Goal: Task Accomplishment & Management: Use online tool/utility

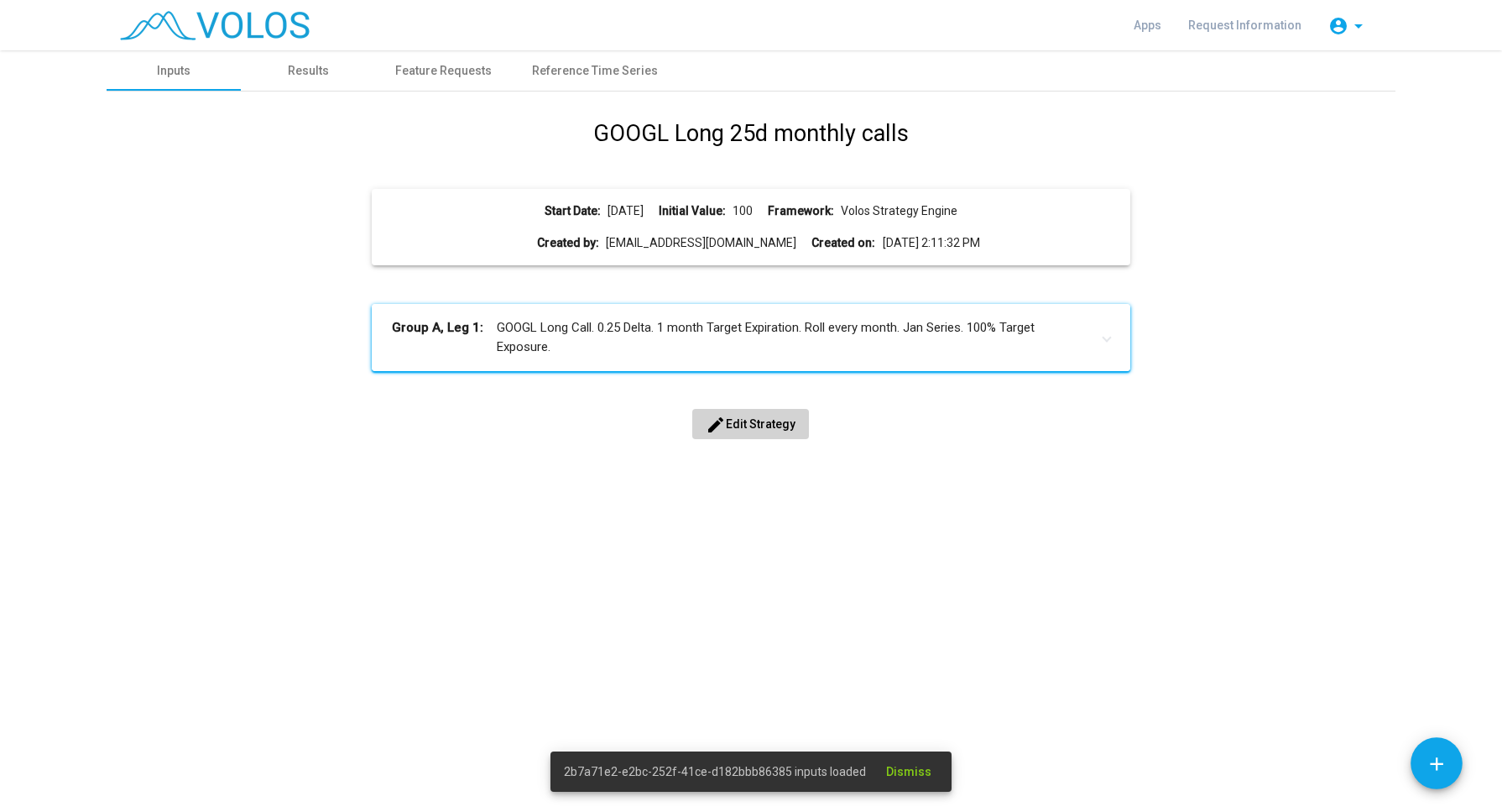
click at [627, 323] on mat-panel-title "Group A, Leg 1: GOOGL Long Call. 0.25 Delta. 1 month Target Expiration. Roll ev…" at bounding box center [740, 337] width 698 height 38
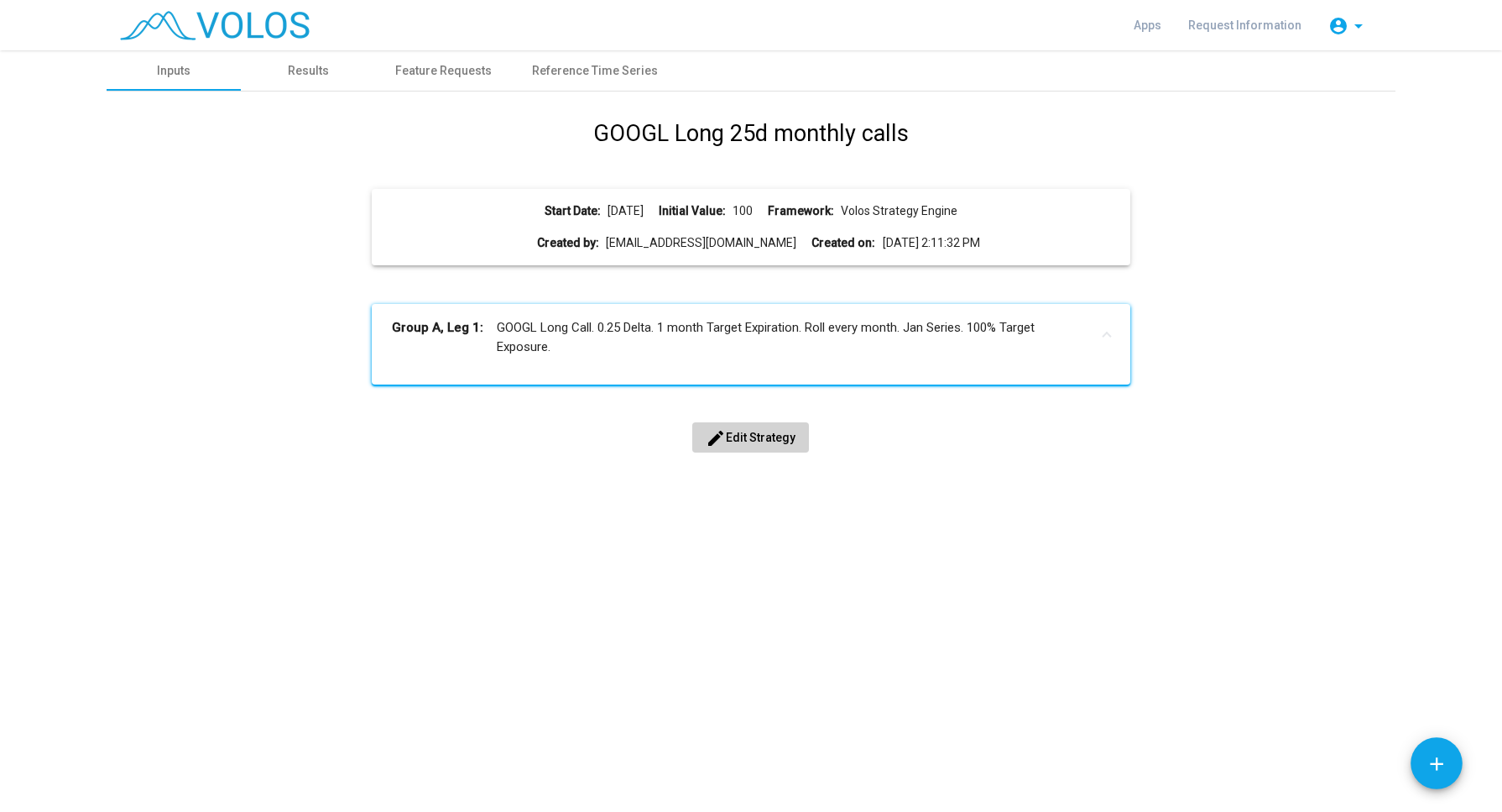
click at [720, 431] on mat-icon "edit" at bounding box center [715, 437] width 20 height 20
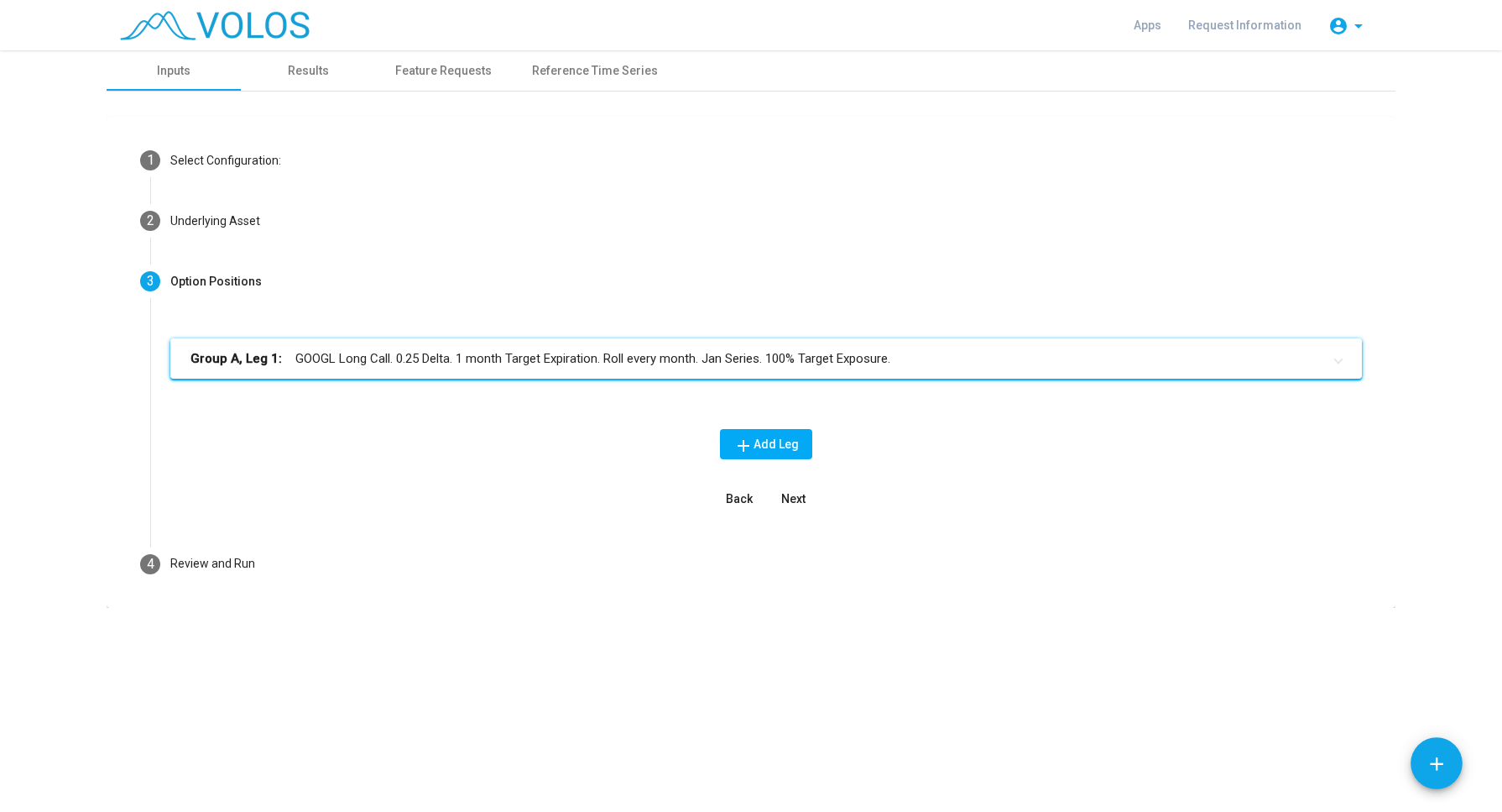
click at [562, 365] on mat-panel-title "Group A, Leg 1: GOOGL Long Call. 0.25 Delta. 1 month Target Expiration. Roll ev…" at bounding box center [756, 359] width 1131 height 19
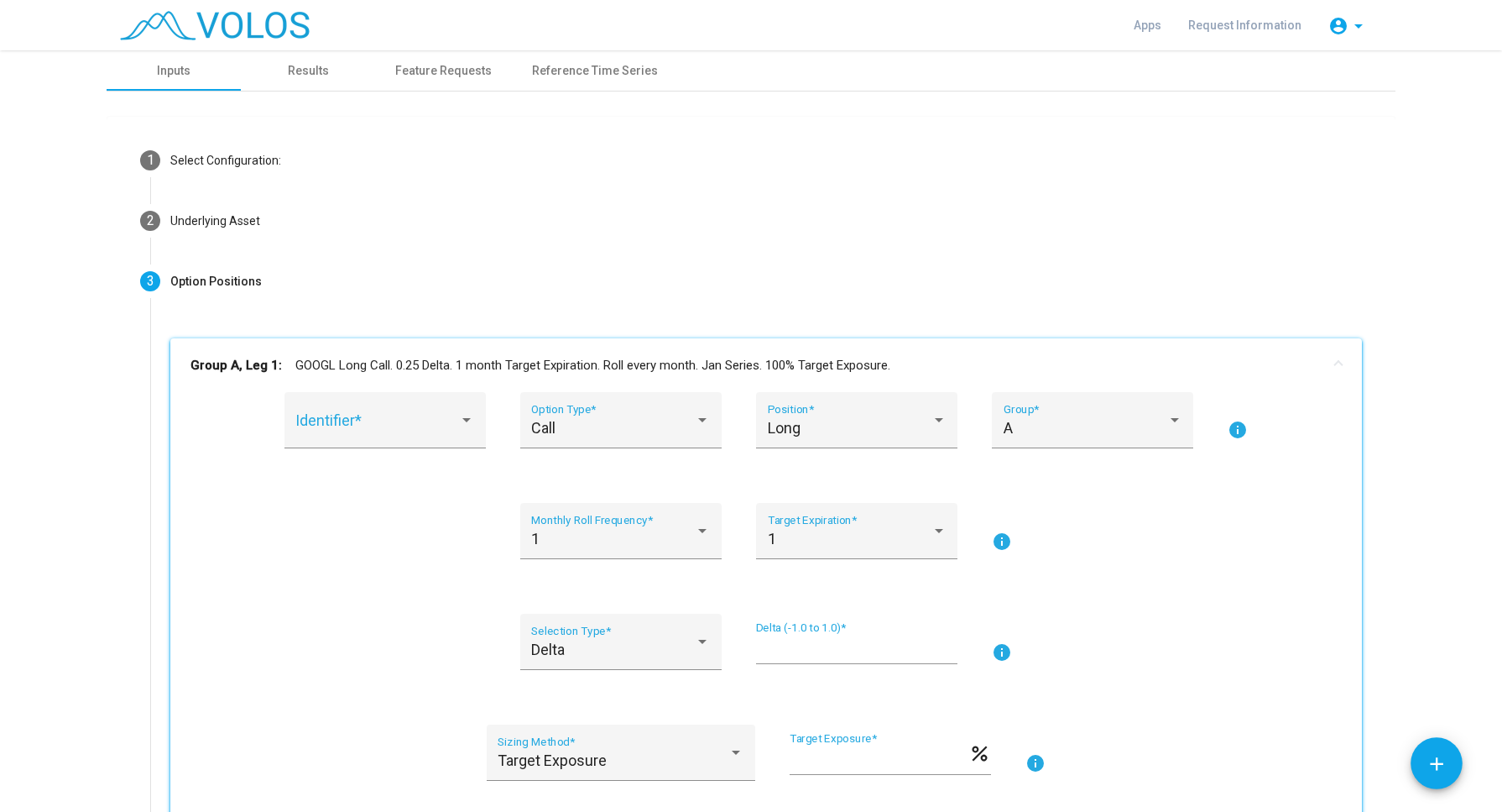
click at [785, 641] on input "****" at bounding box center [856, 648] width 201 height 16
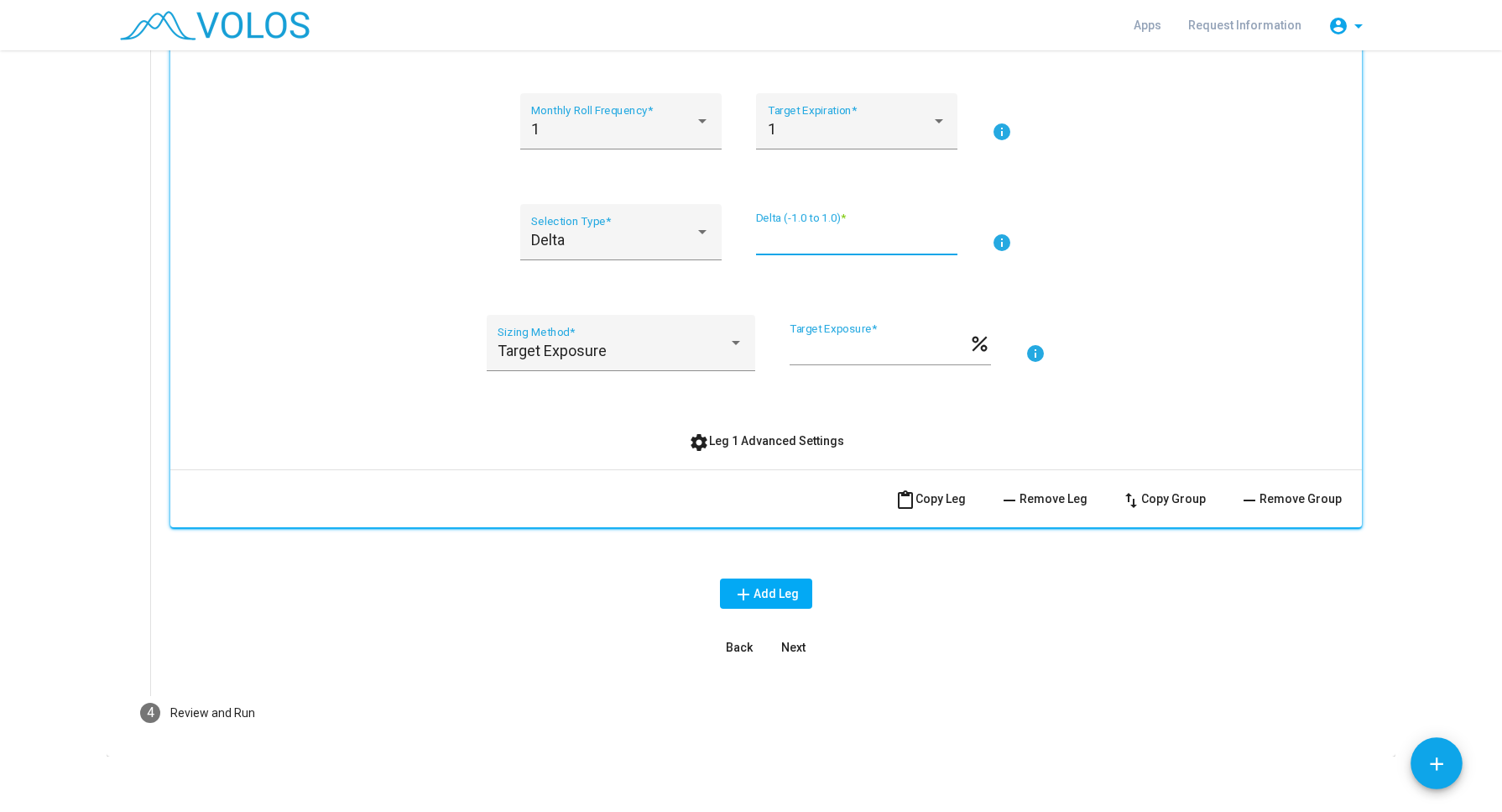
scroll to position [418, 0]
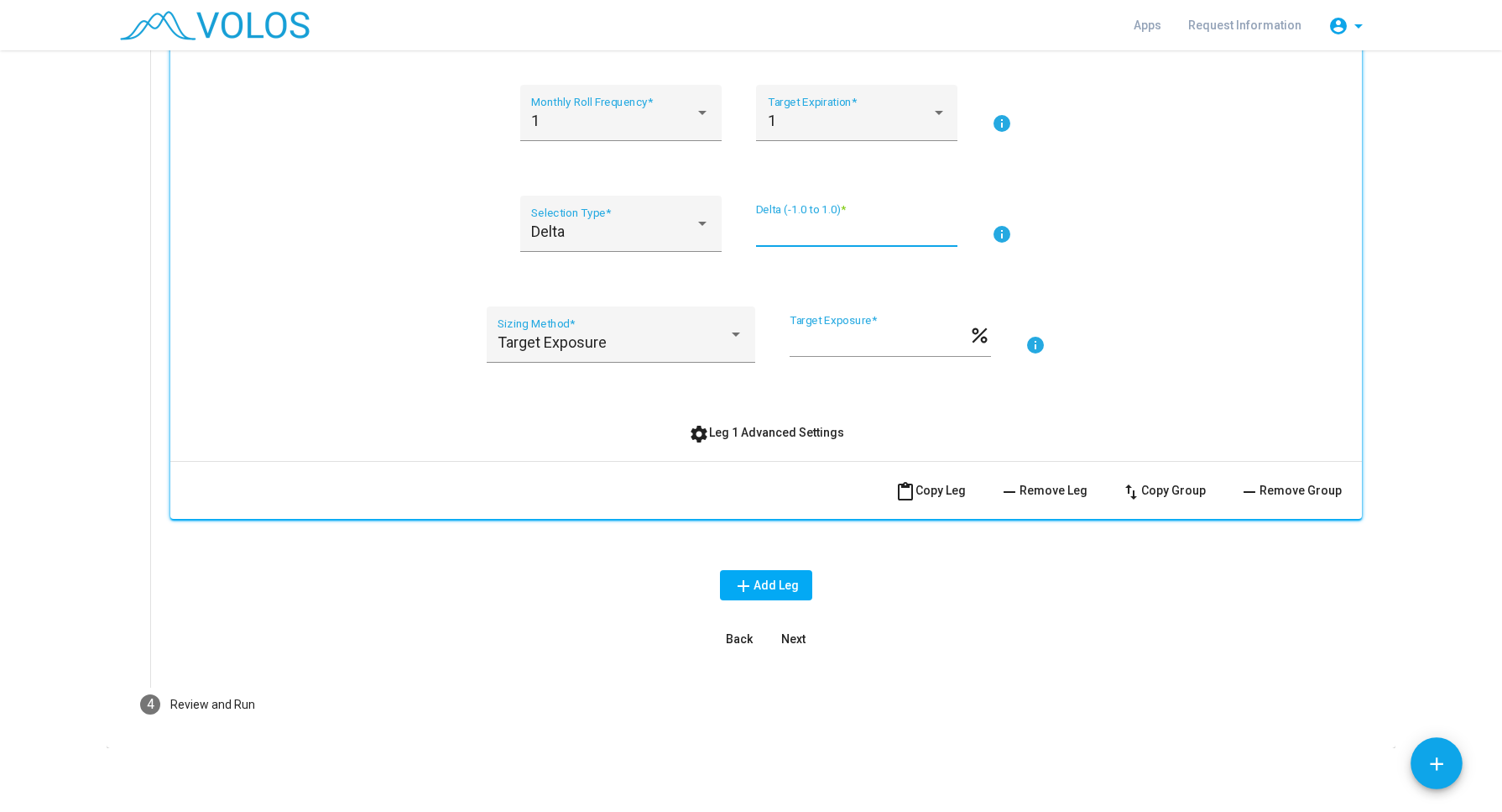
type input "****"
click at [806, 439] on button "settings Leg 1 Advanced Settings" at bounding box center [766, 432] width 182 height 30
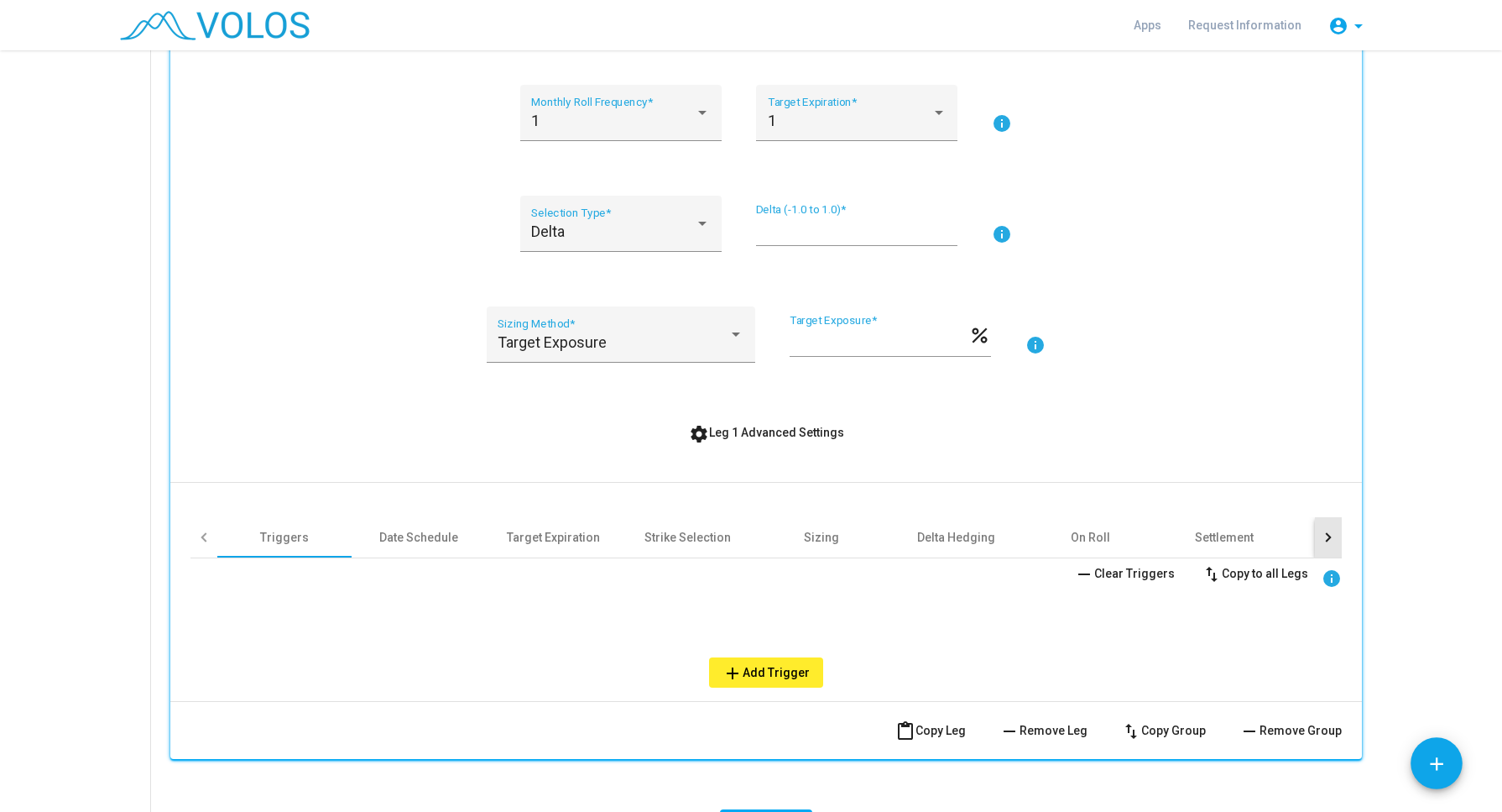
click at [1315, 540] on div at bounding box center [1329, 537] width 27 height 41
click at [952, 542] on div "Other" at bounding box center [979, 537] width 135 height 41
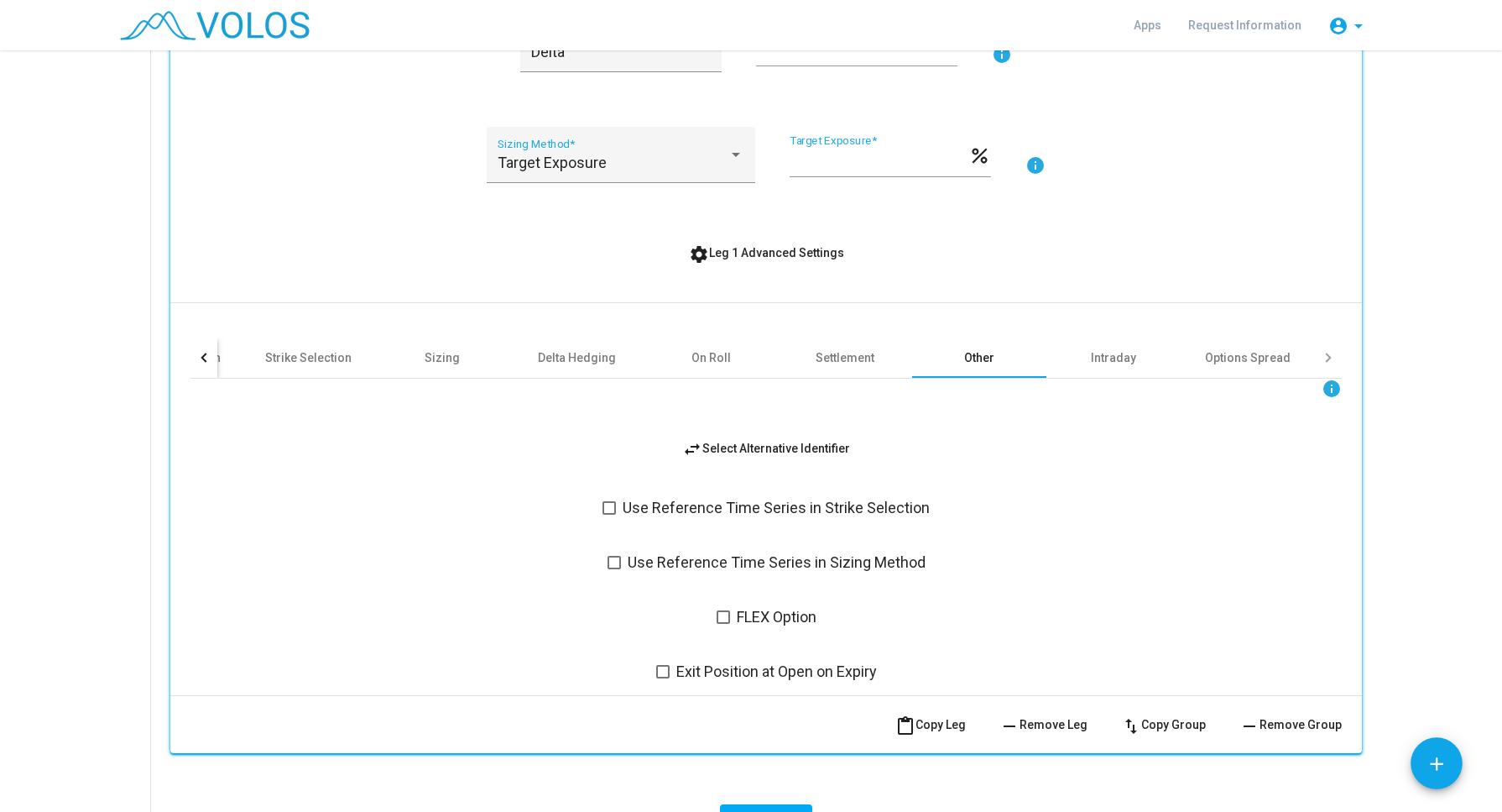
scroll to position [598, 0]
click at [711, 368] on div "On Roll" at bounding box center [710, 357] width 135 height 41
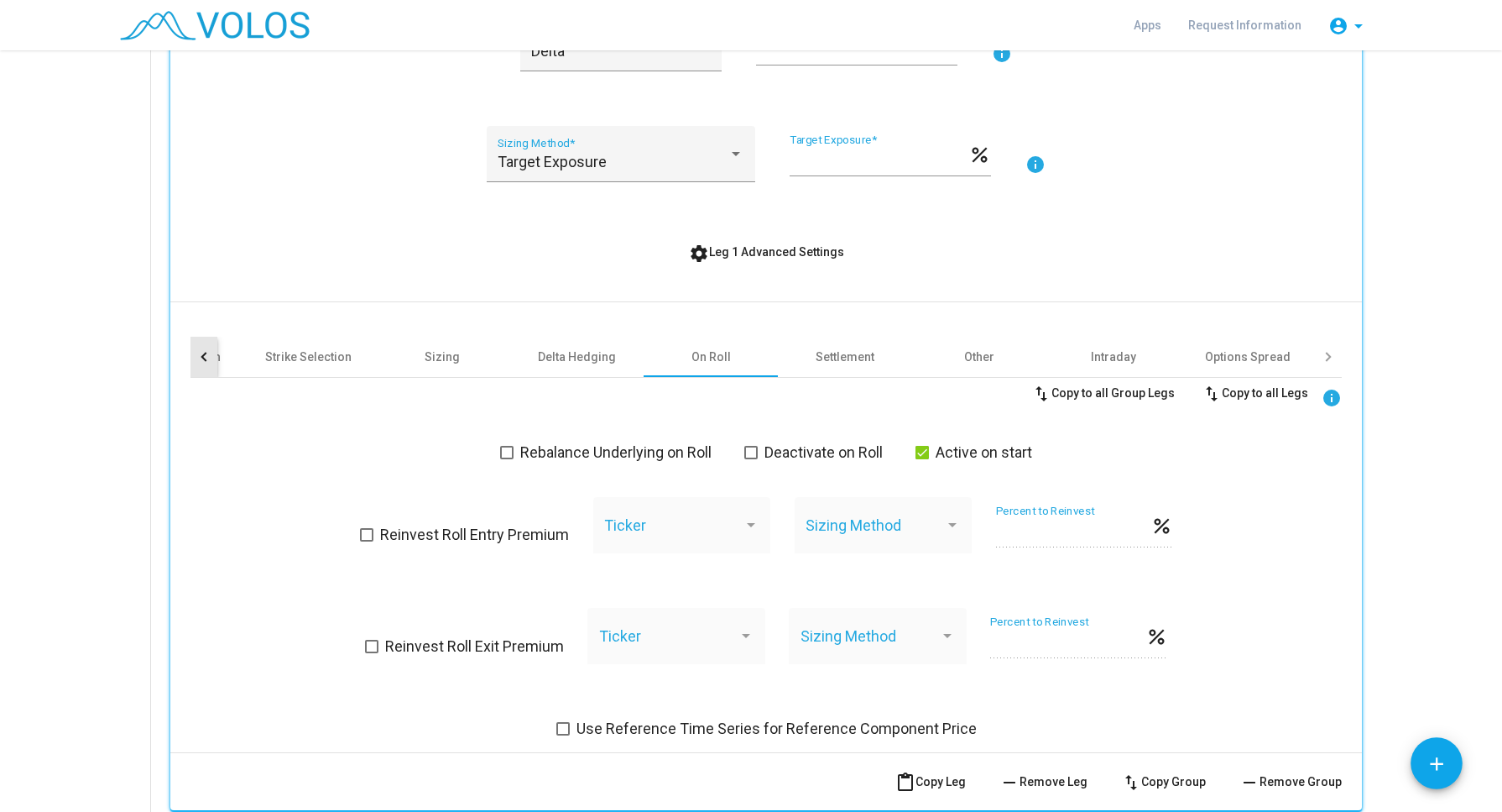
click at [200, 356] on div at bounding box center [205, 356] width 10 height 10
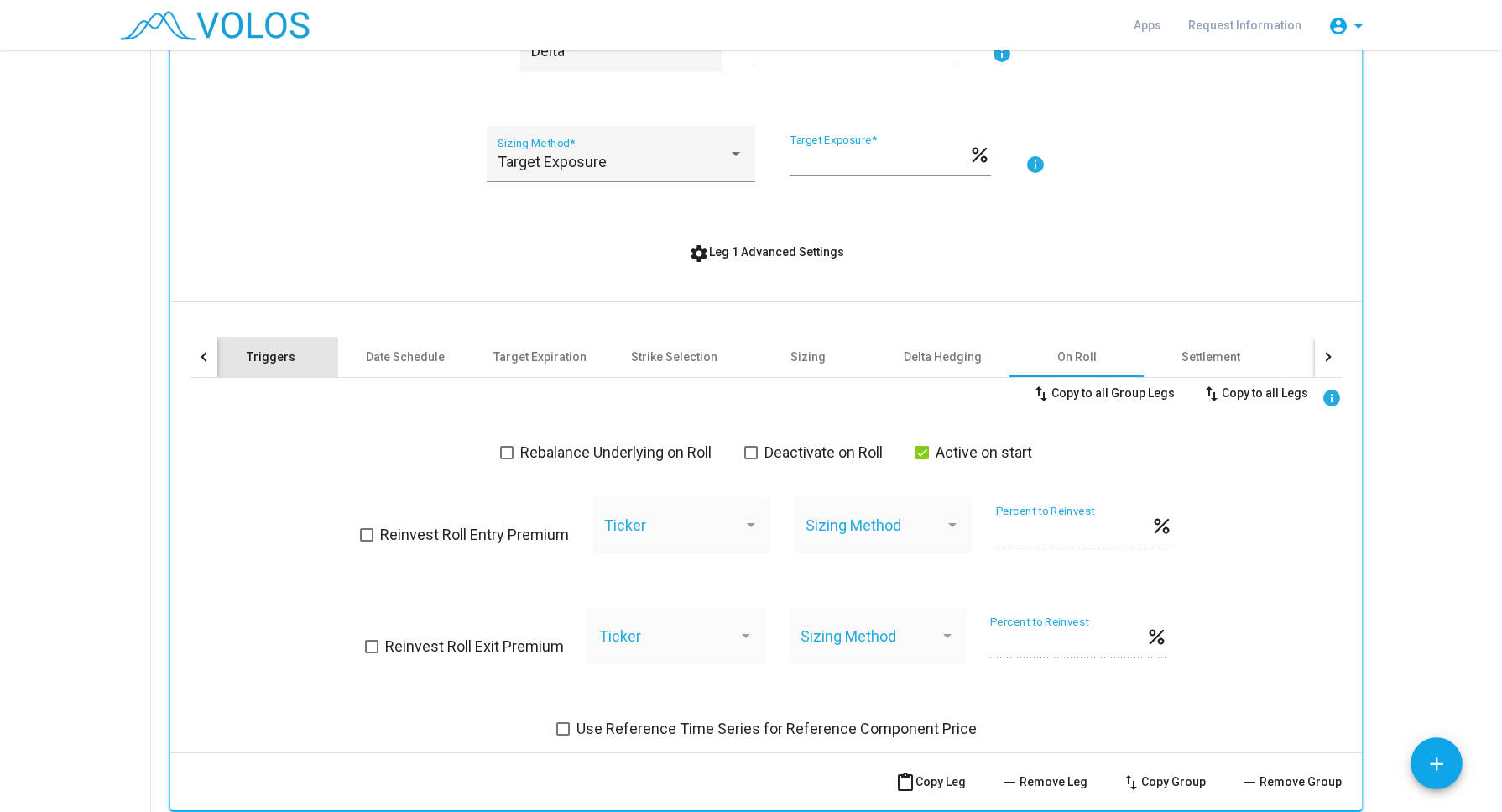
click at [247, 352] on div "Triggers" at bounding box center [271, 356] width 48 height 16
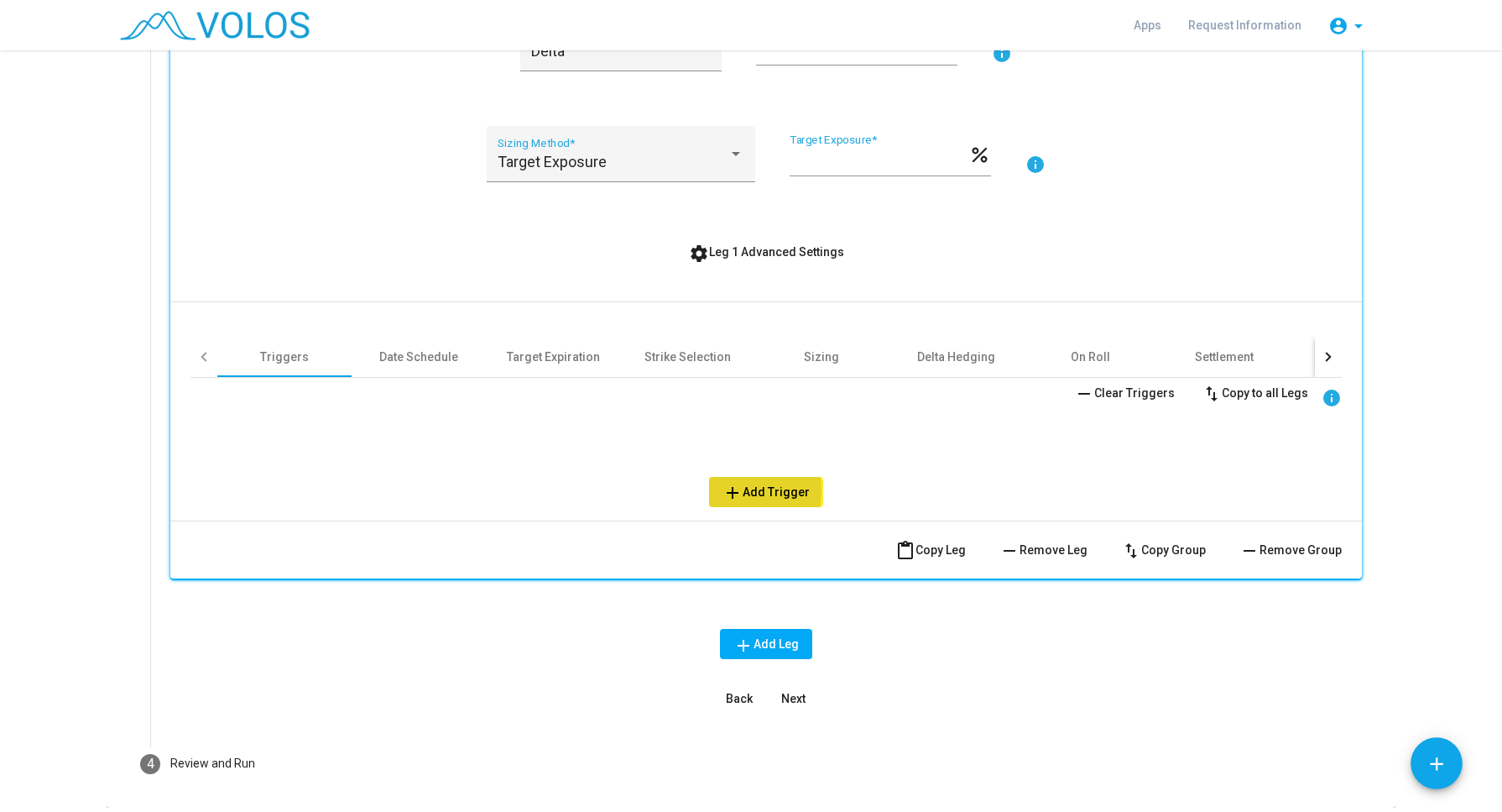
click at [727, 490] on mat-icon "add" at bounding box center [733, 493] width 20 height 20
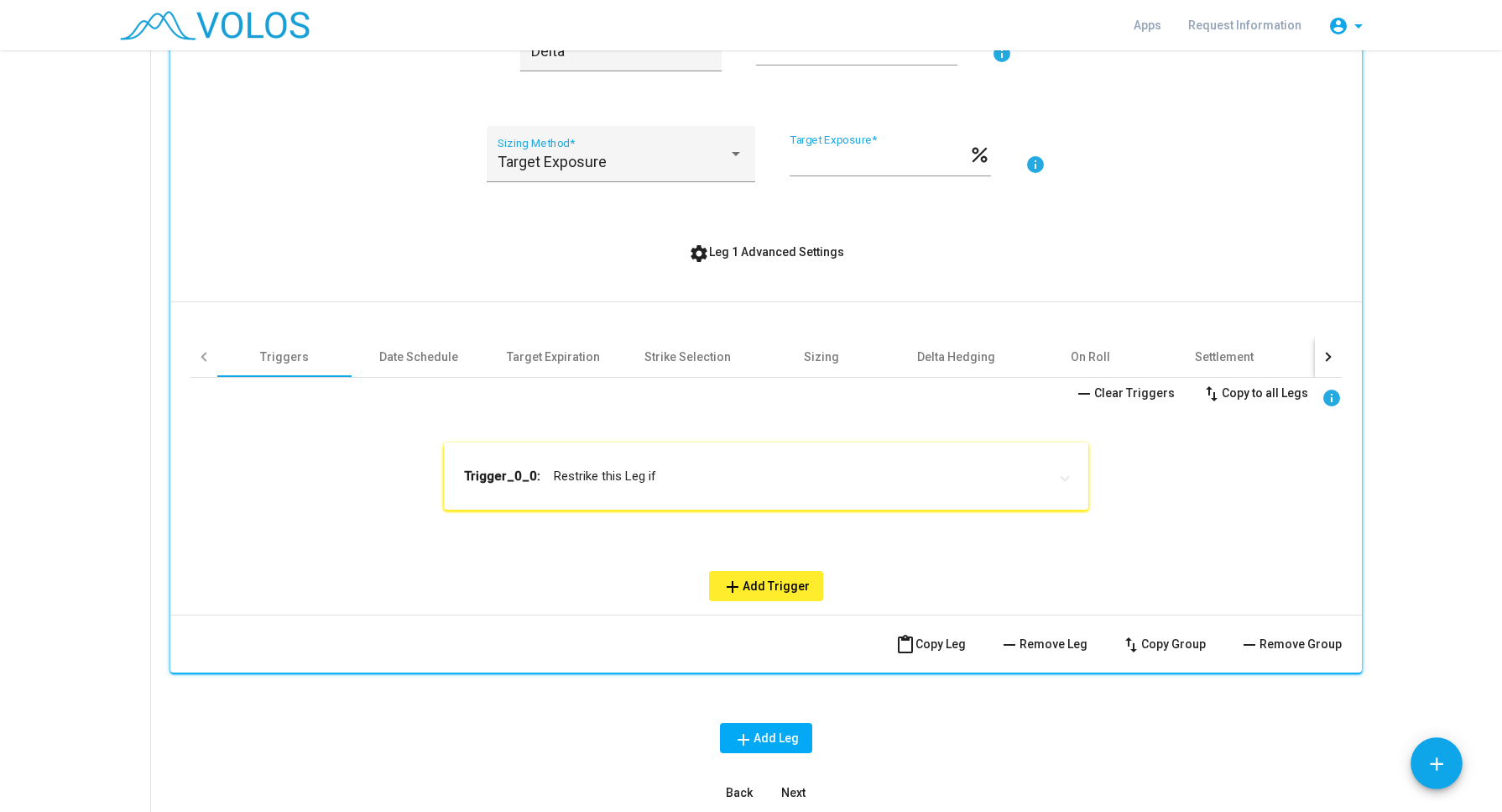
click at [668, 477] on mat-panel-title "Trigger_0_0: Restrike this Leg if" at bounding box center [757, 475] width 585 height 16
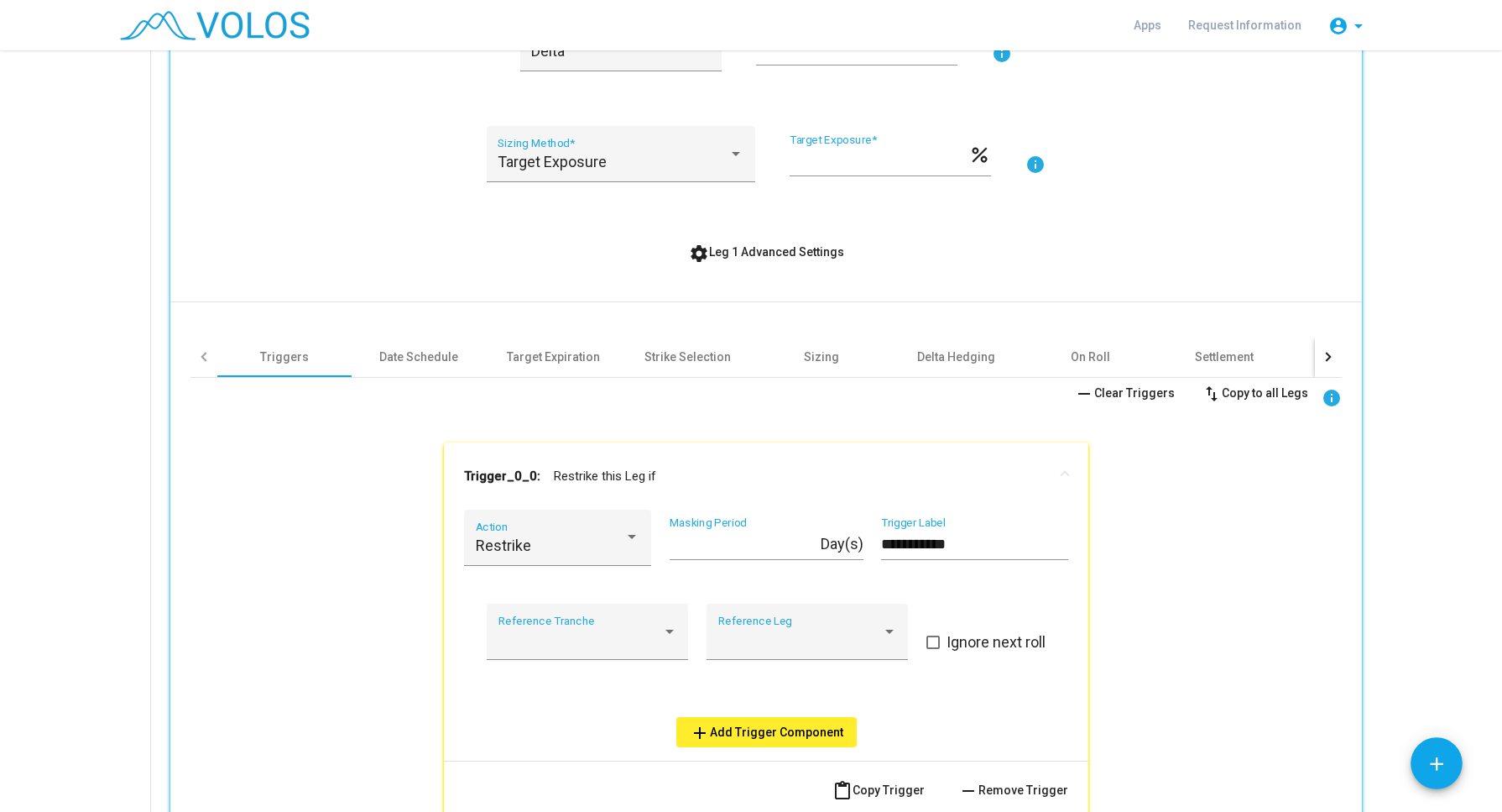
click at [807, 547] on input "*" at bounding box center [745, 543] width 151 height 16
type input "*"
click at [806, 538] on input "*" at bounding box center [745, 543] width 151 height 16
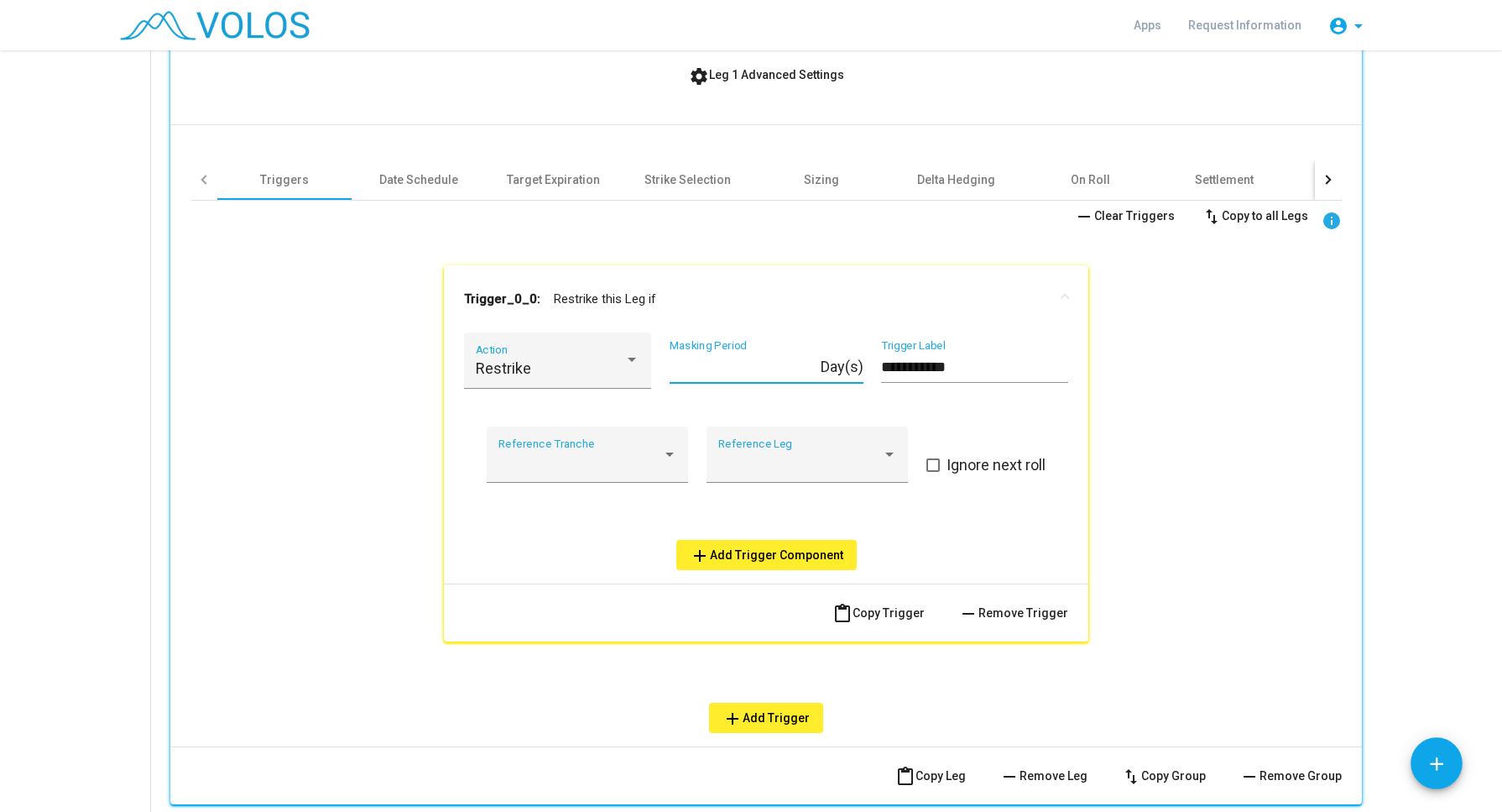
scroll to position [777, 0]
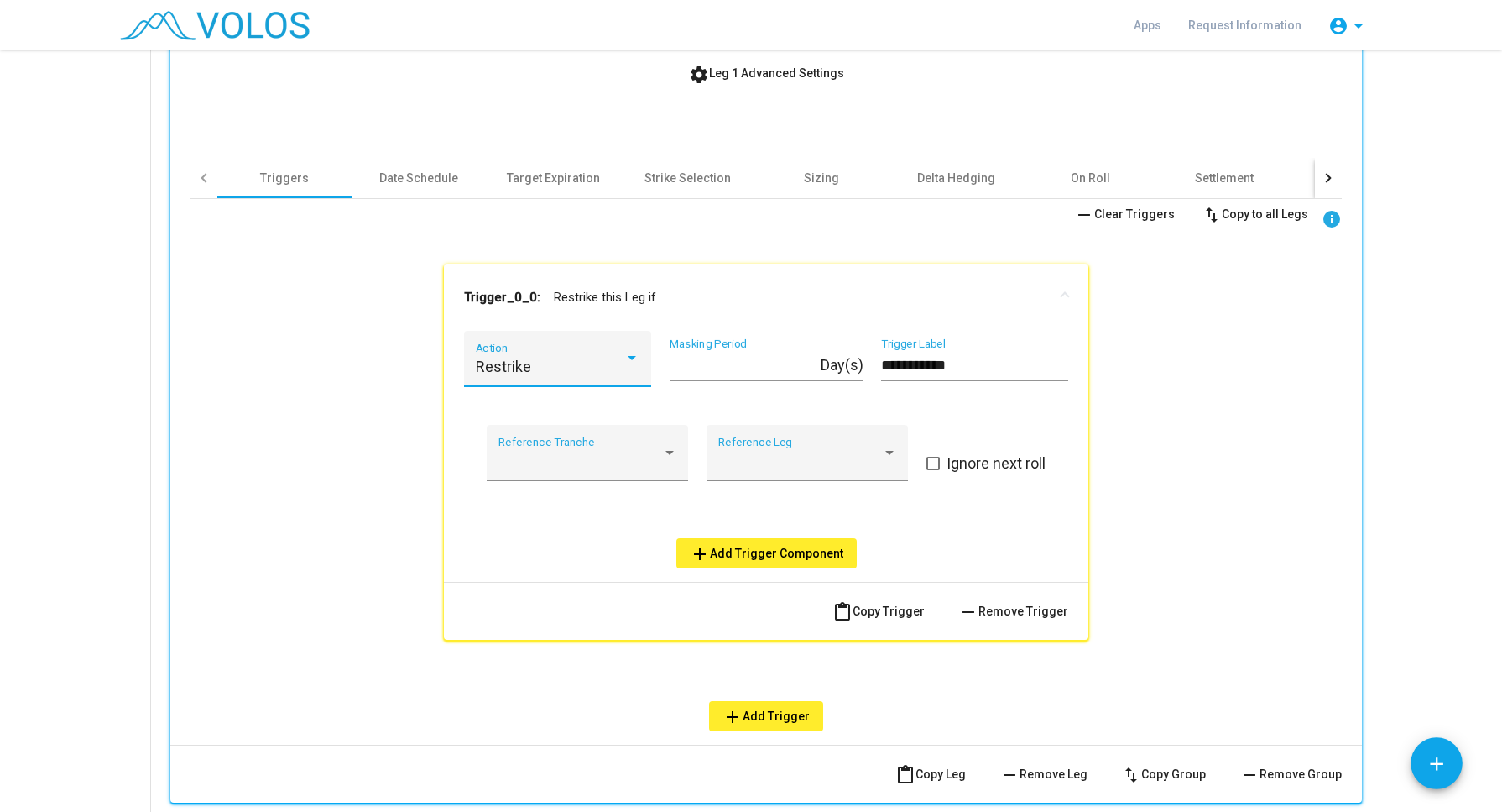
click at [624, 351] on div at bounding box center [632, 358] width 15 height 16
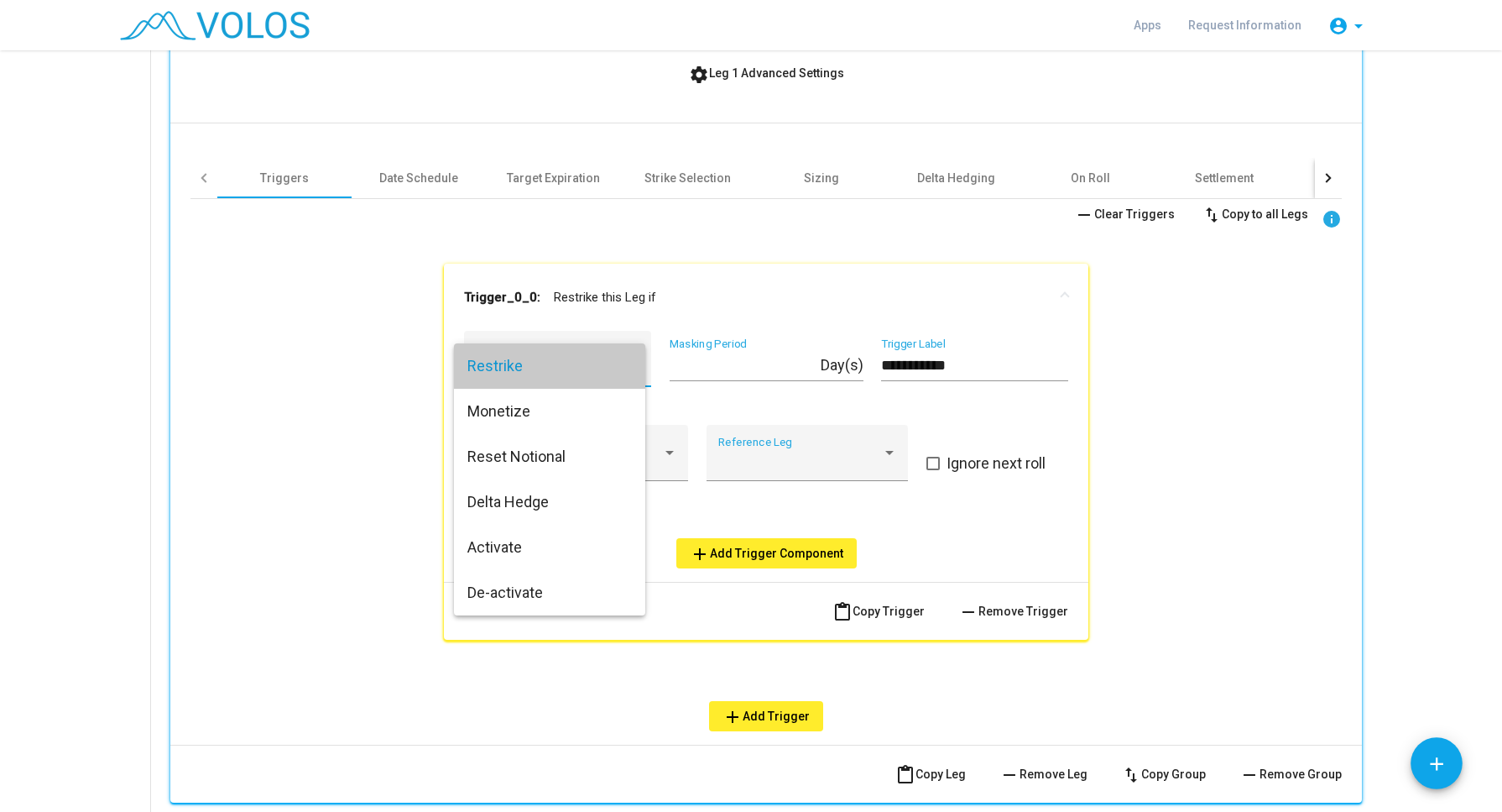
click at [621, 351] on span "Restrike" at bounding box center [550, 366] width 165 height 45
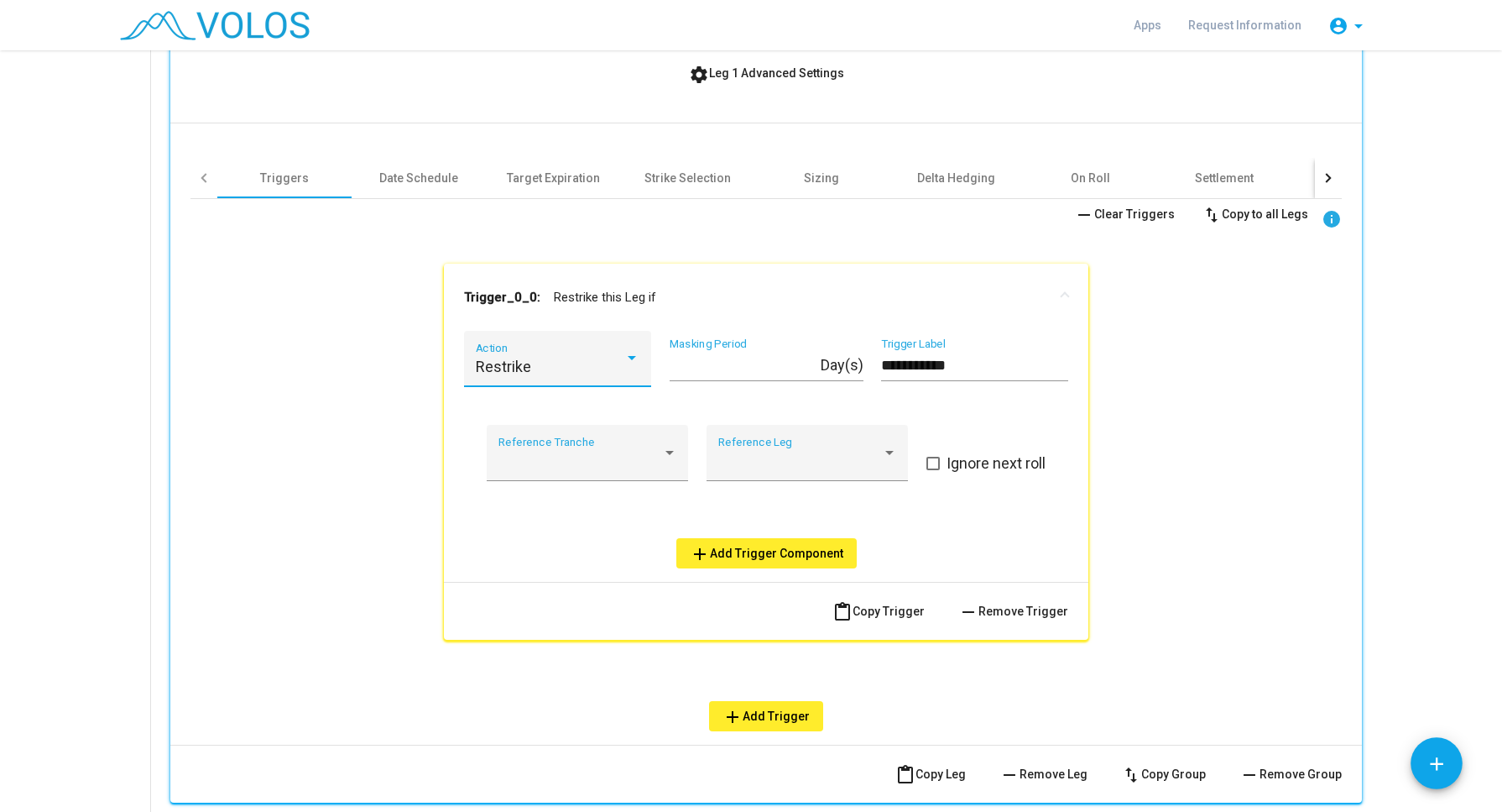
click at [692, 550] on mat-icon "add" at bounding box center [700, 554] width 20 height 20
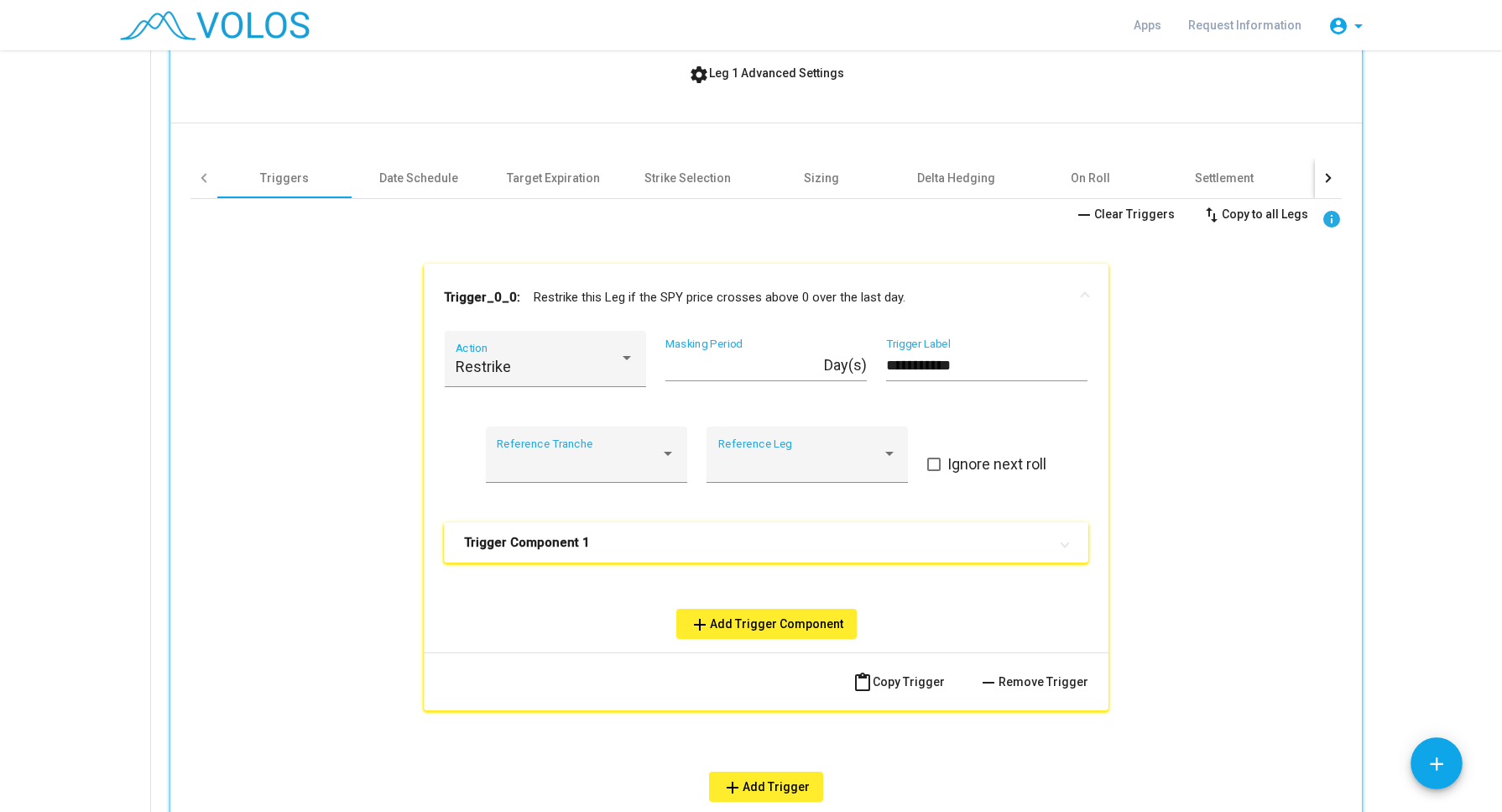
click at [645, 553] on mat-expansion-panel-header "Trigger Component 1" at bounding box center [766, 542] width 645 height 41
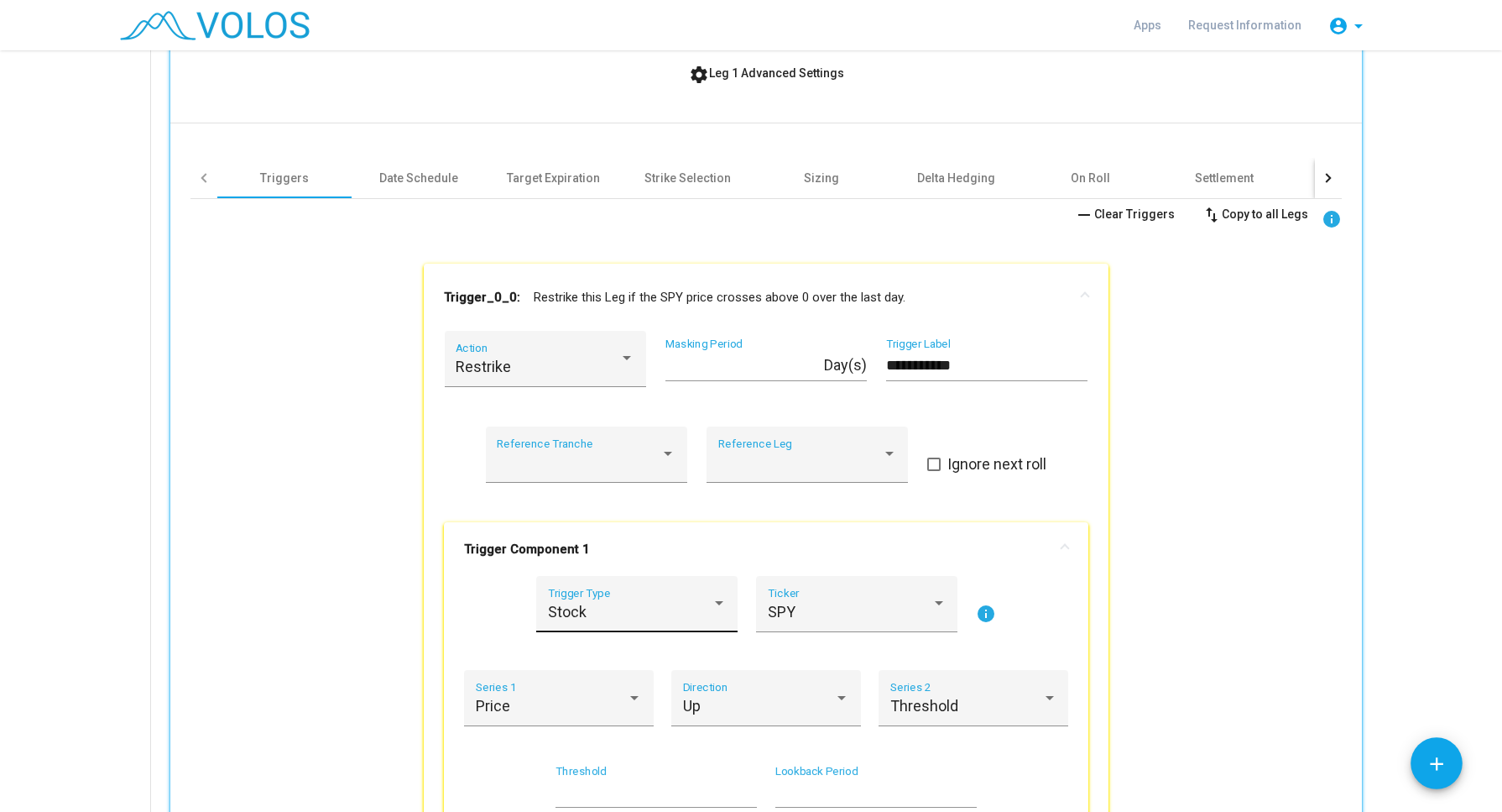
click at [711, 607] on div at bounding box center [719, 603] width 15 height 16
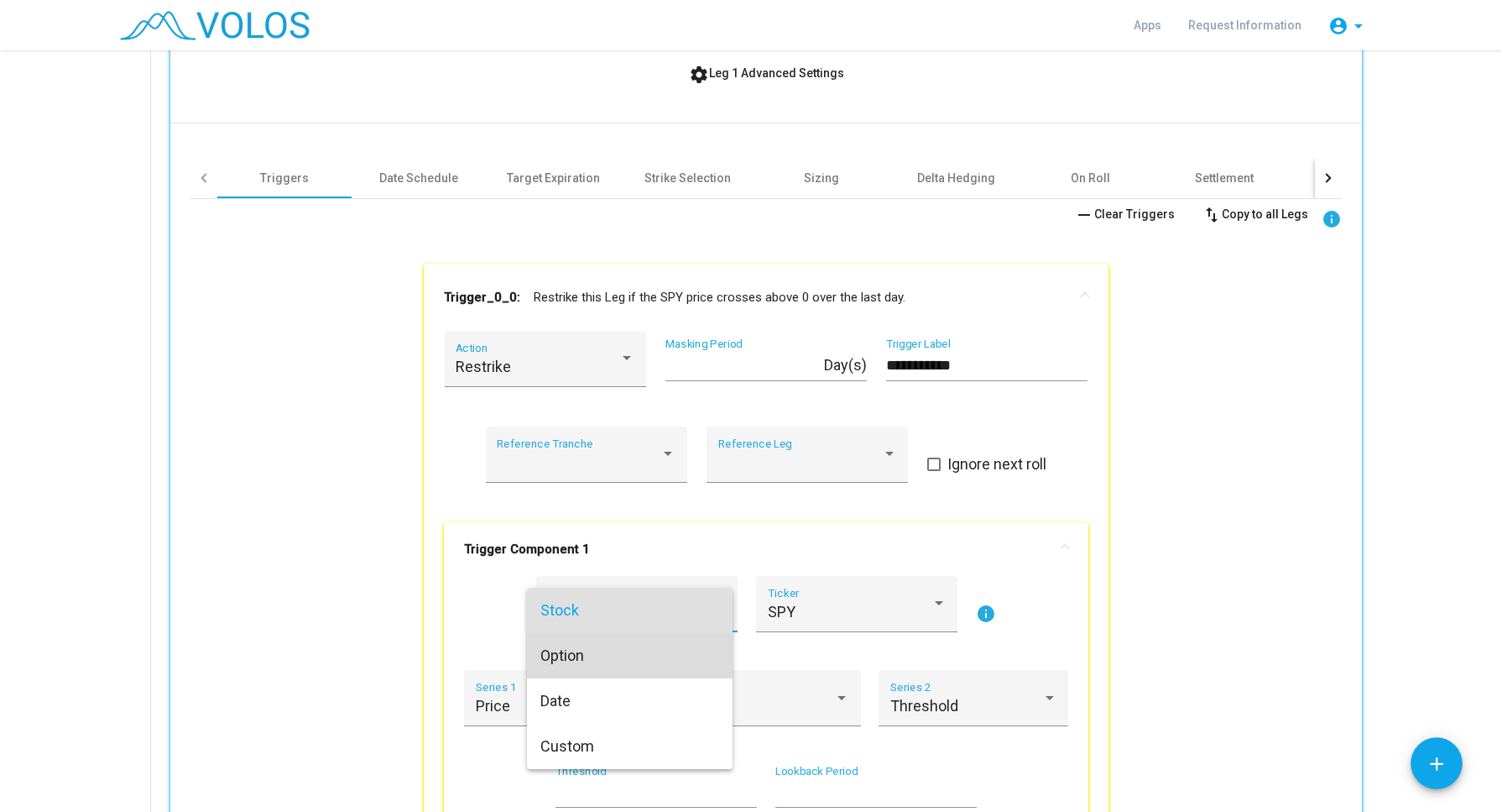
click at [677, 641] on span "Option" at bounding box center [630, 655] width 179 height 45
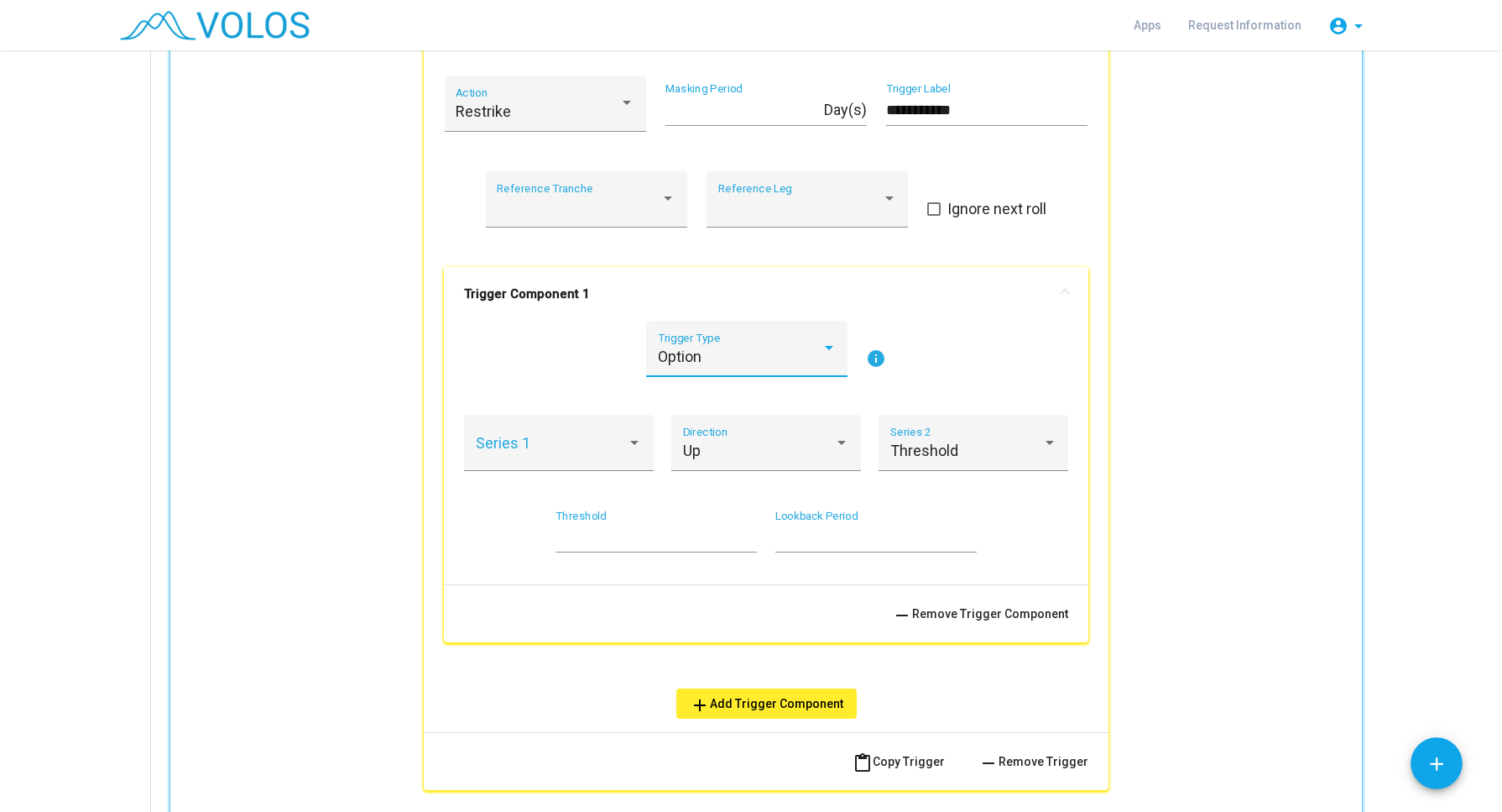
scroll to position [1042, 0]
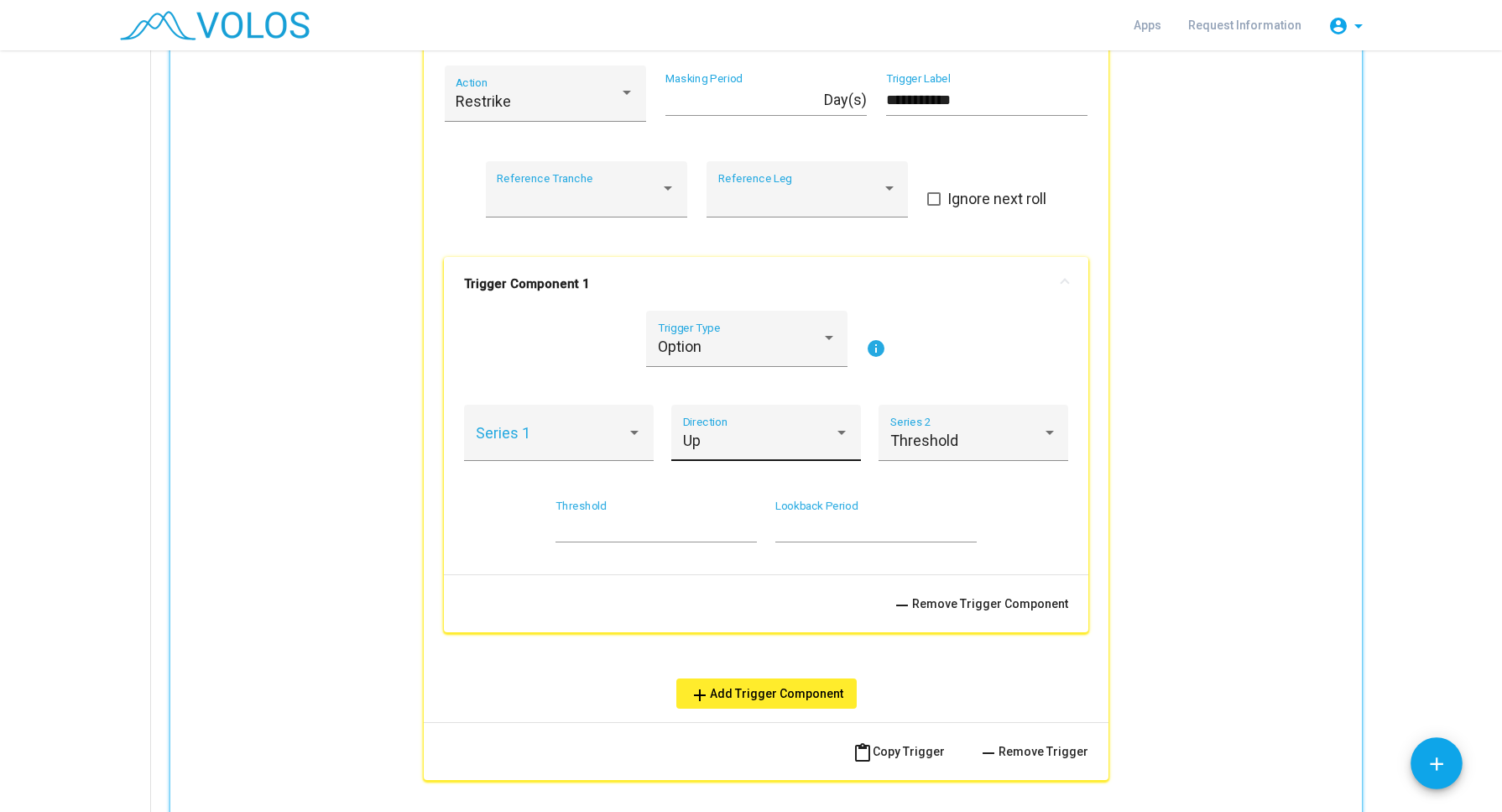
click at [851, 434] on div "Up Direction" at bounding box center [766, 433] width 190 height 56
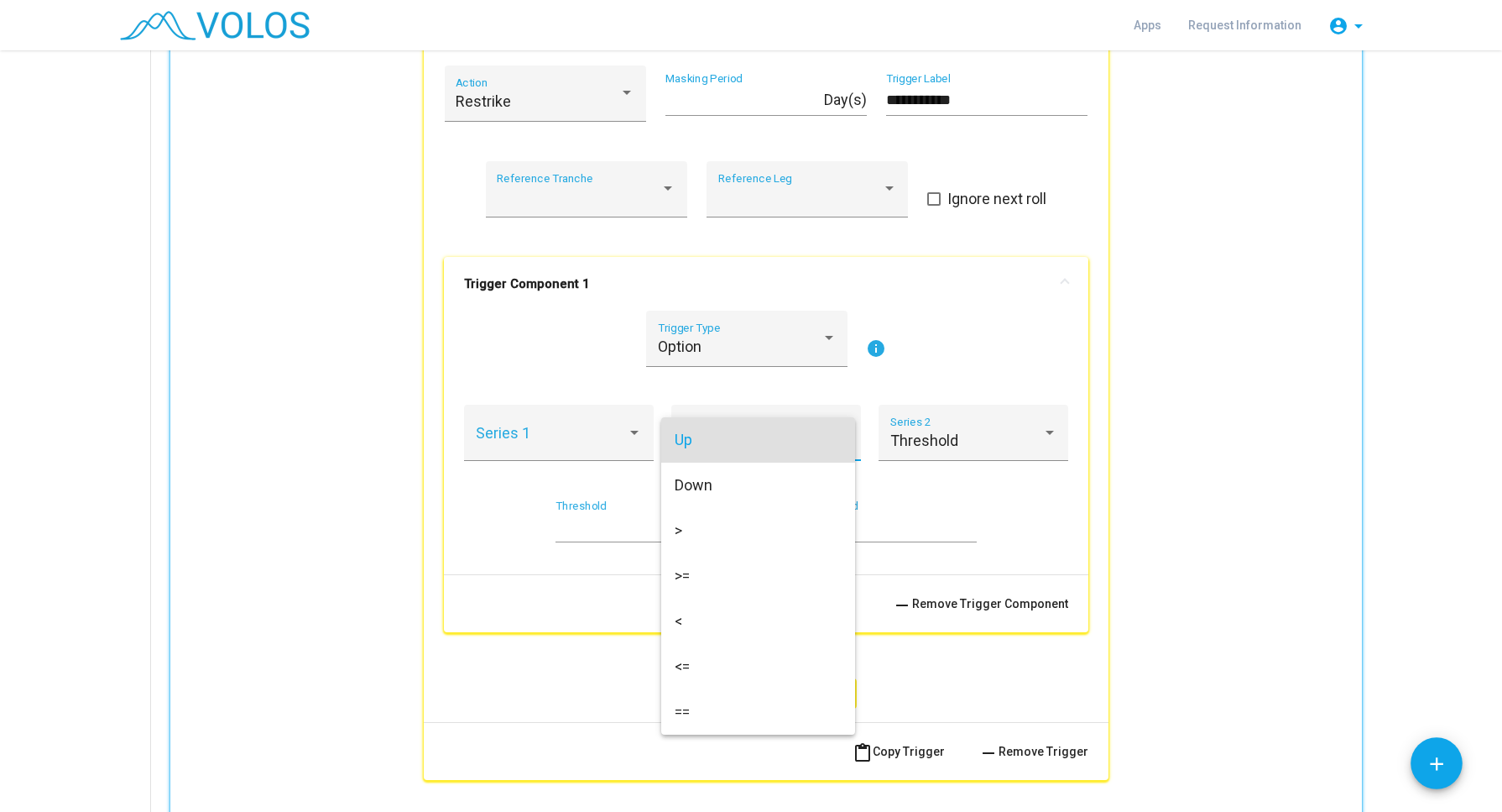
click at [891, 491] on div at bounding box center [751, 406] width 1502 height 812
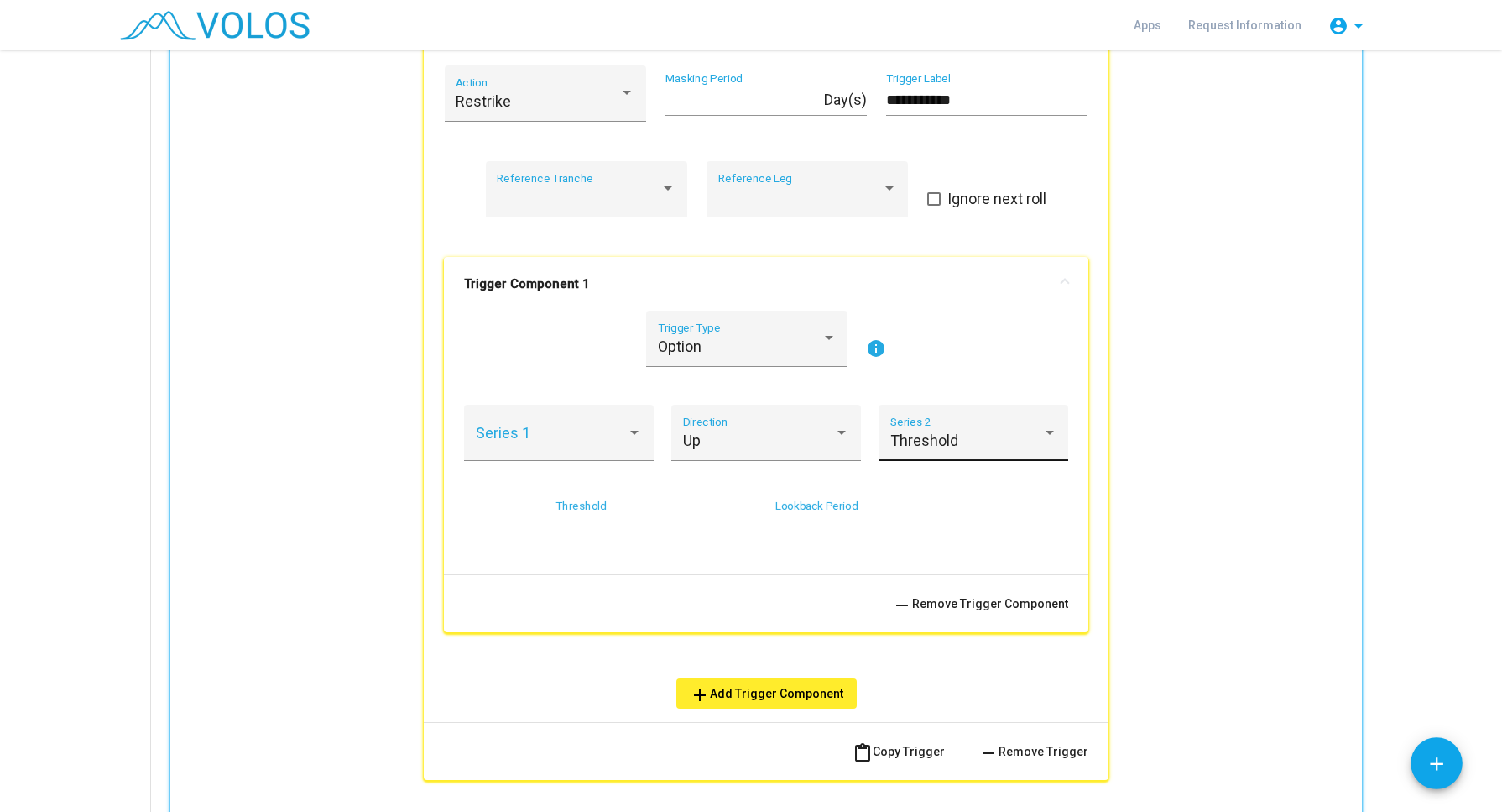
click at [926, 413] on div "Threshold Series 2" at bounding box center [974, 433] width 190 height 56
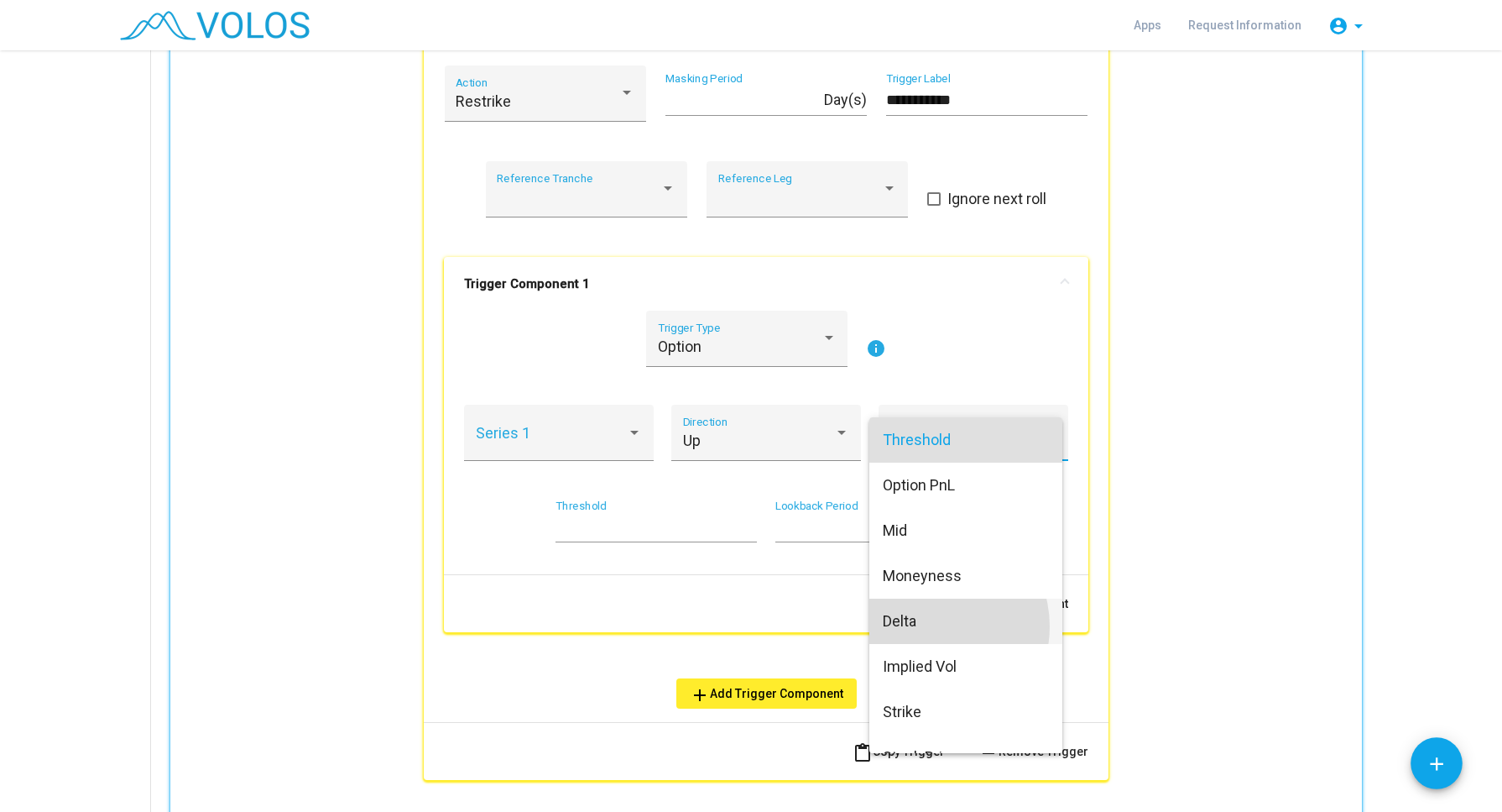
click at [930, 626] on span "Delta" at bounding box center [966, 620] width 167 height 45
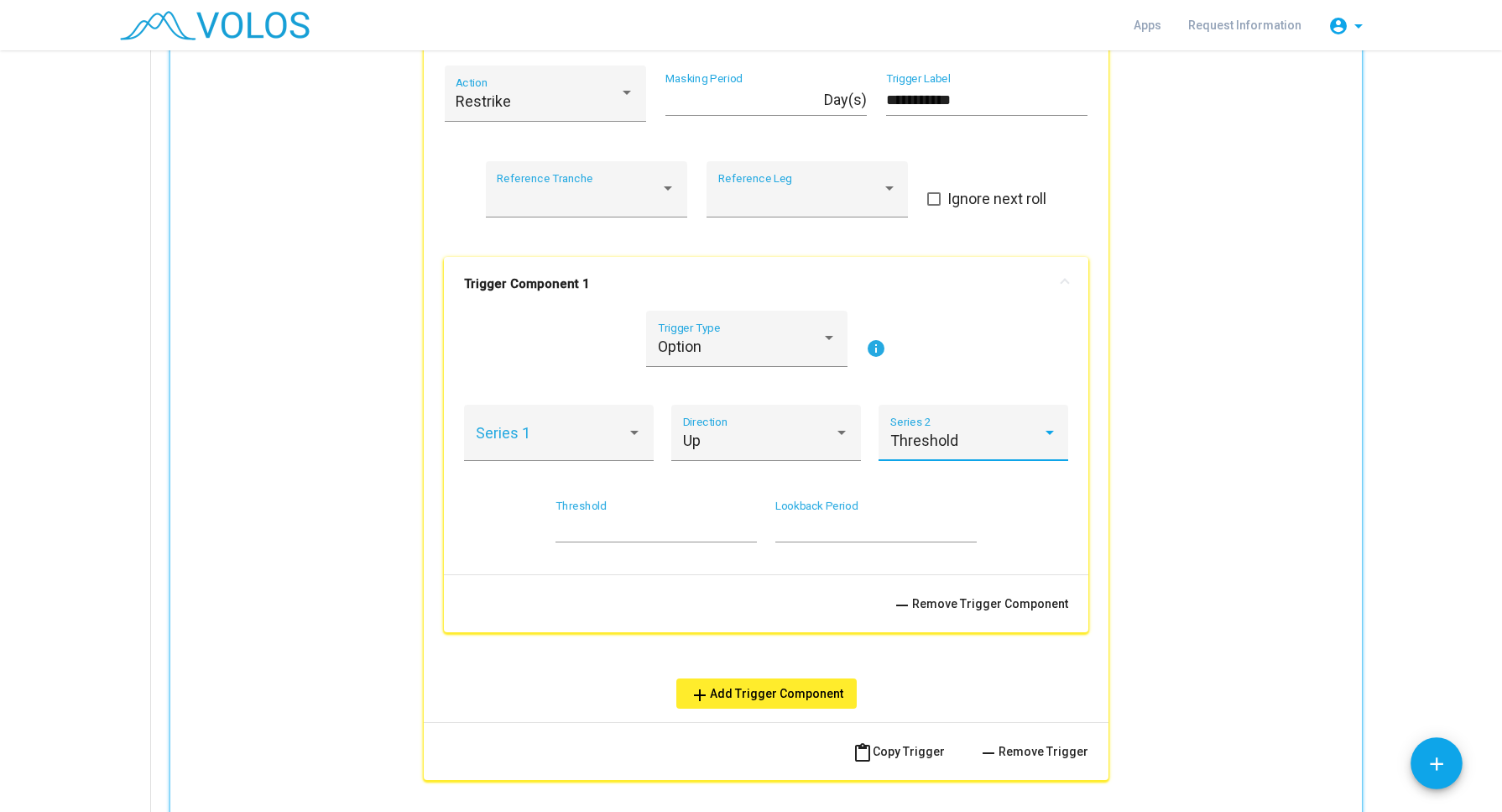
scroll to position [11, 0]
click at [844, 434] on div "Up Direction" at bounding box center [766, 433] width 190 height 56
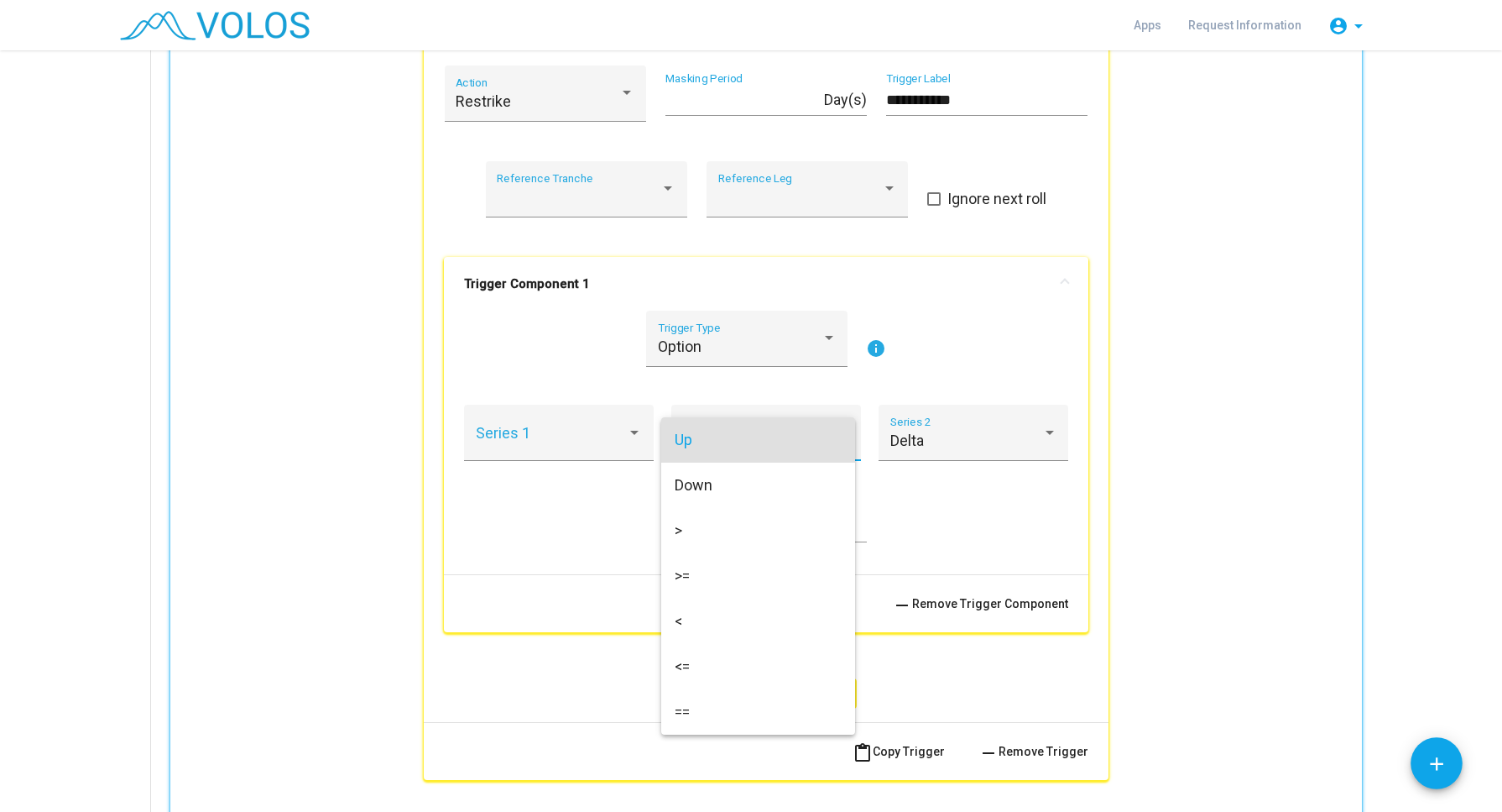
click at [629, 429] on div at bounding box center [751, 406] width 1502 height 812
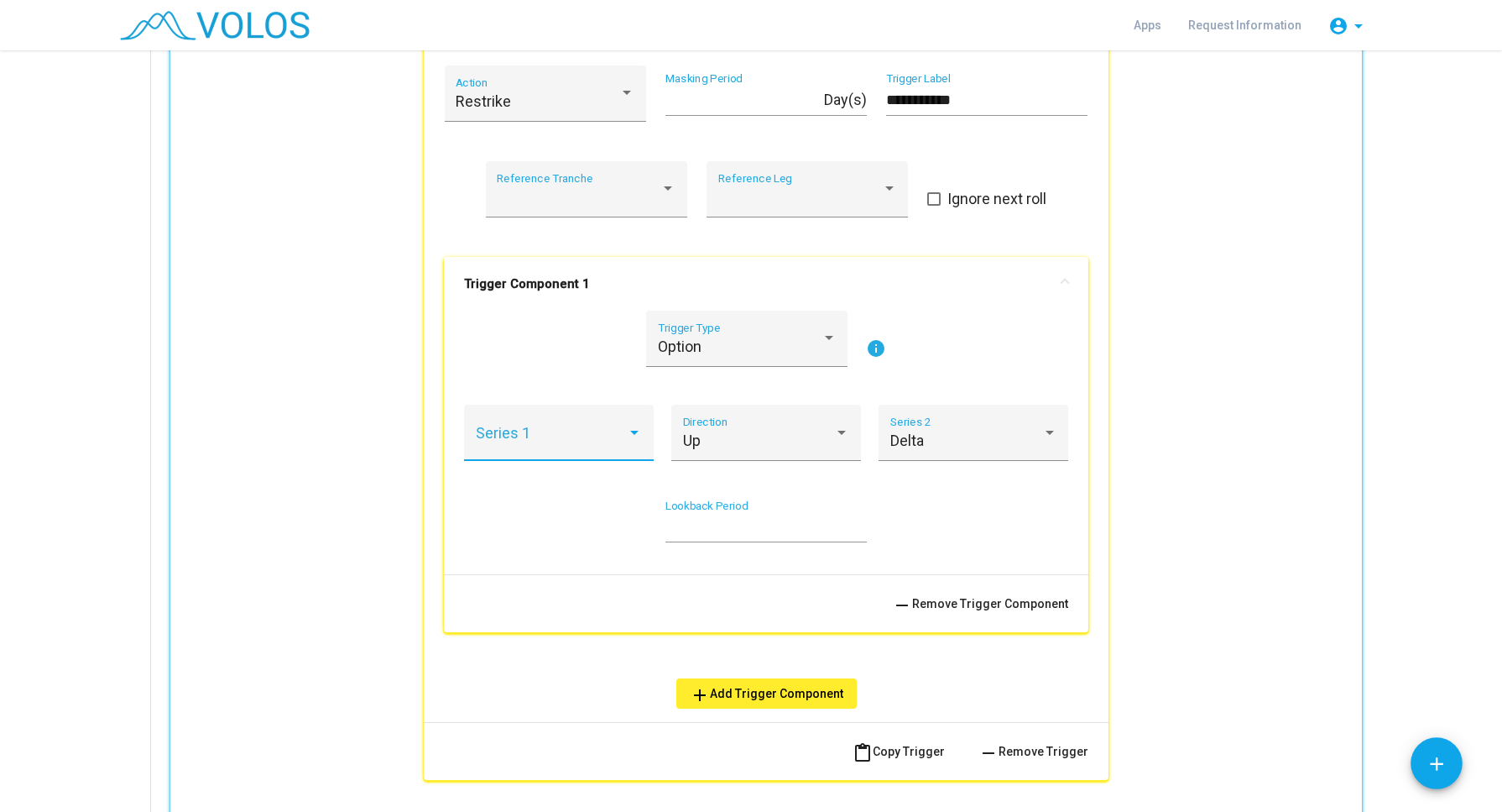
click at [630, 431] on div at bounding box center [634, 433] width 9 height 4
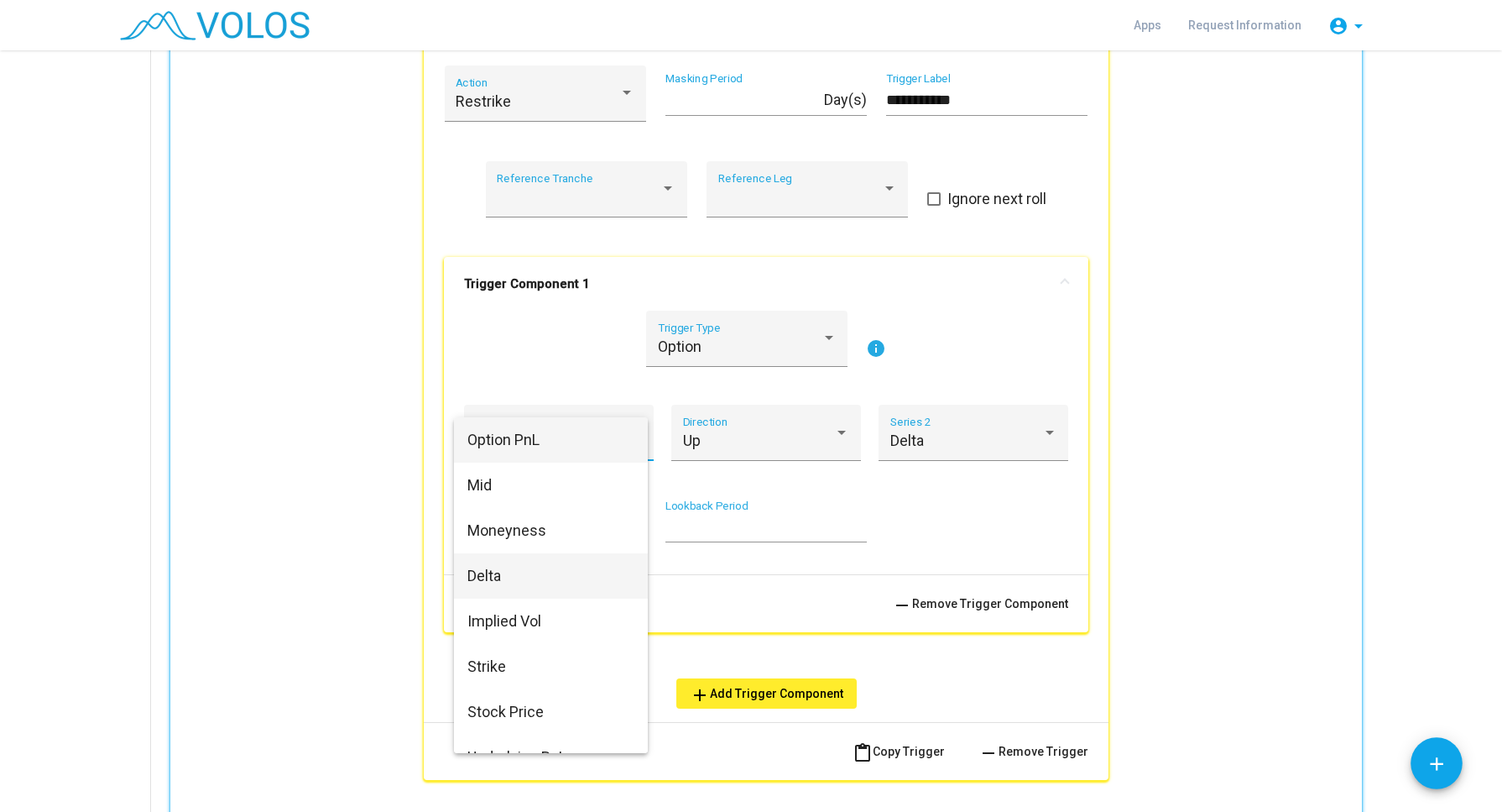
click at [526, 566] on span "Delta" at bounding box center [551, 576] width 167 height 45
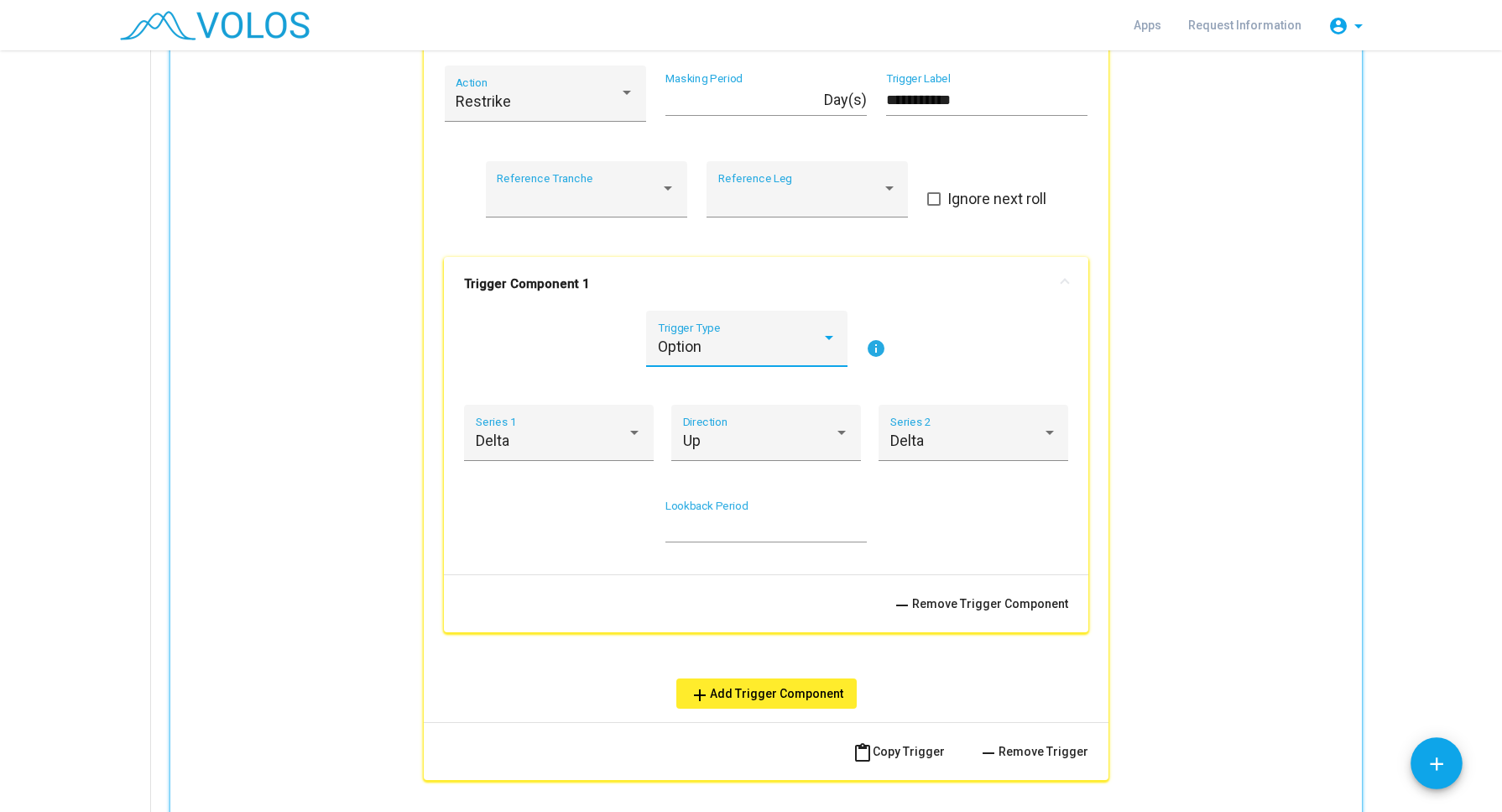
click at [822, 332] on div at bounding box center [829, 338] width 15 height 16
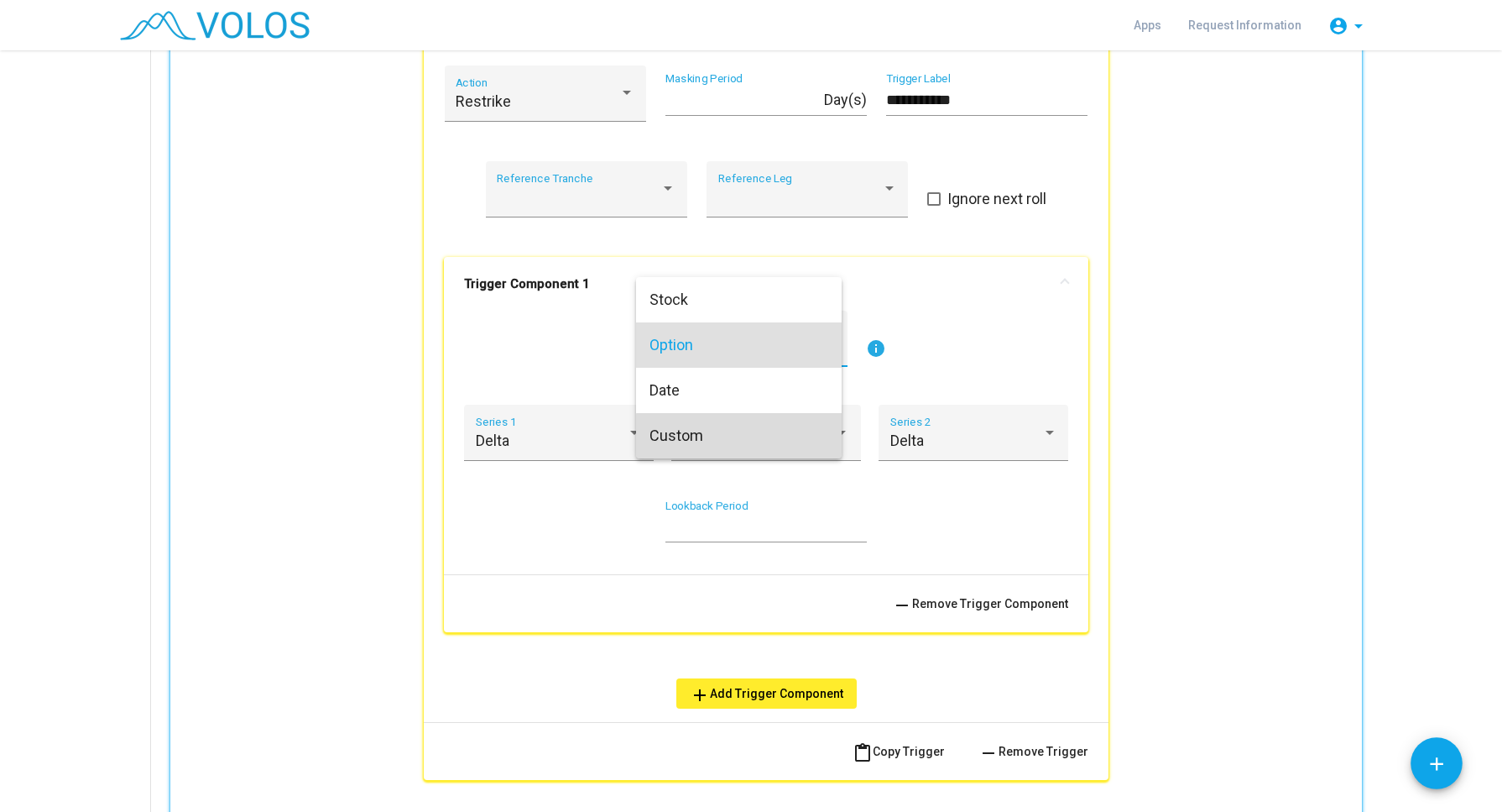
click at [740, 454] on span "Custom" at bounding box center [738, 436] width 179 height 45
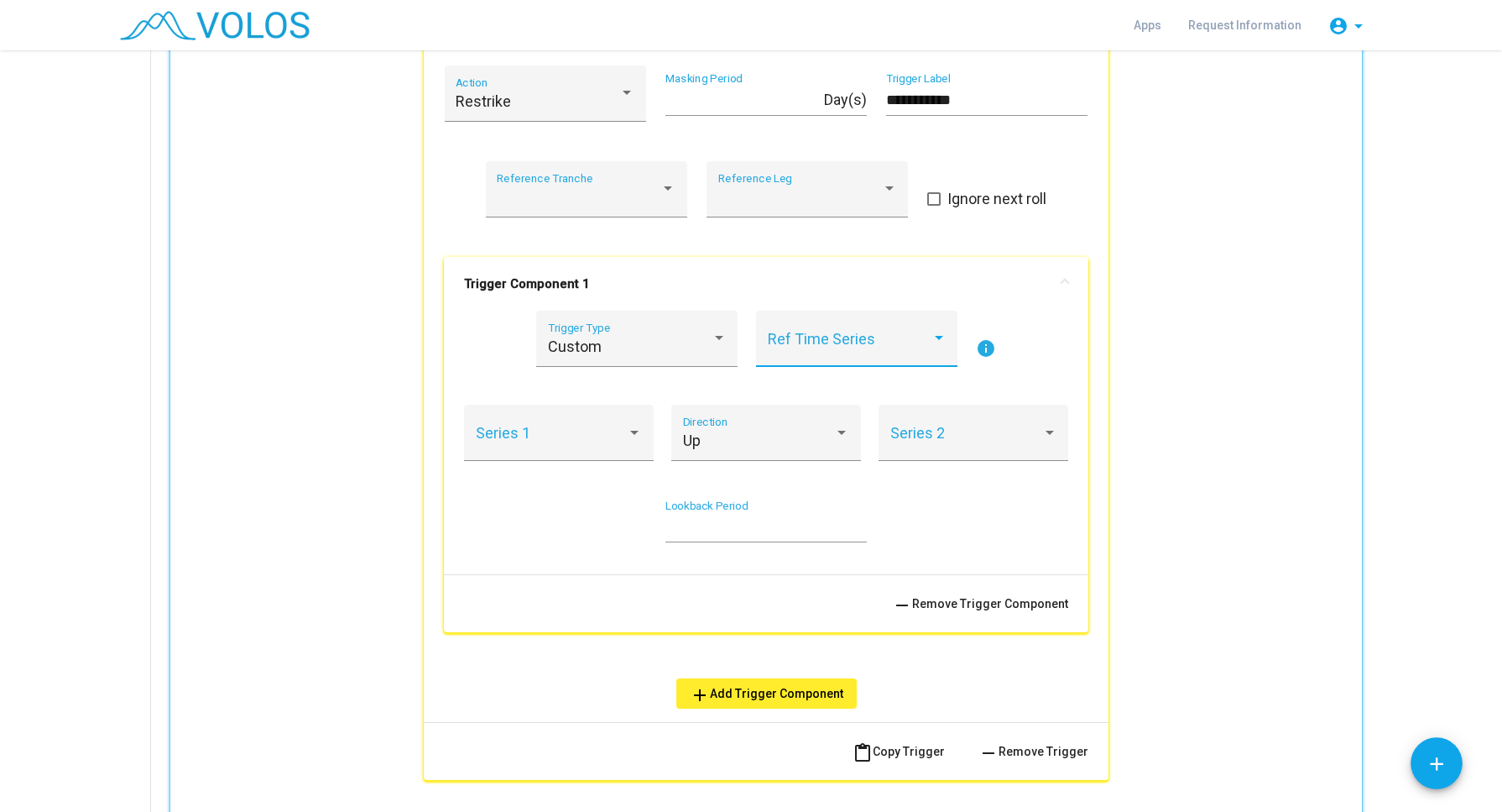
click at [820, 351] on span at bounding box center [850, 346] width 164 height 16
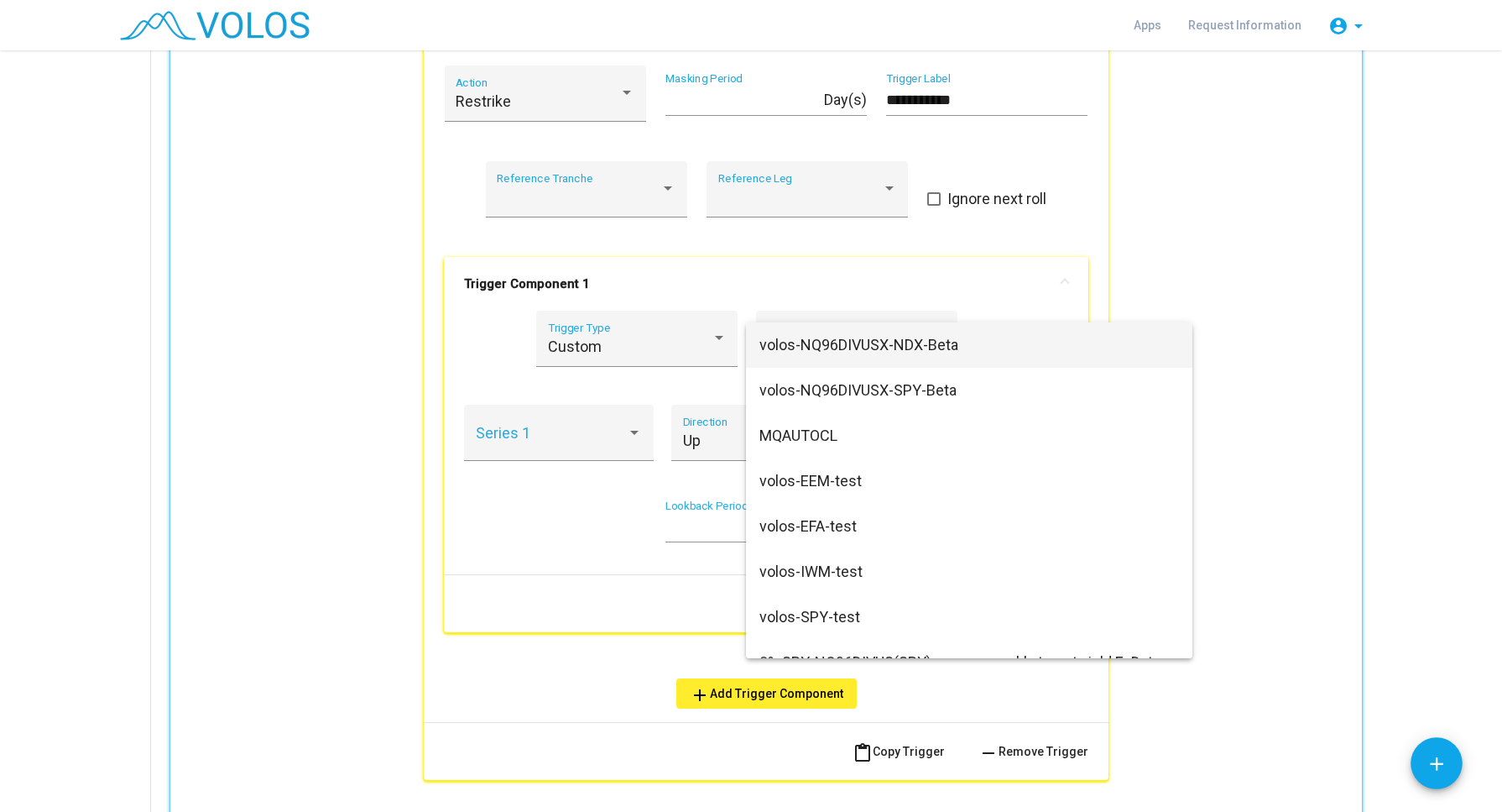
click at [782, 282] on div at bounding box center [751, 406] width 1502 height 812
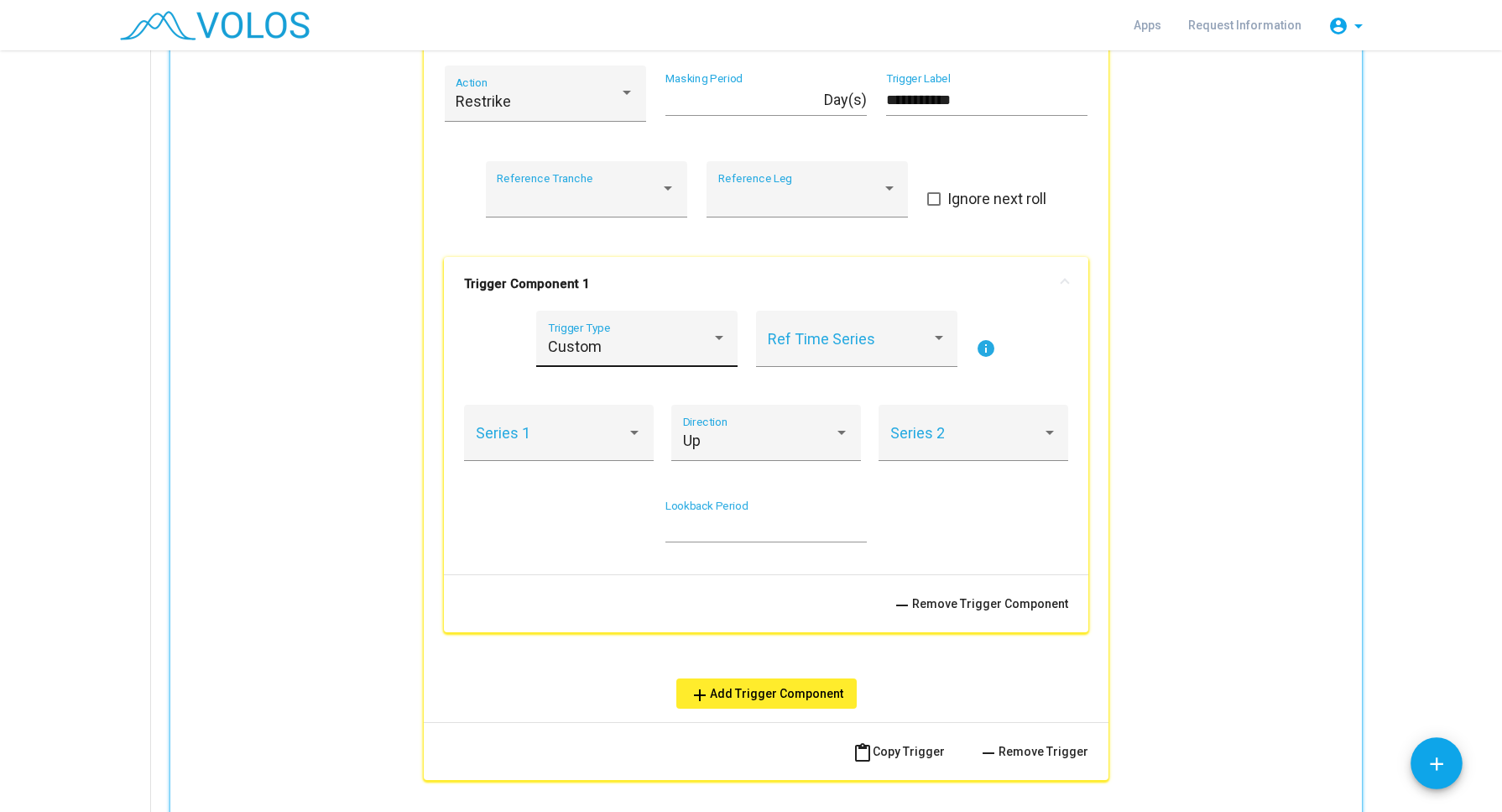
click at [718, 337] on div at bounding box center [719, 338] width 15 height 16
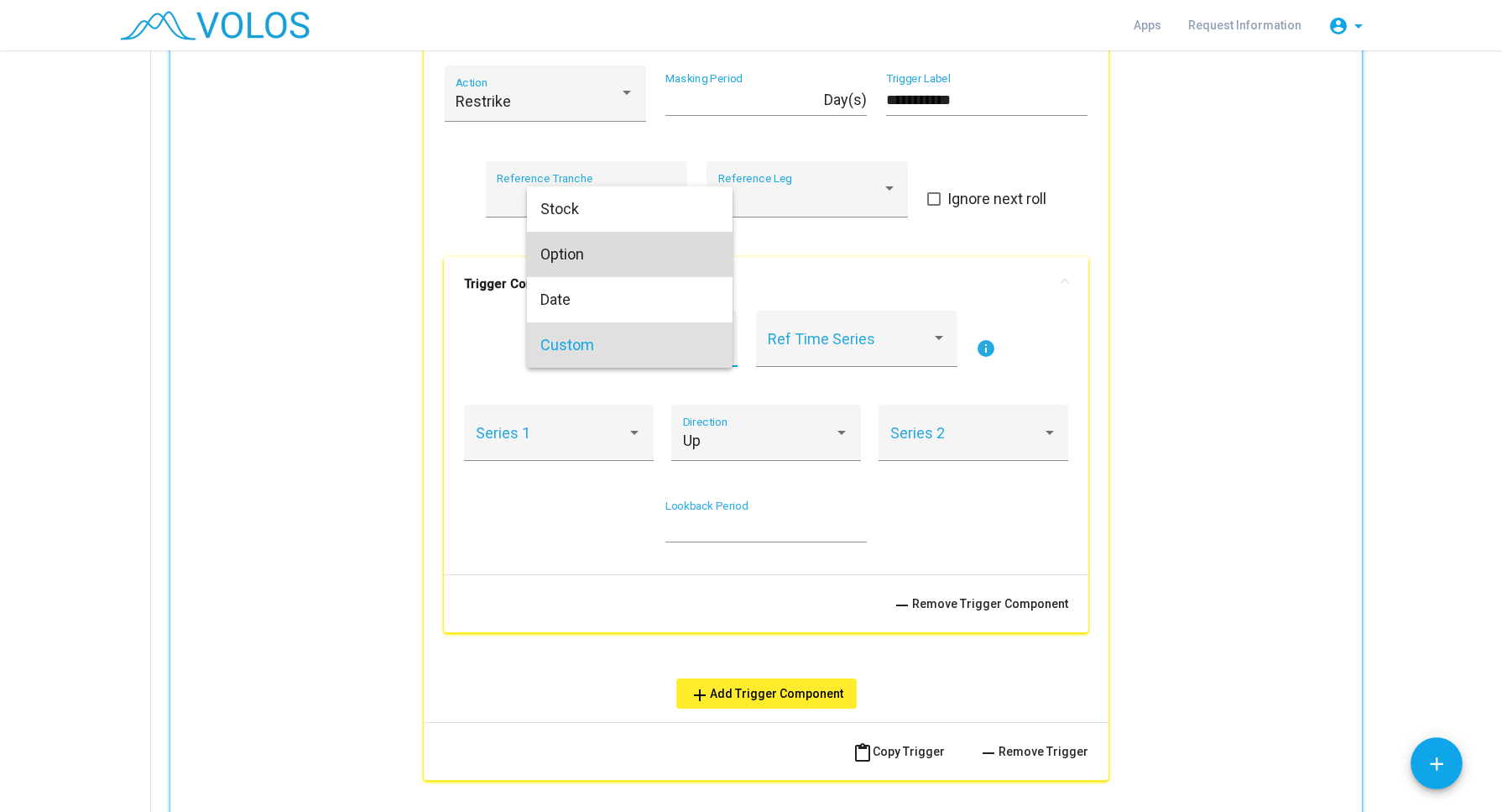
click at [622, 256] on span "Option" at bounding box center [630, 254] width 179 height 45
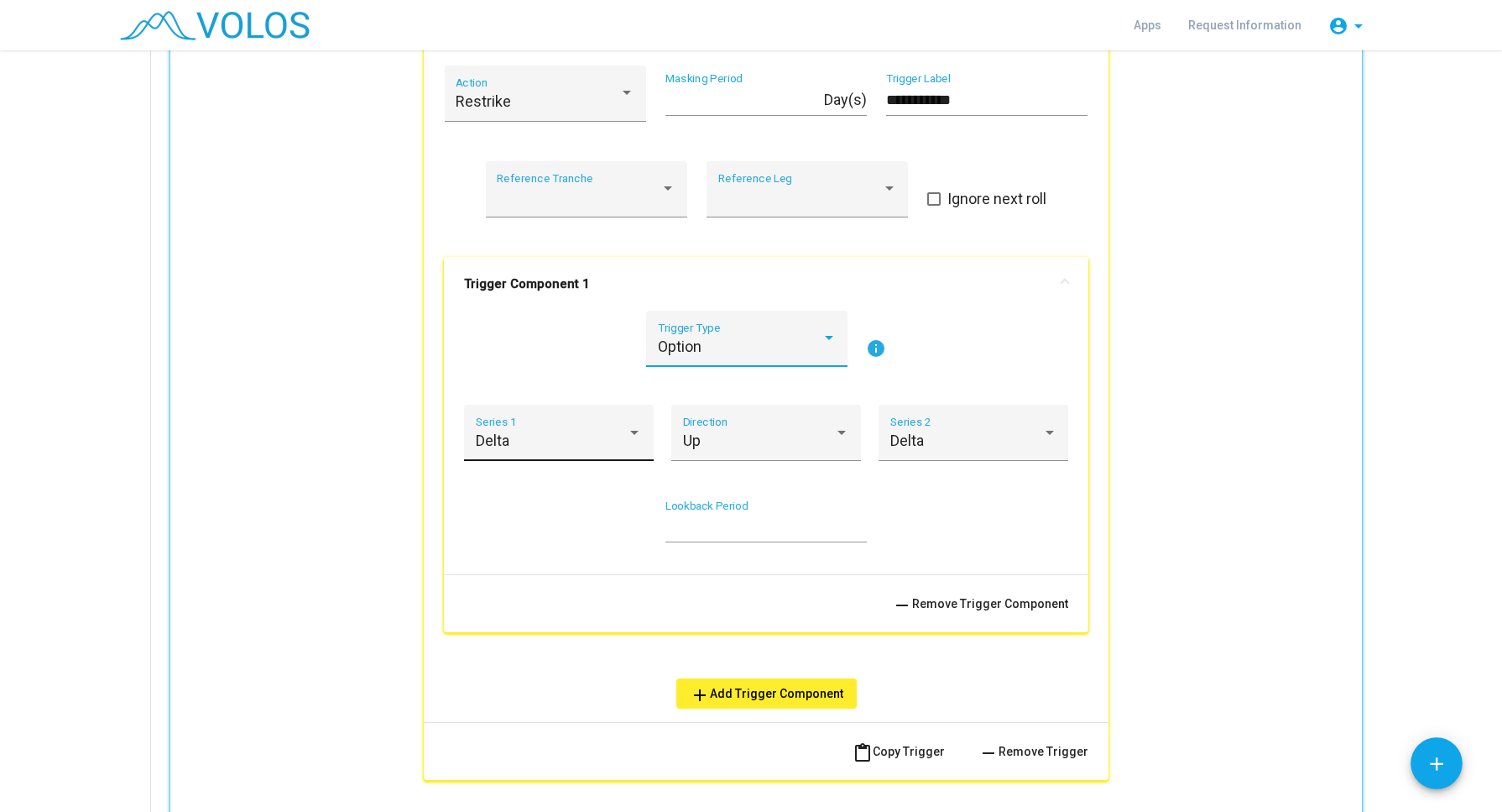
click at [628, 427] on div at bounding box center [635, 432] width 15 height 16
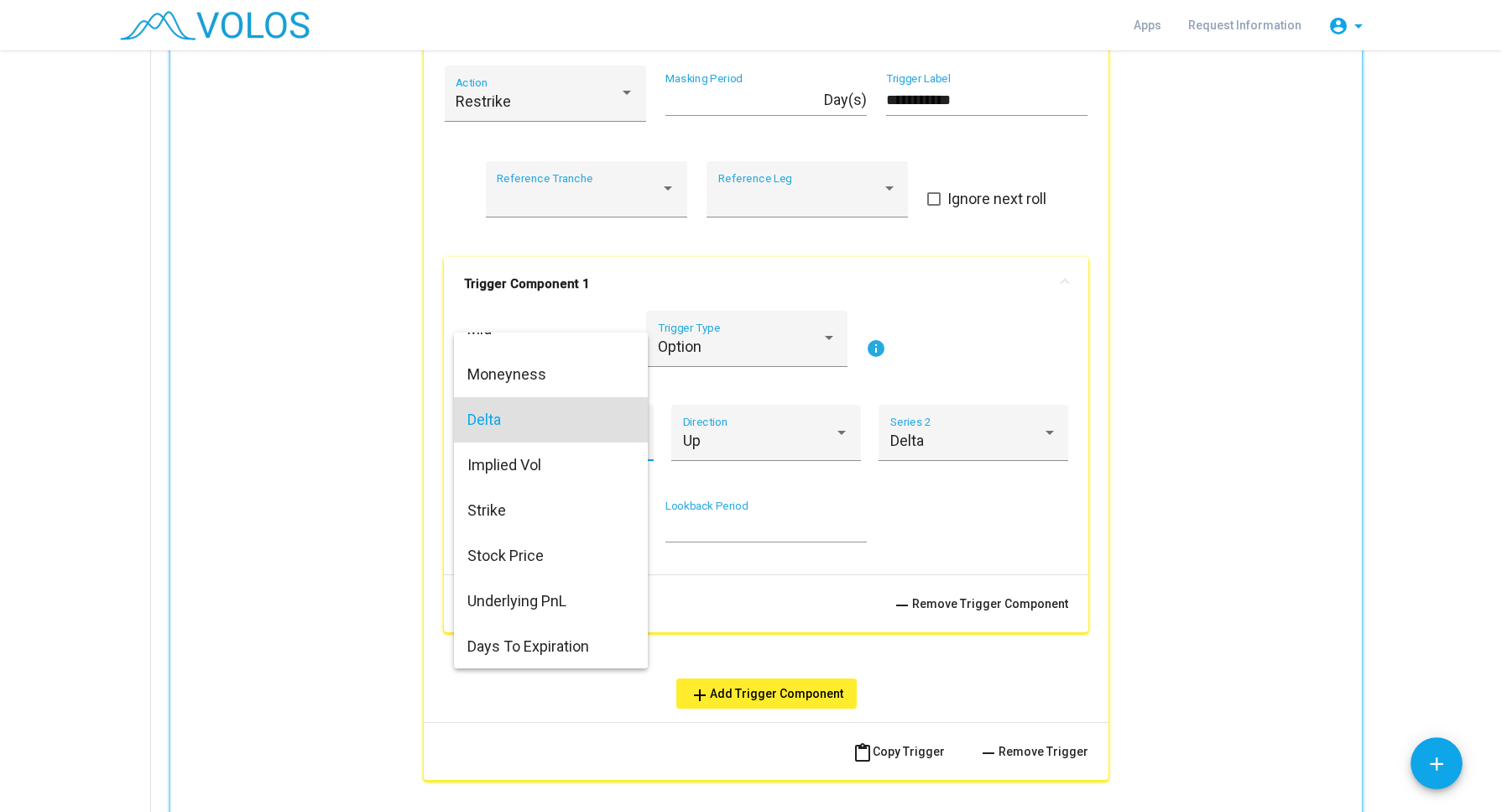
scroll to position [0, 0]
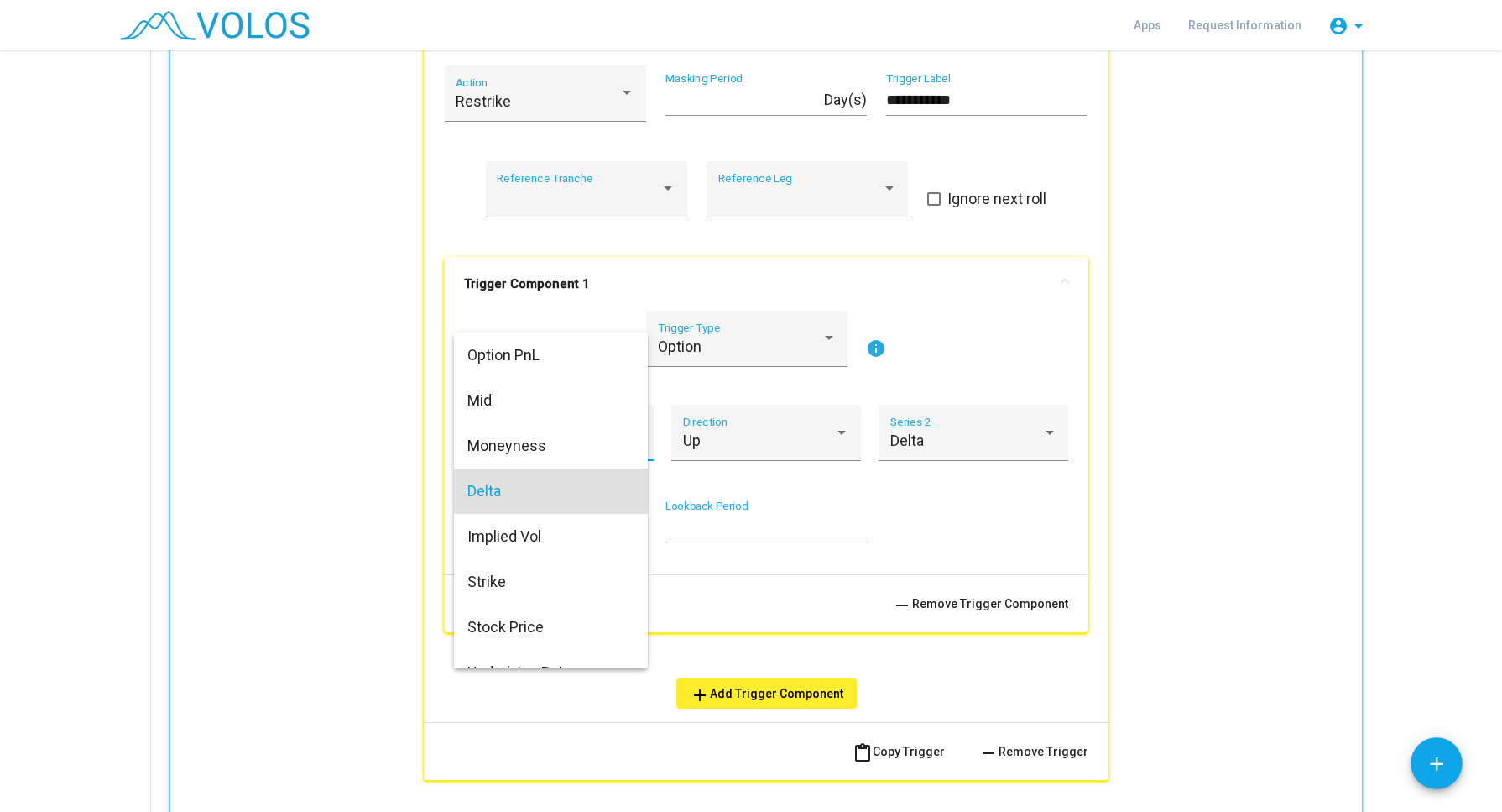
click at [706, 382] on div at bounding box center [751, 406] width 1502 height 812
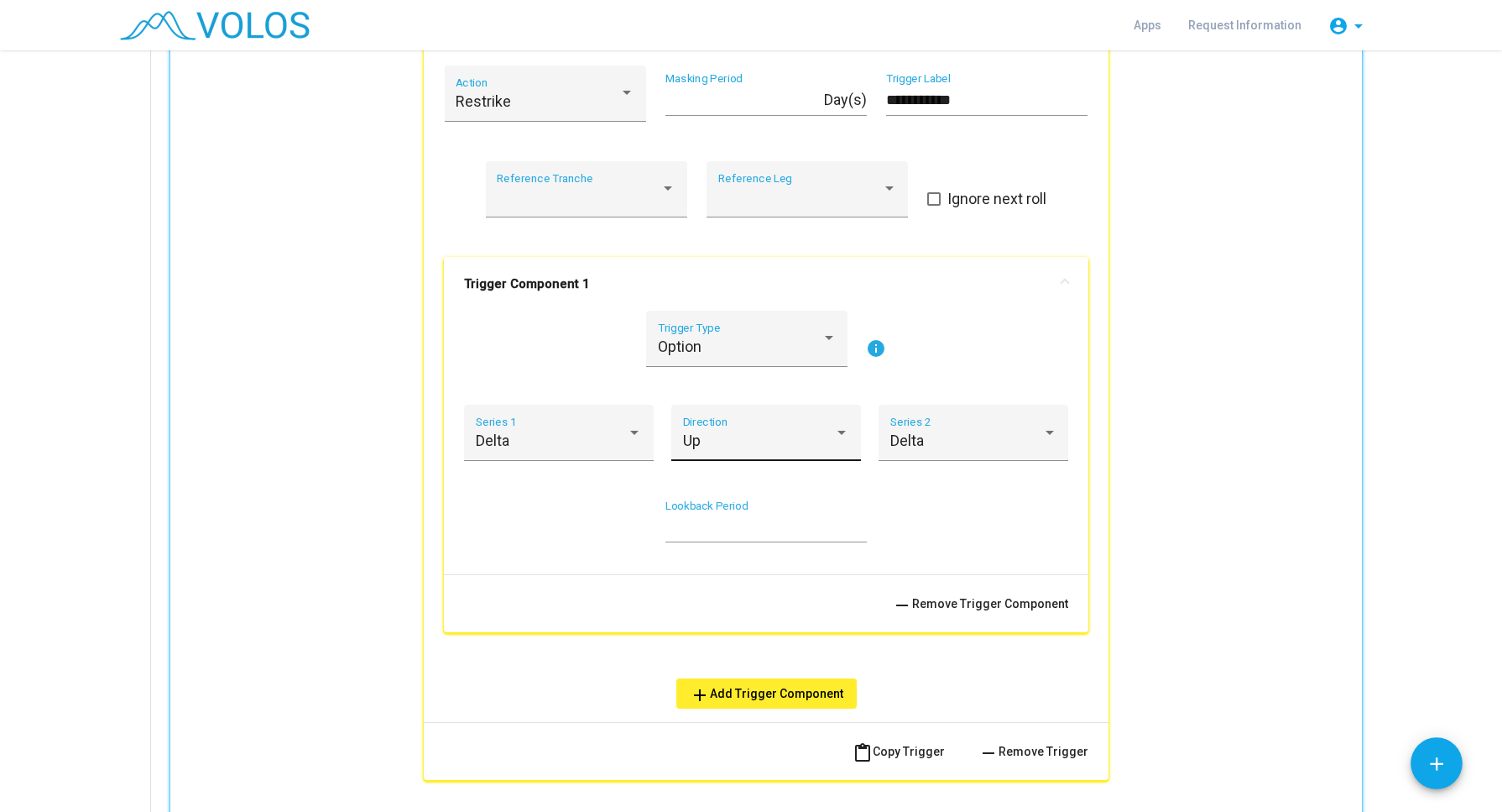
click at [834, 437] on div at bounding box center [842, 432] width 15 height 16
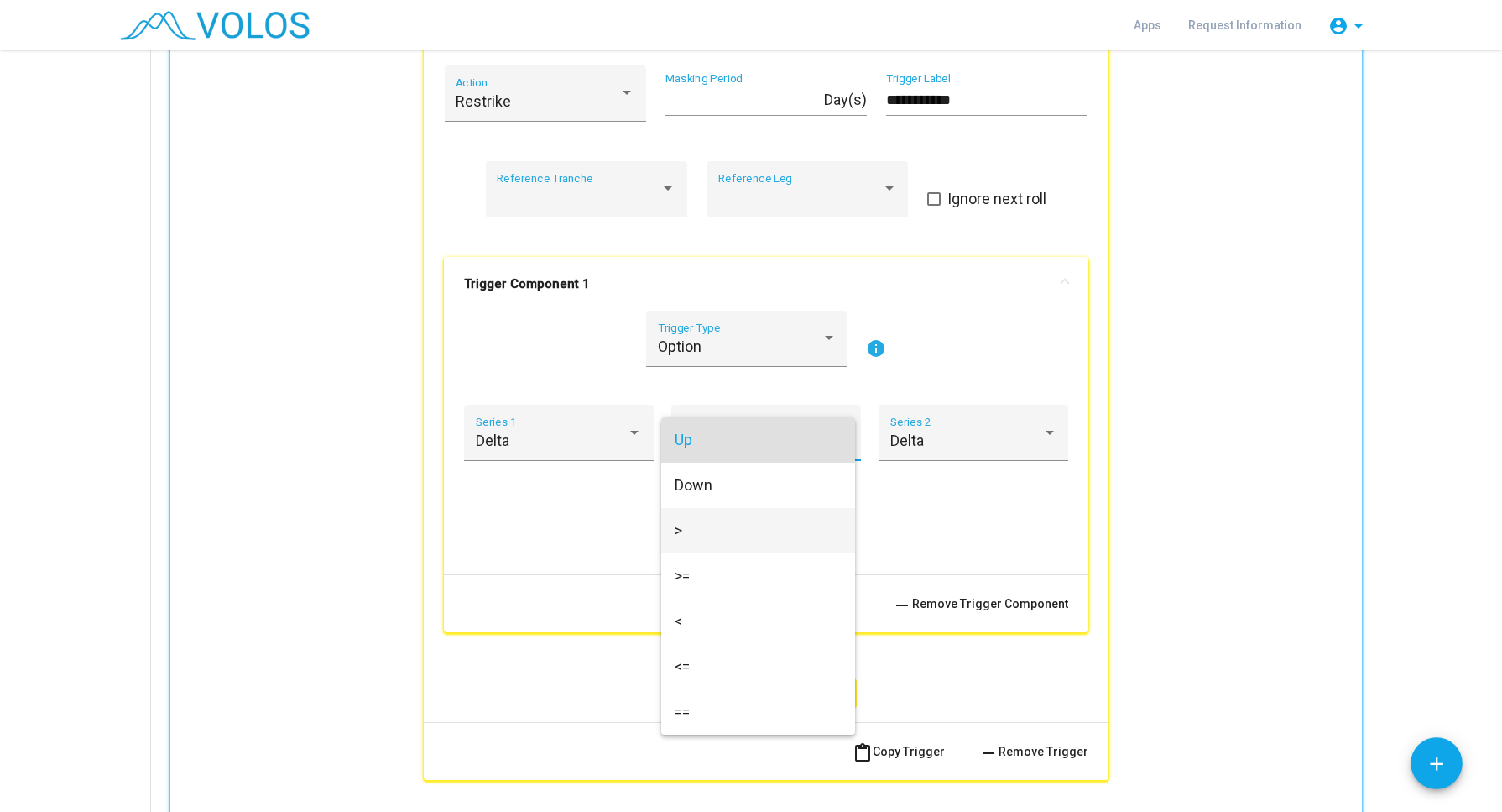
click at [739, 522] on span ">" at bounding box center [758, 530] width 167 height 45
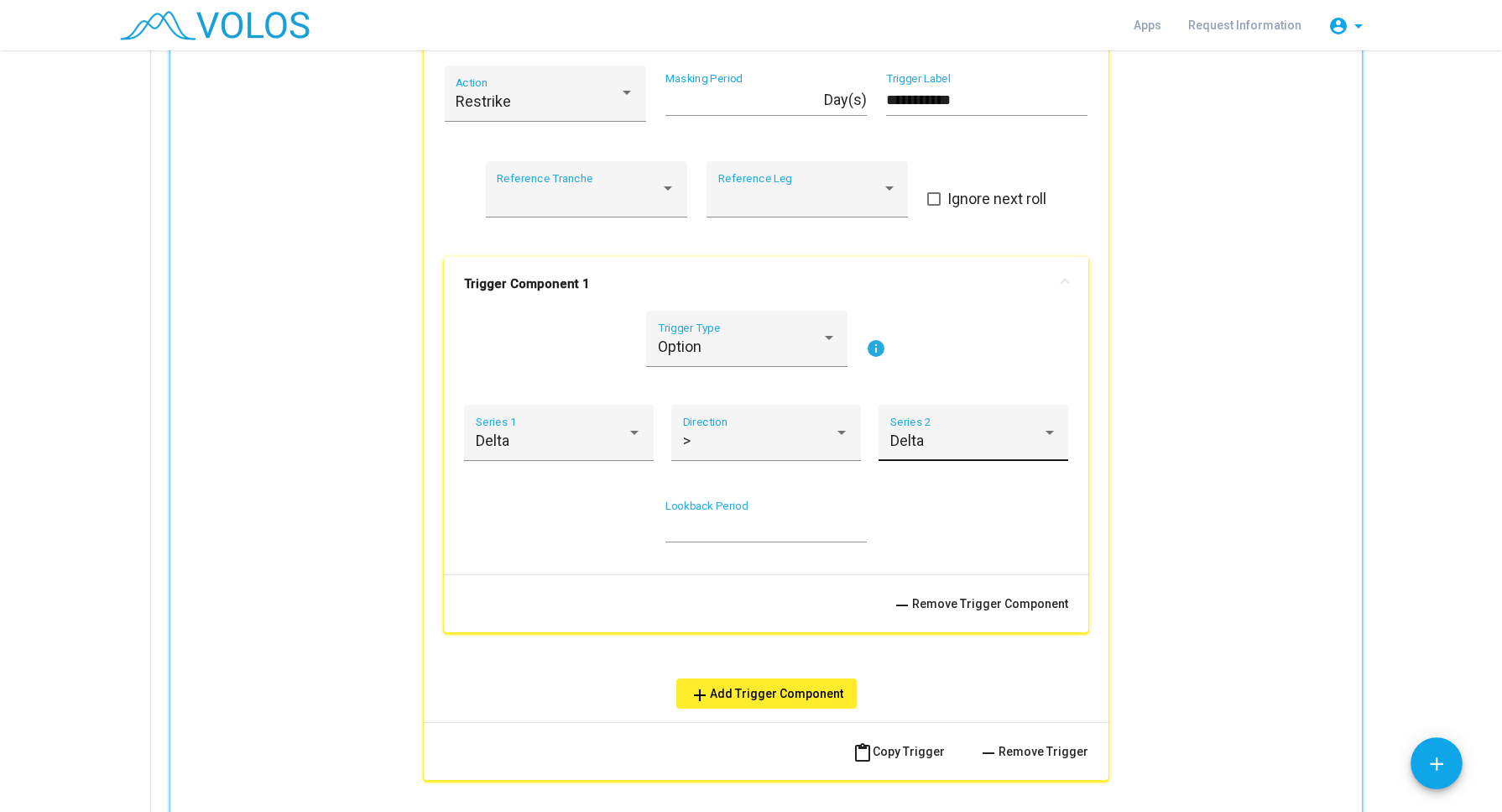
click at [901, 450] on div "Delta Series 2" at bounding box center [974, 438] width 167 height 45
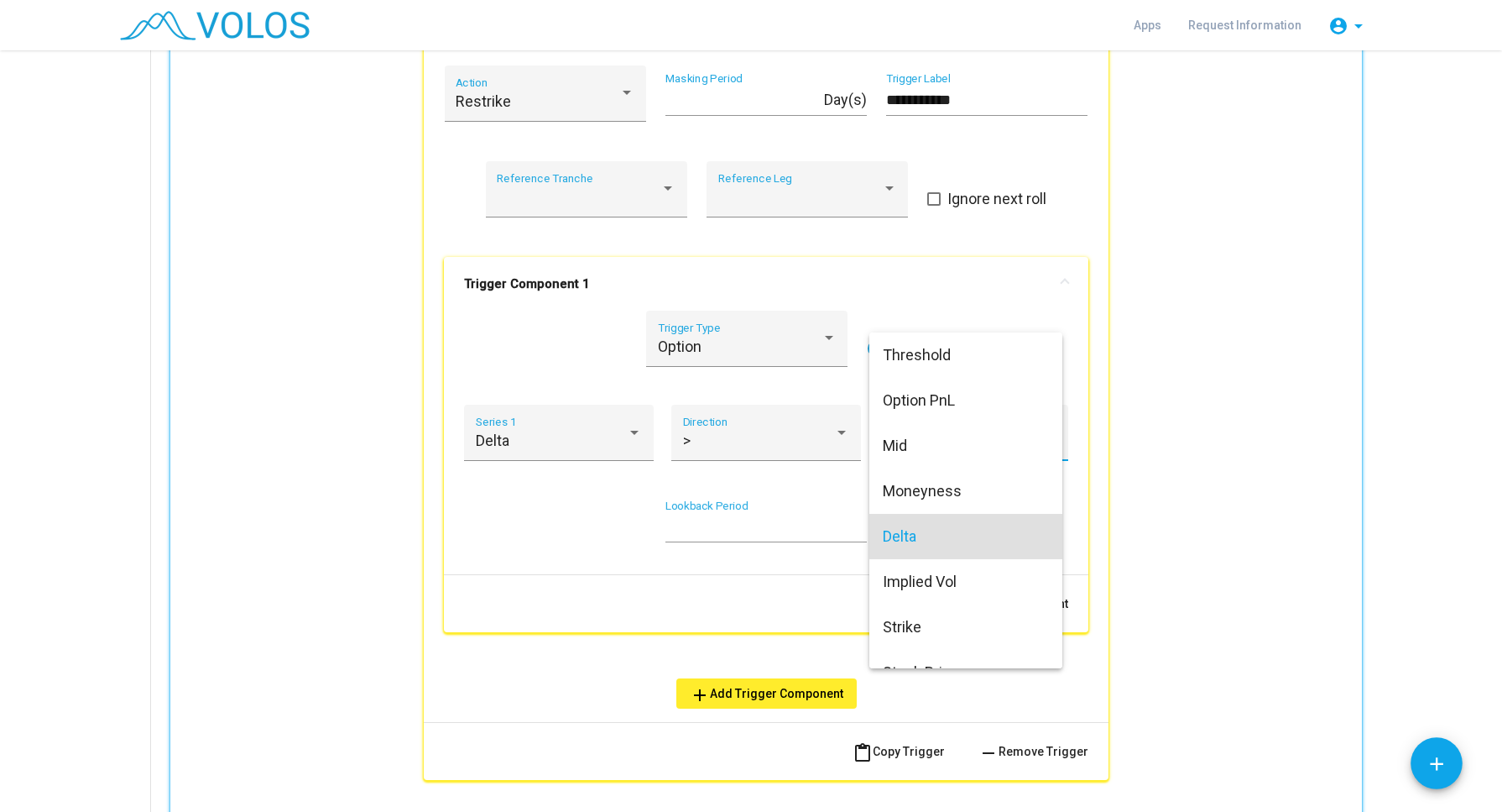
scroll to position [97, 0]
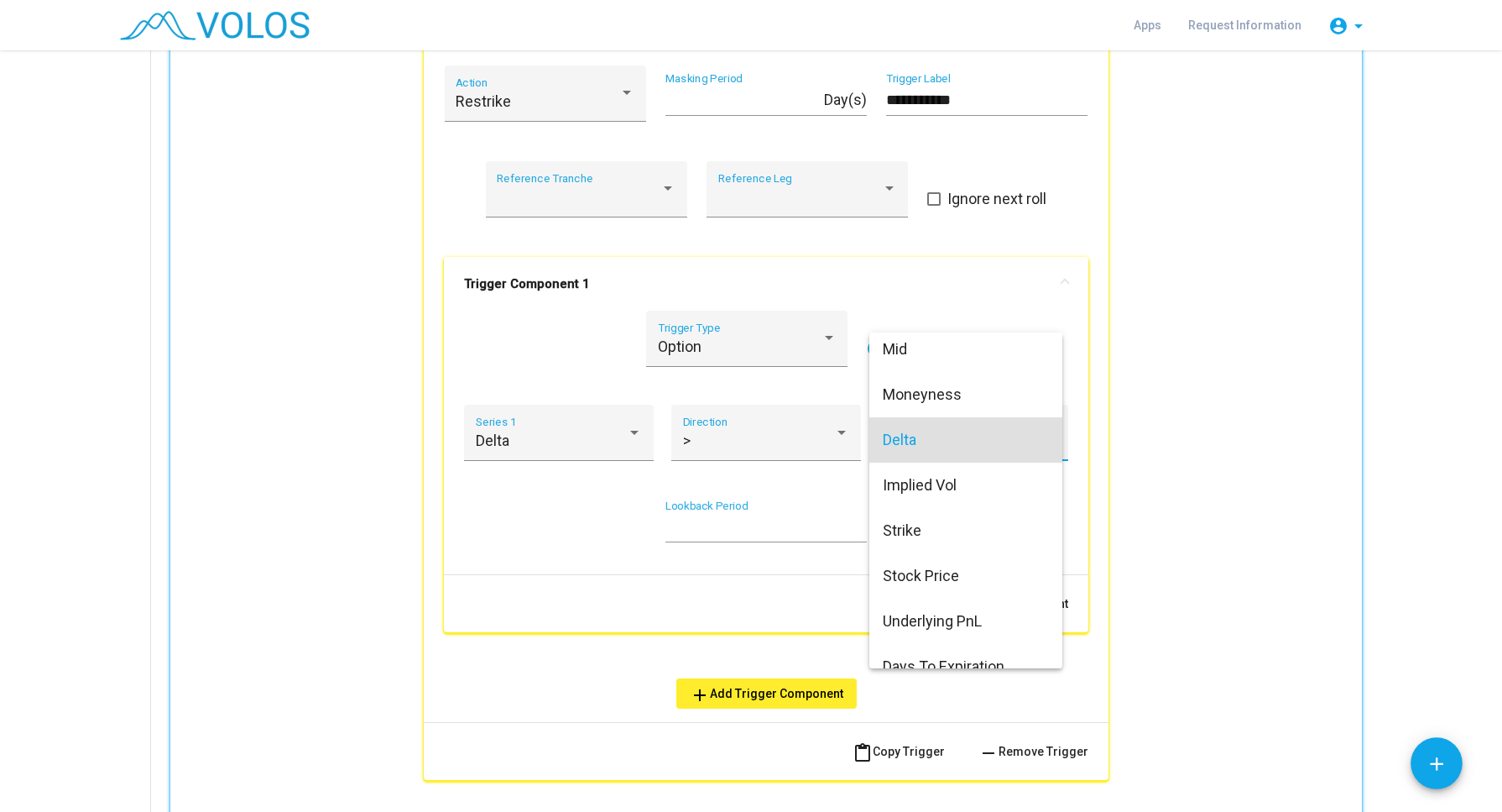
click at [863, 461] on div at bounding box center [751, 406] width 1502 height 812
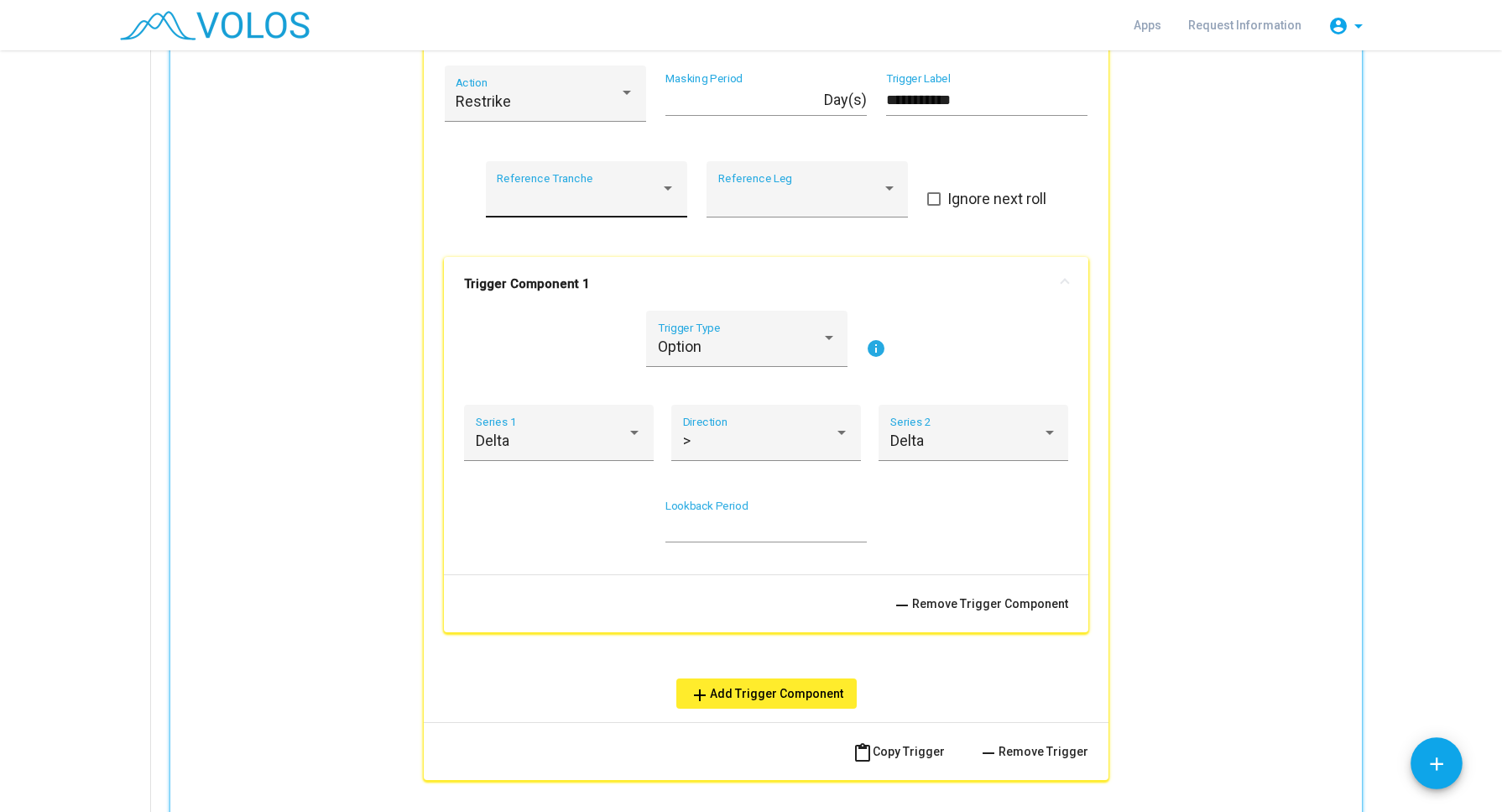
click at [666, 200] on div at bounding box center [586, 196] width 179 height 16
click at [617, 285] on span "A" at bounding box center [579, 286] width 179 height 45
click at [772, 204] on div "Reference Leg" at bounding box center [807, 195] width 179 height 45
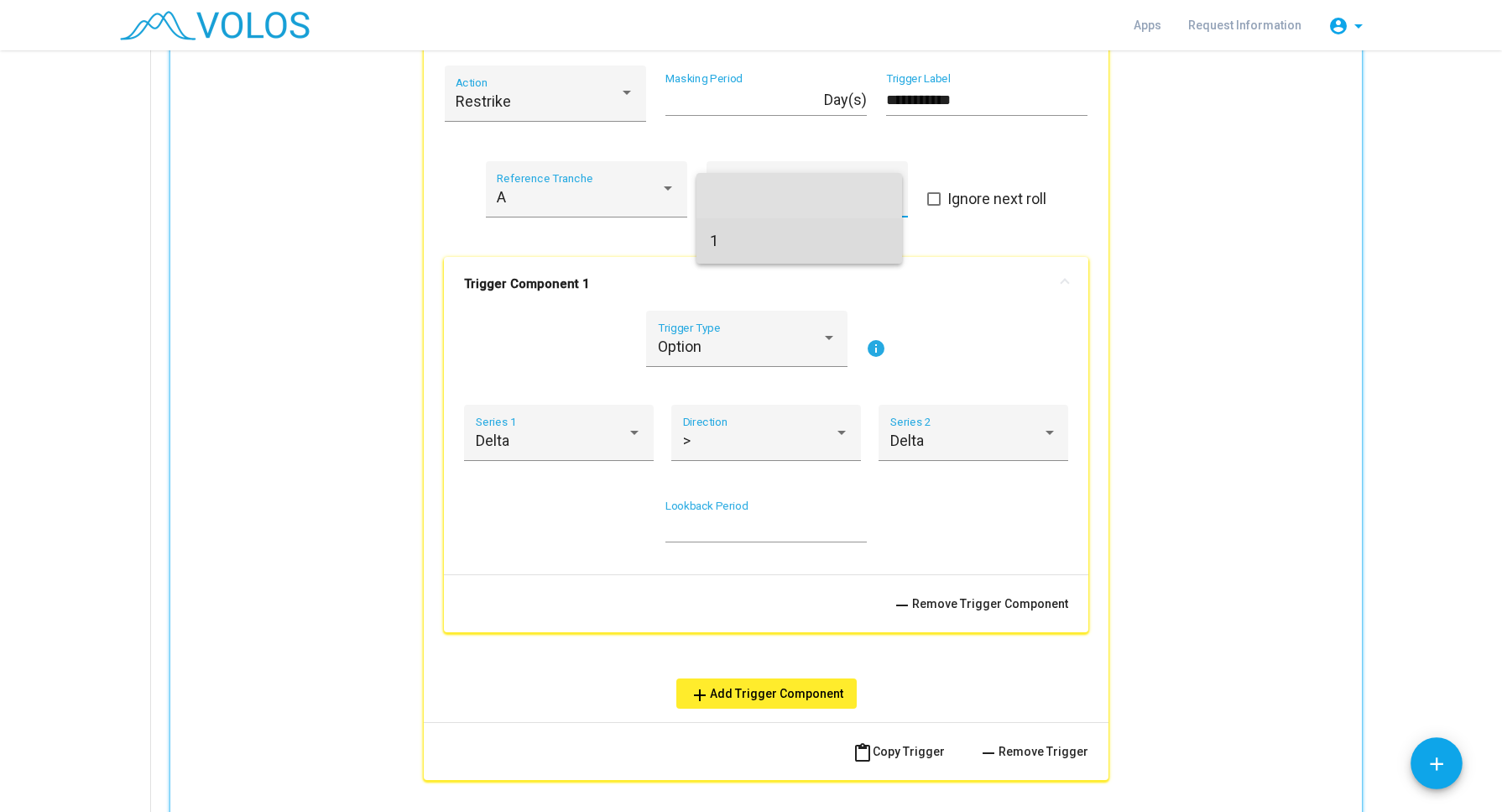
click at [766, 237] on span "1" at bounding box center [799, 240] width 179 height 45
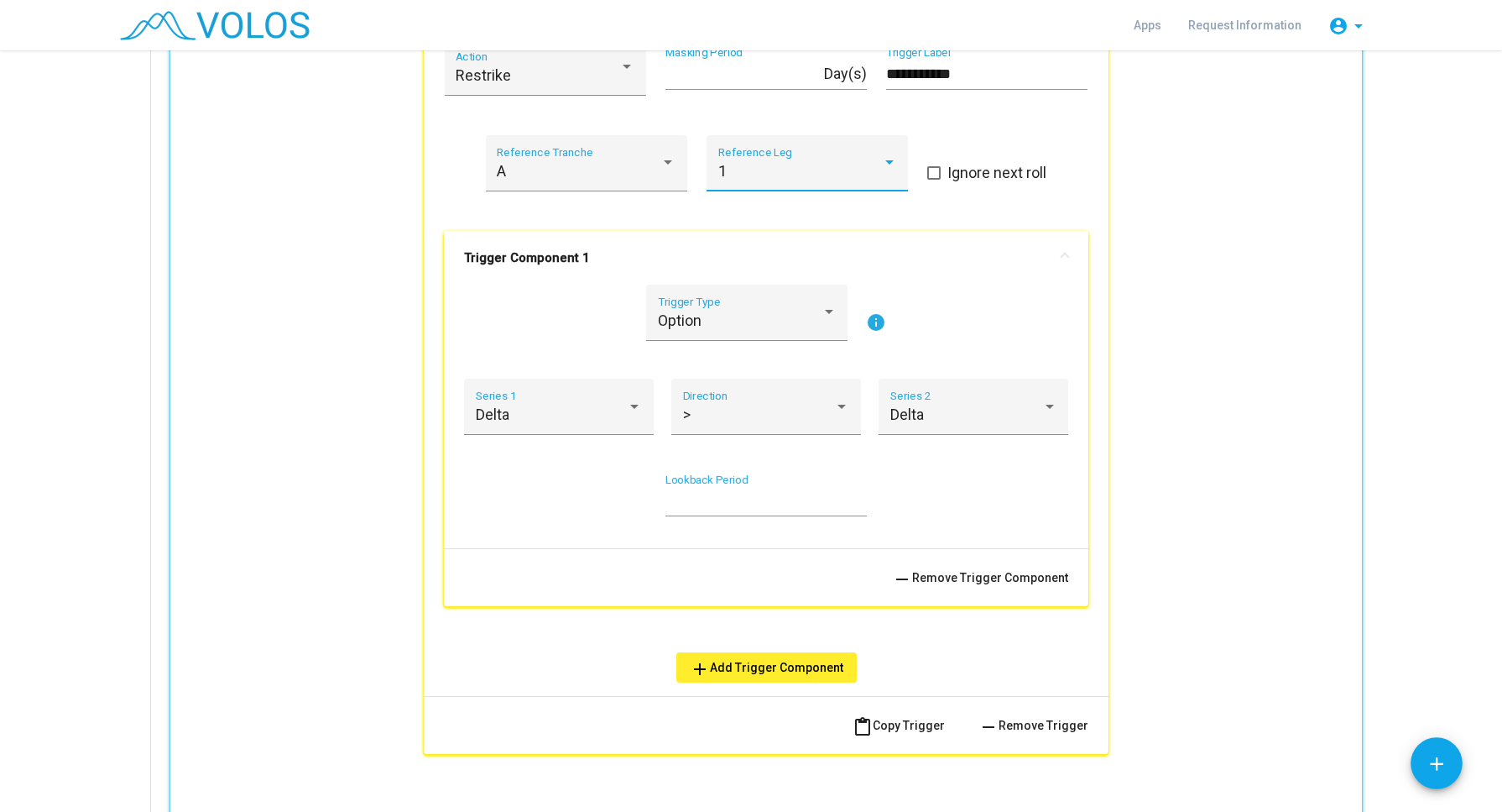
scroll to position [972, 0]
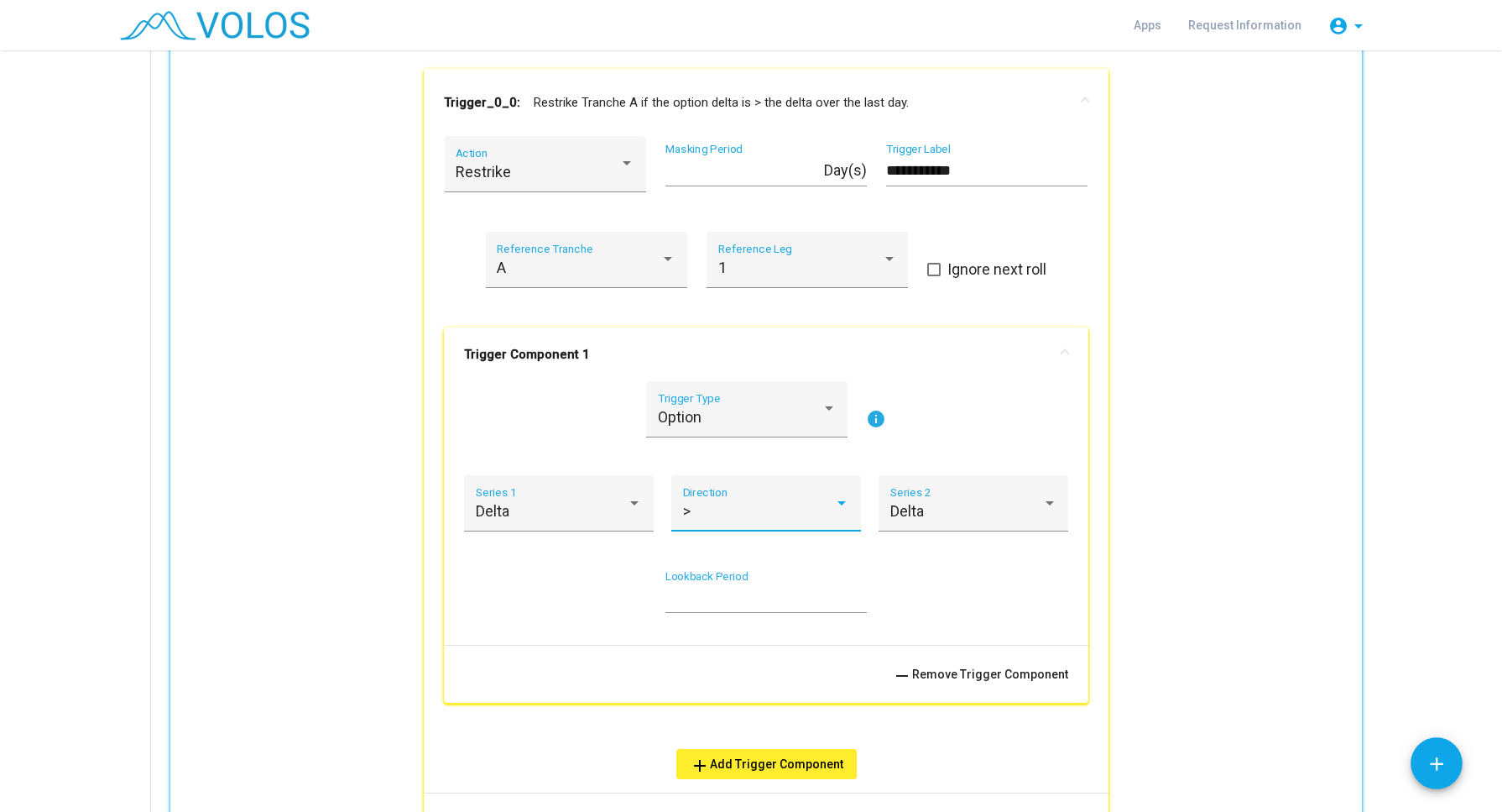
click at [837, 510] on div ">" at bounding box center [766, 511] width 167 height 16
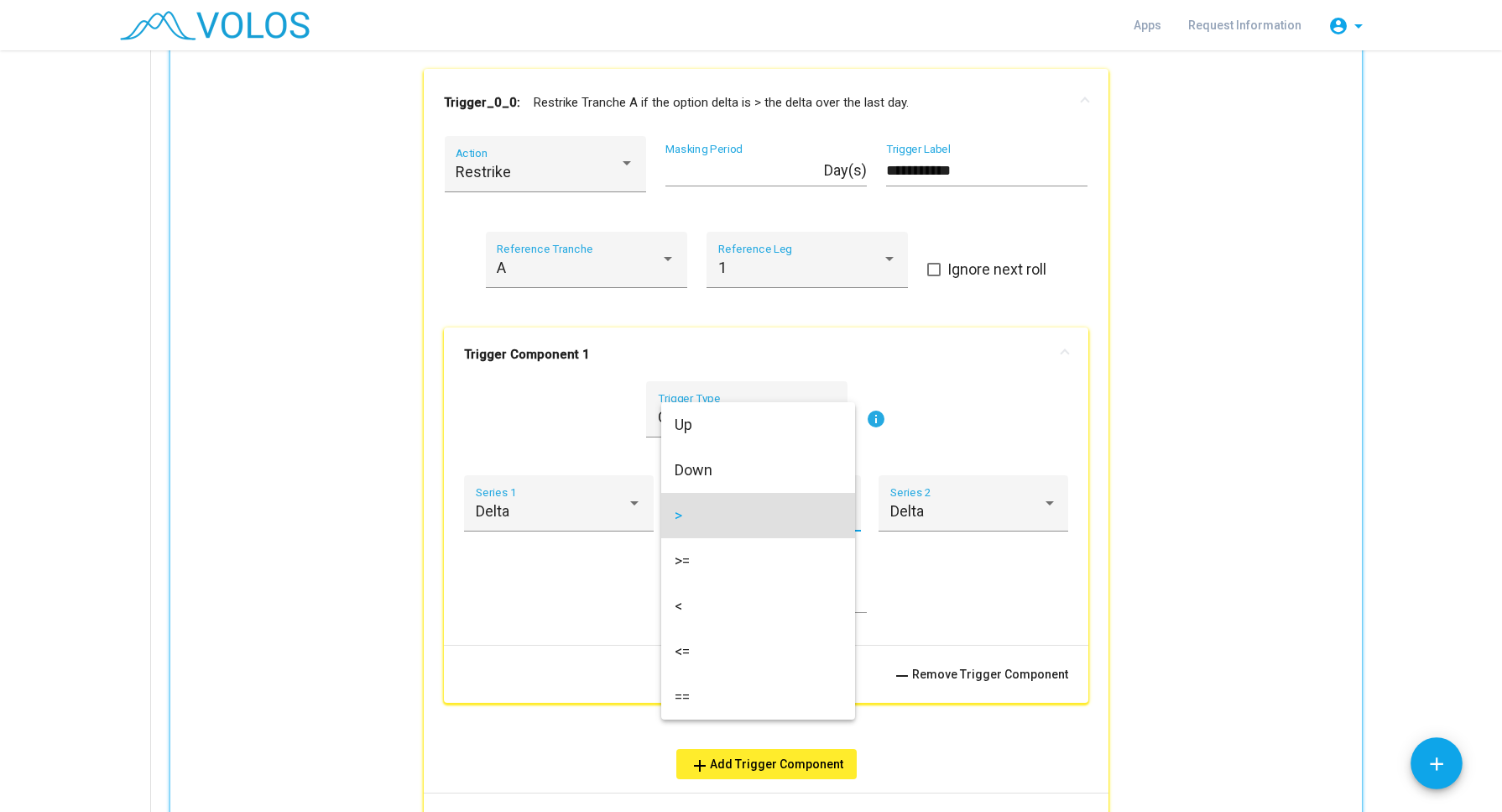
click at [946, 586] on div at bounding box center [751, 406] width 1502 height 812
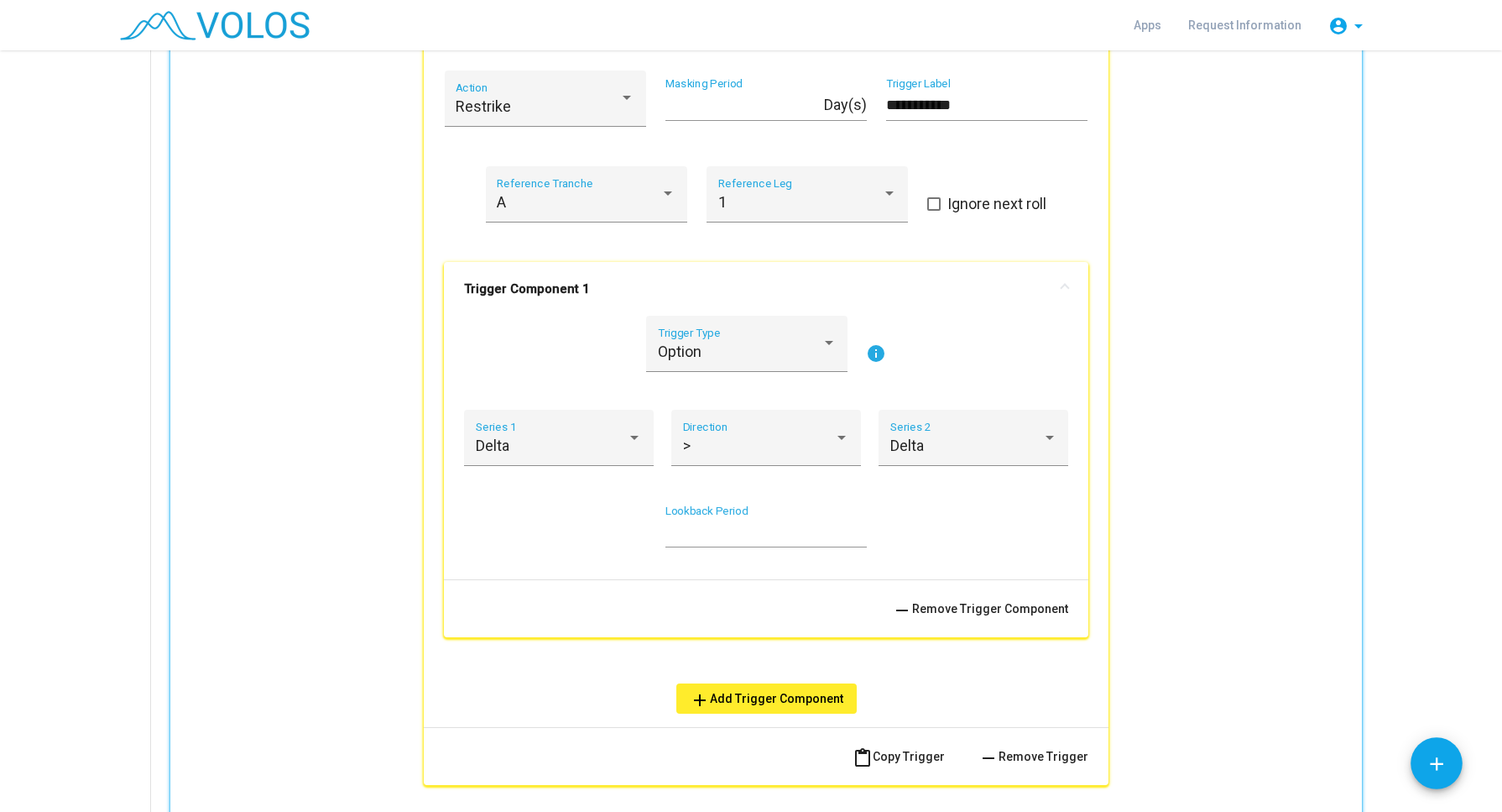
scroll to position [1039, 0]
click at [629, 440] on div at bounding box center [635, 435] width 15 height 16
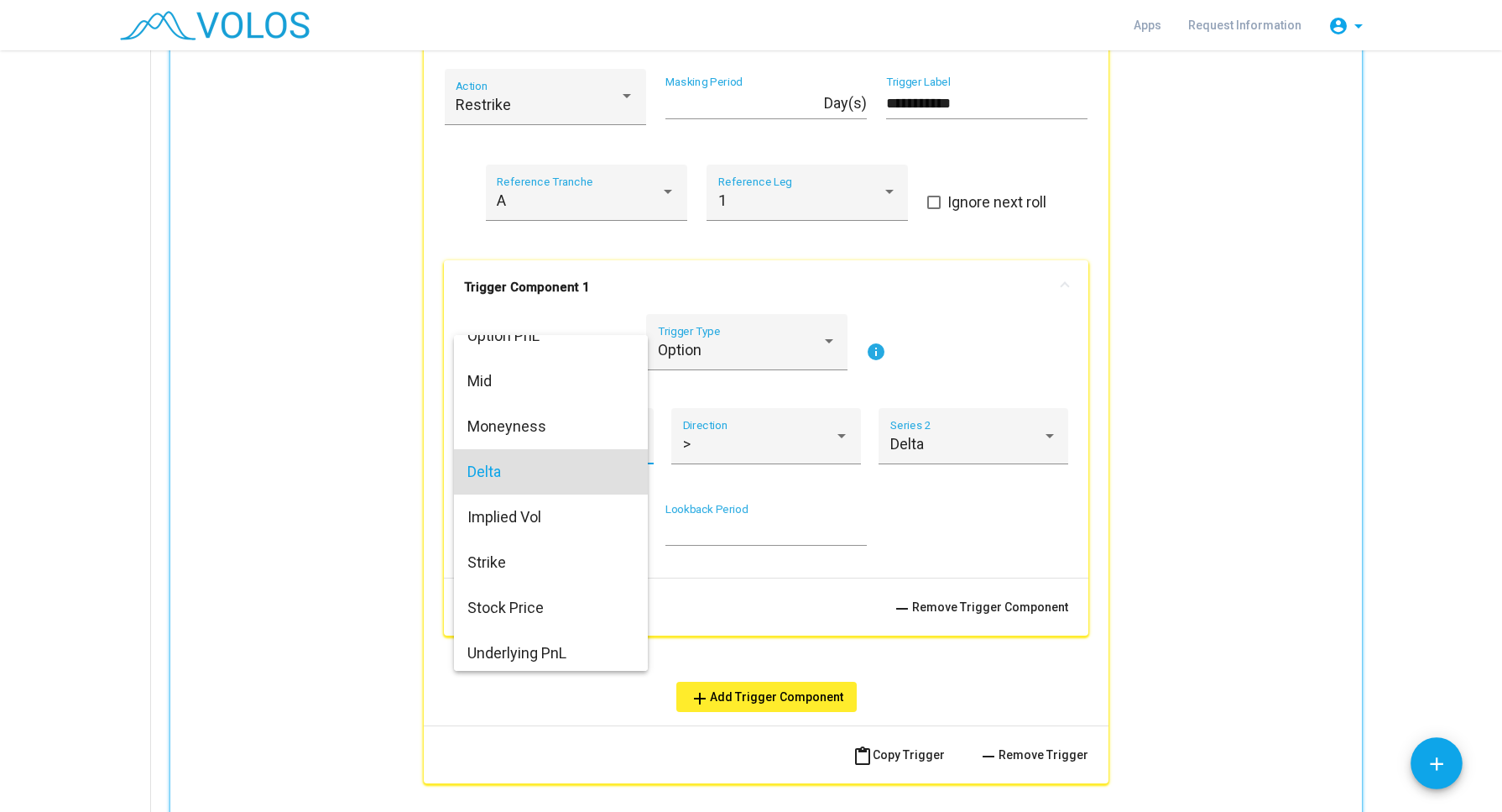
scroll to position [16, 0]
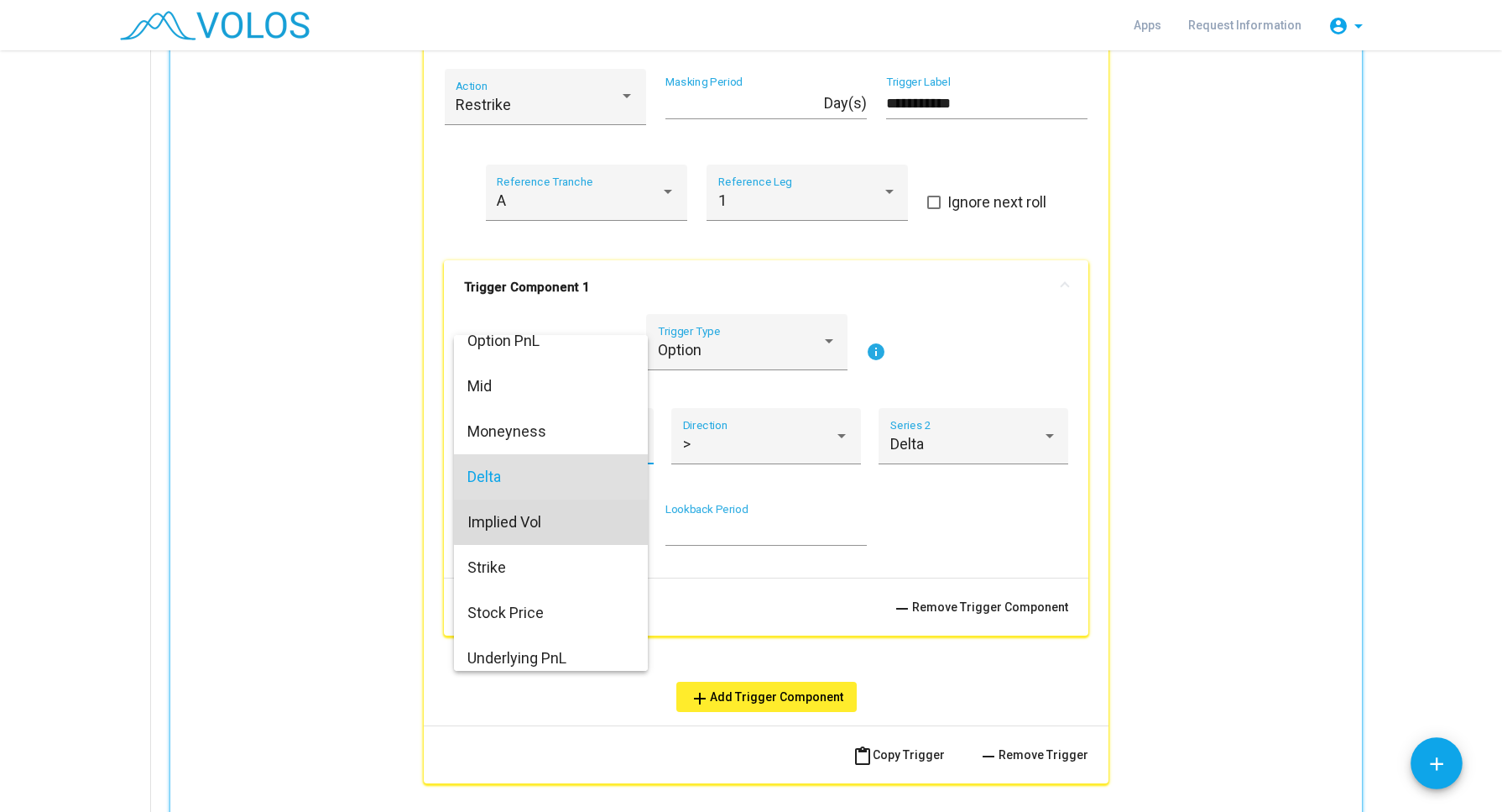
click at [553, 509] on span "Implied Vol" at bounding box center [551, 522] width 167 height 45
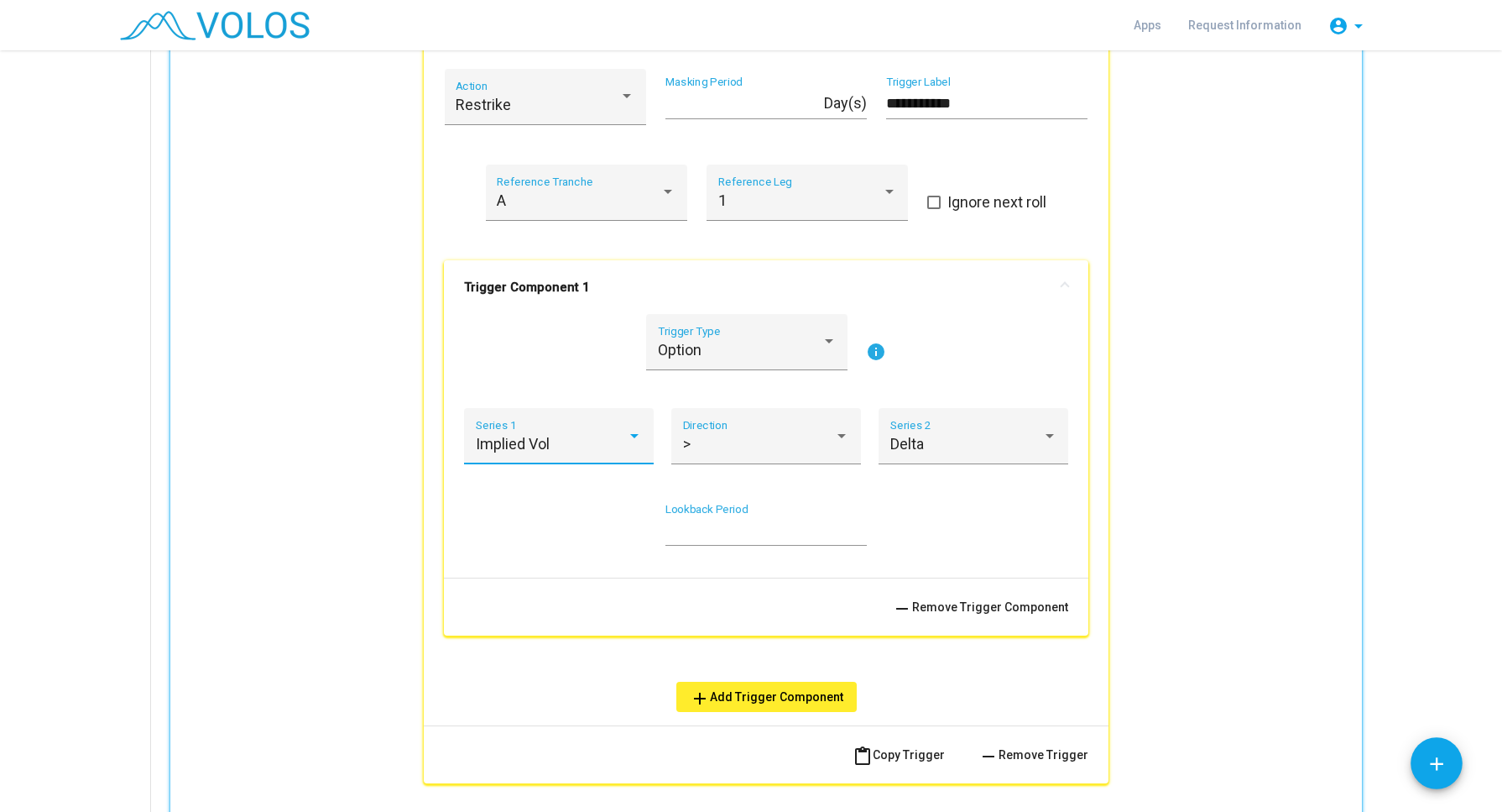
click at [630, 435] on div at bounding box center [634, 436] width 9 height 4
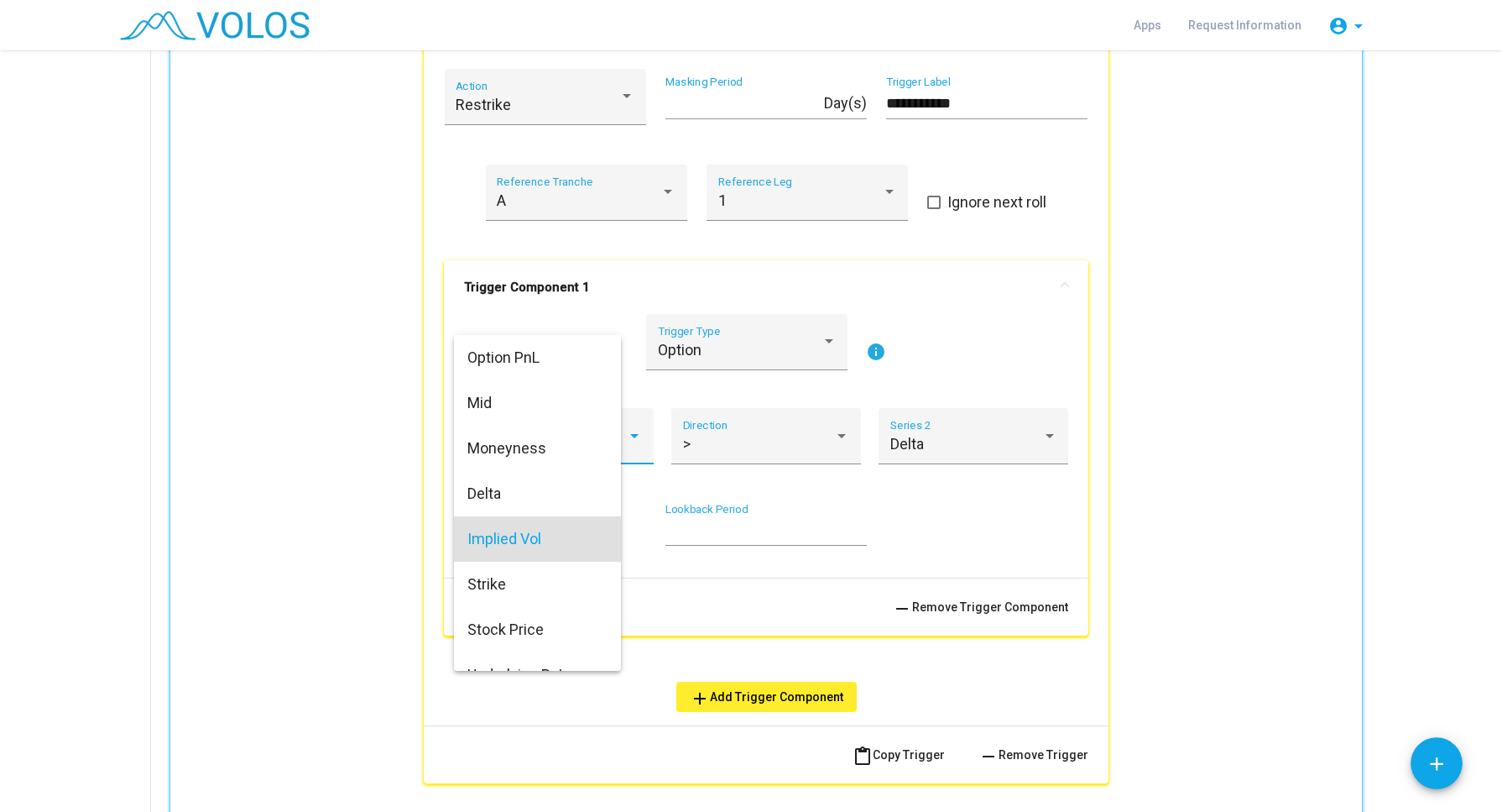
scroll to position [73, 0]
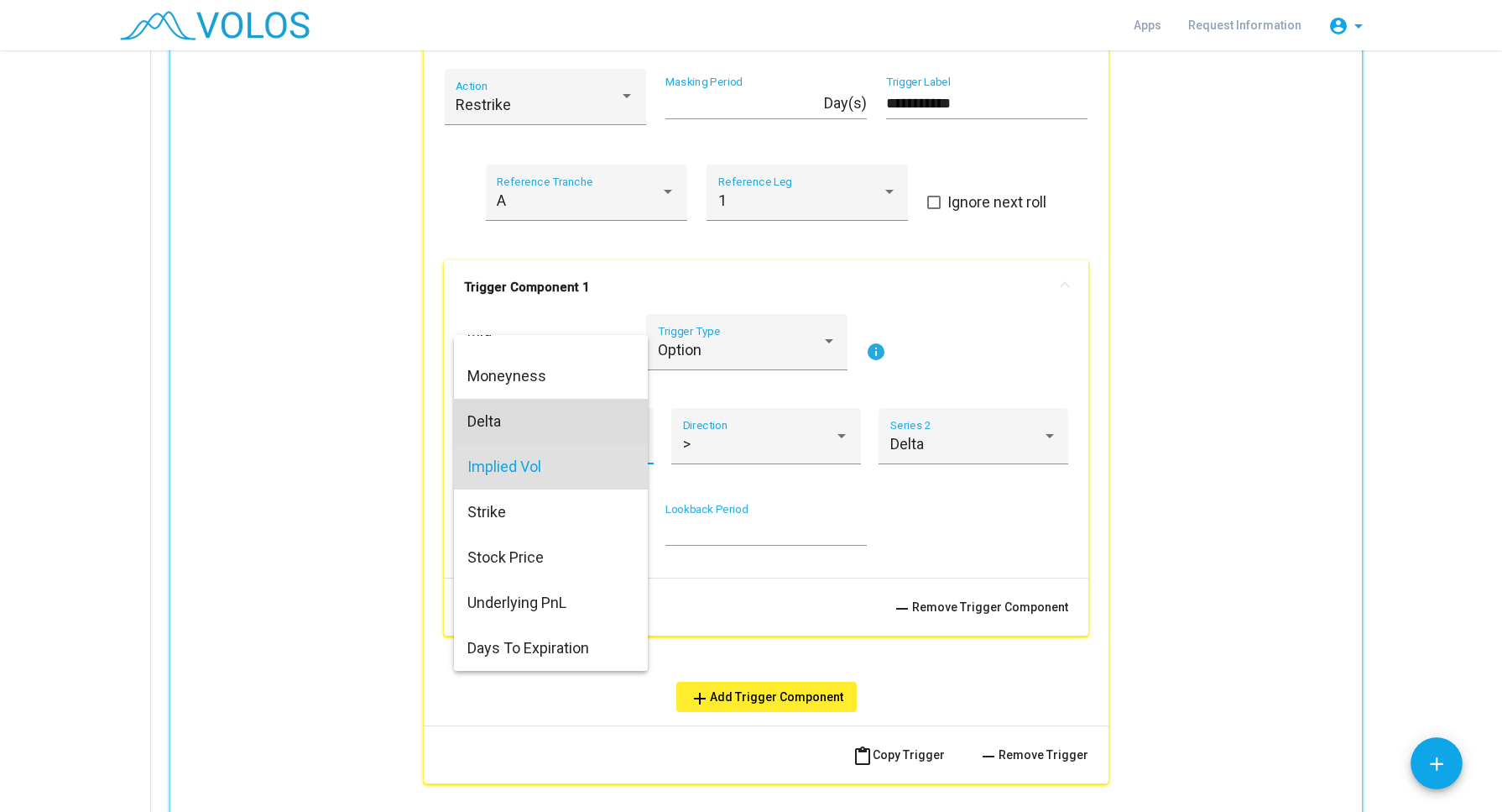
click at [554, 428] on span "Delta" at bounding box center [551, 421] width 167 height 45
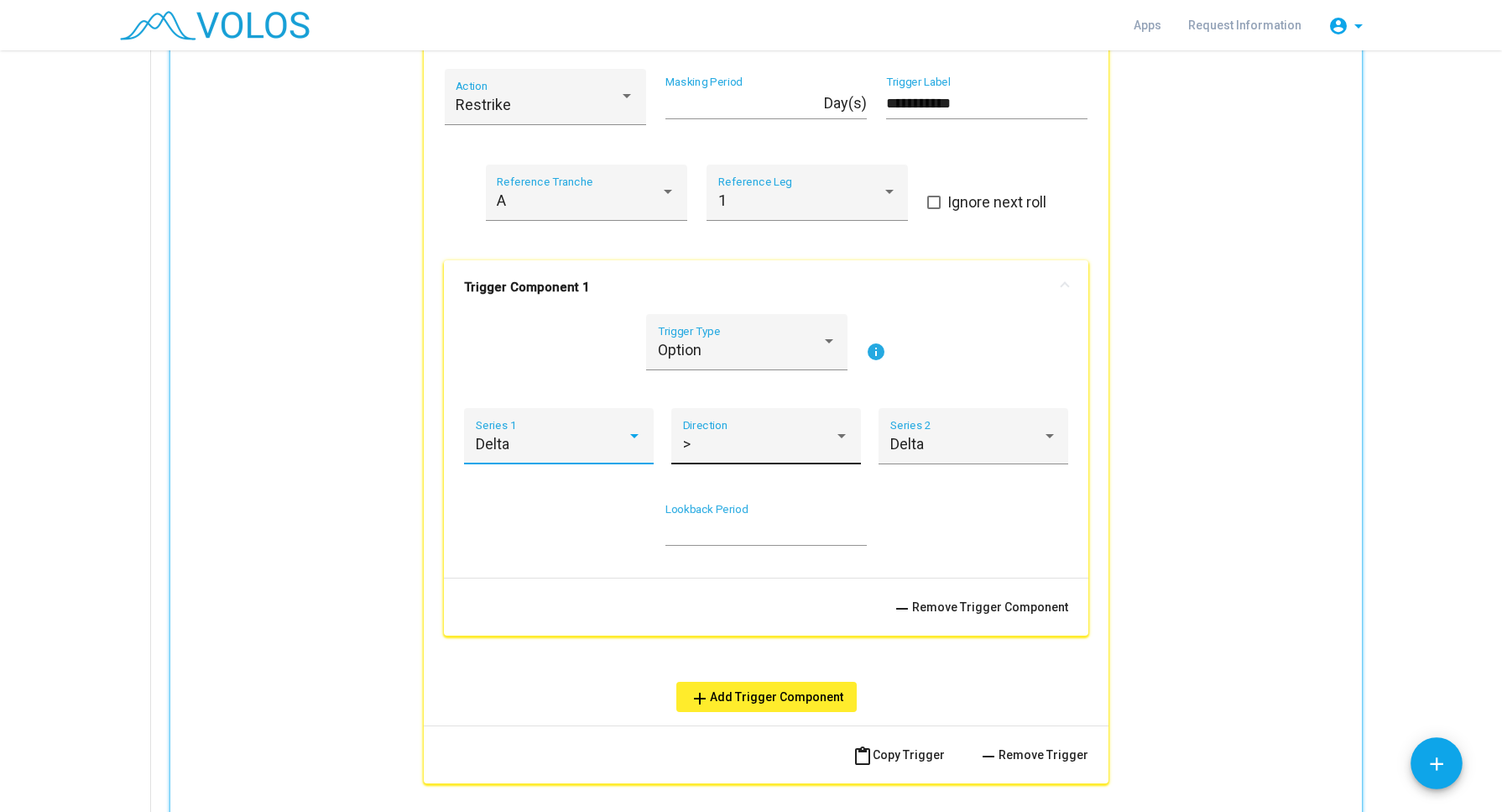
click at [724, 439] on div ">" at bounding box center [759, 443] width 152 height 16
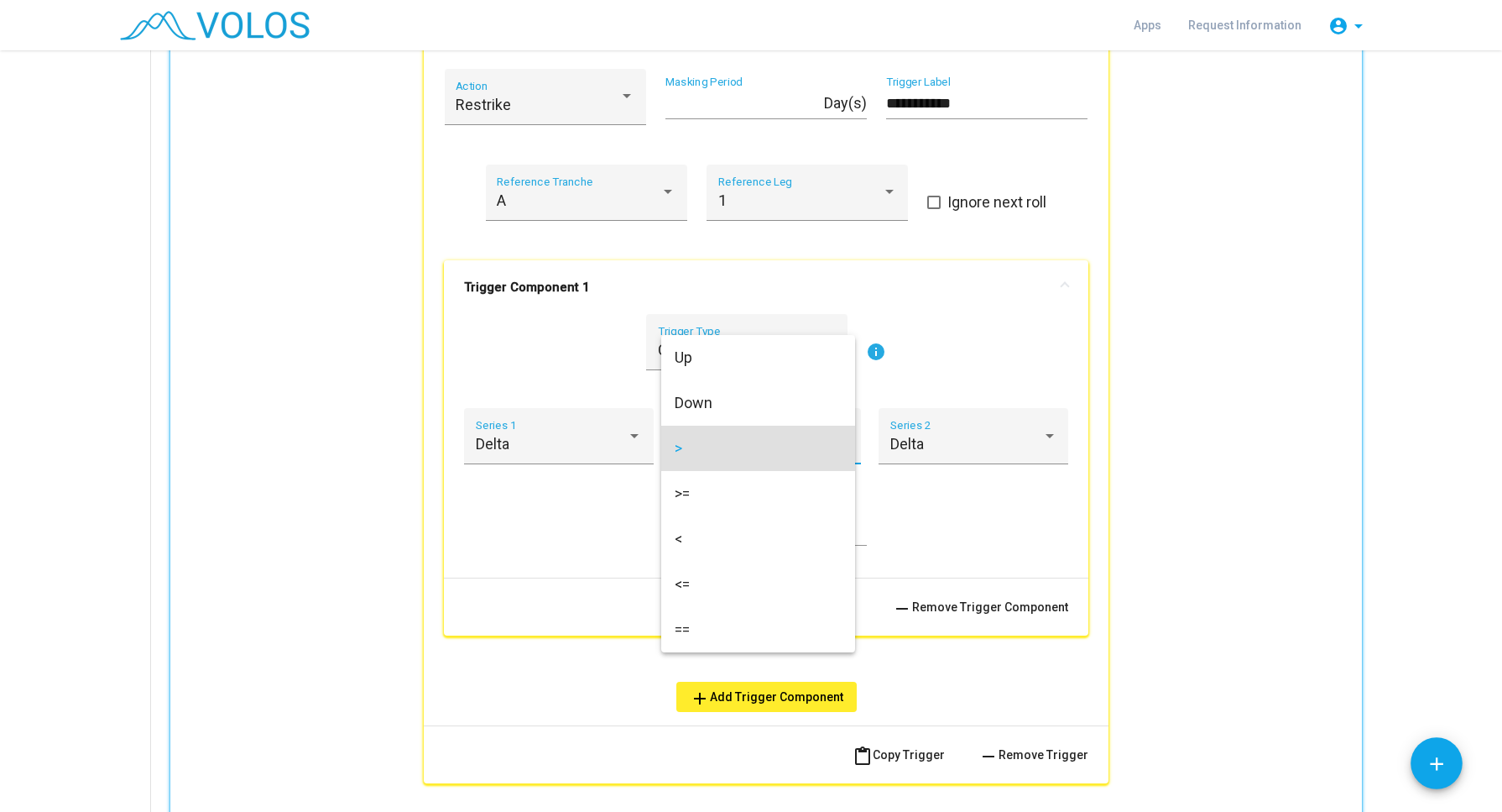
click at [701, 439] on span ">" at bounding box center [758, 448] width 167 height 45
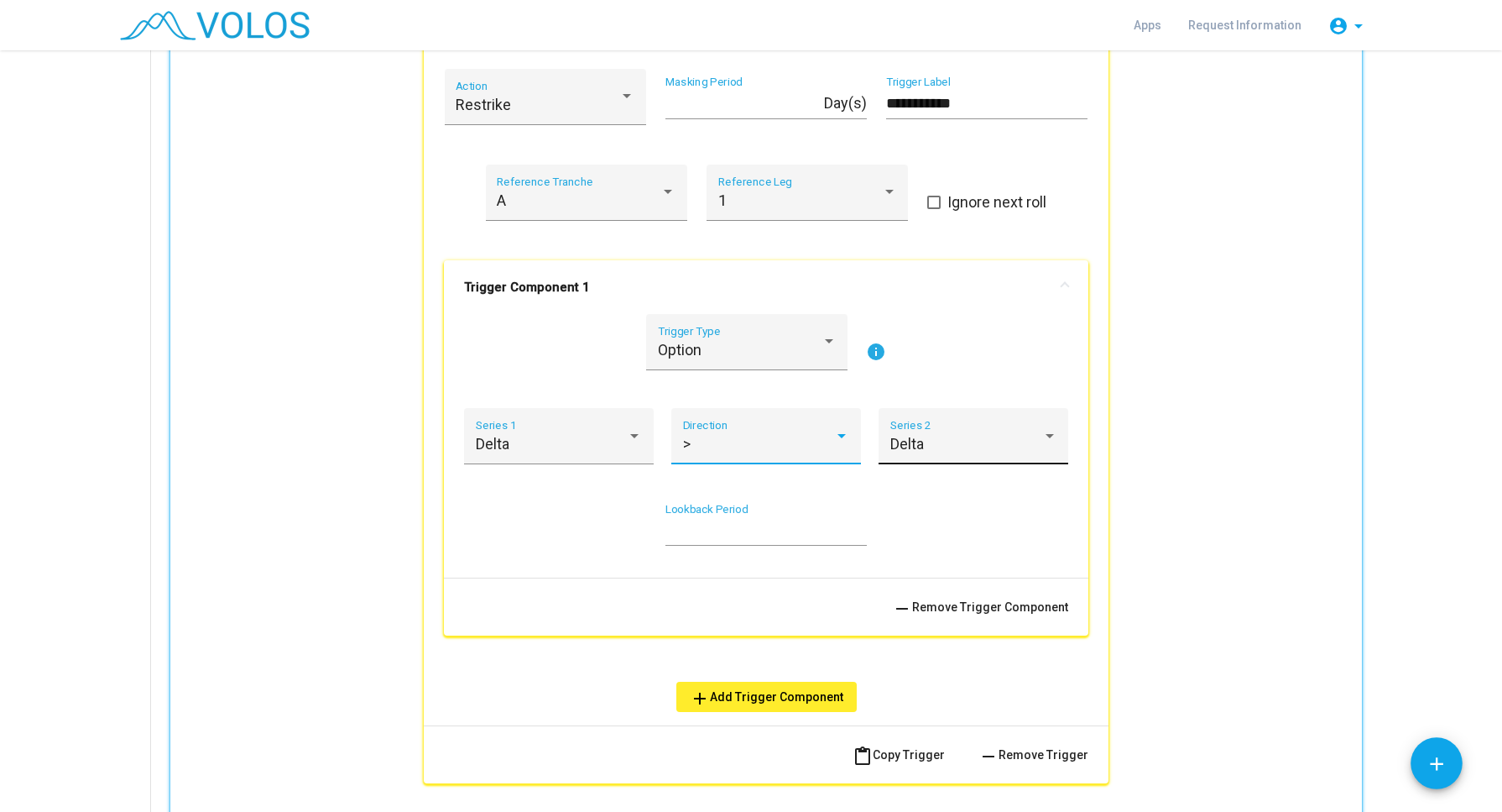
click at [890, 443] on span "Delta" at bounding box center [907, 443] width 34 height 17
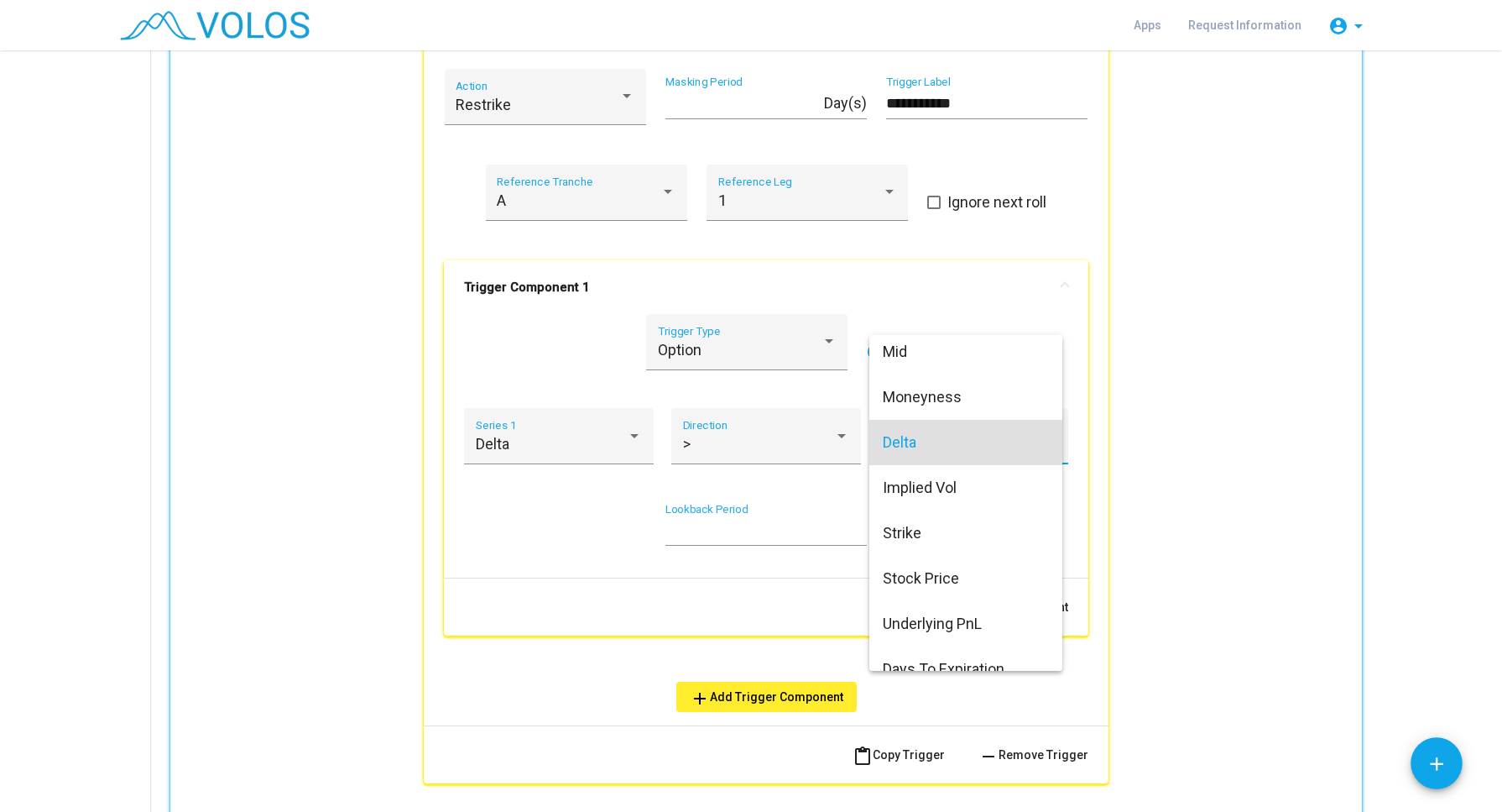
scroll to position [117, 0]
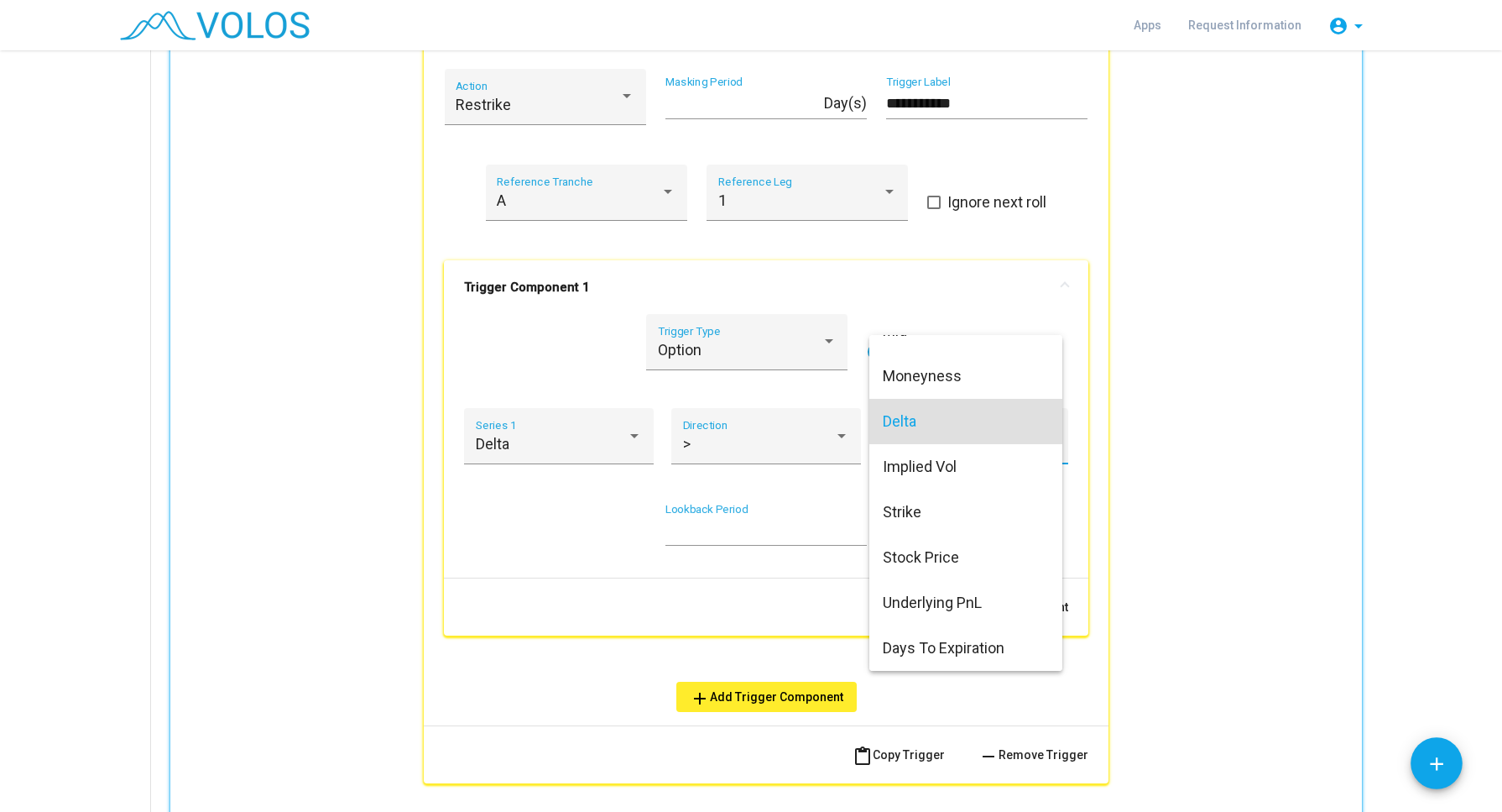
click at [1083, 551] on div at bounding box center [751, 406] width 1502 height 812
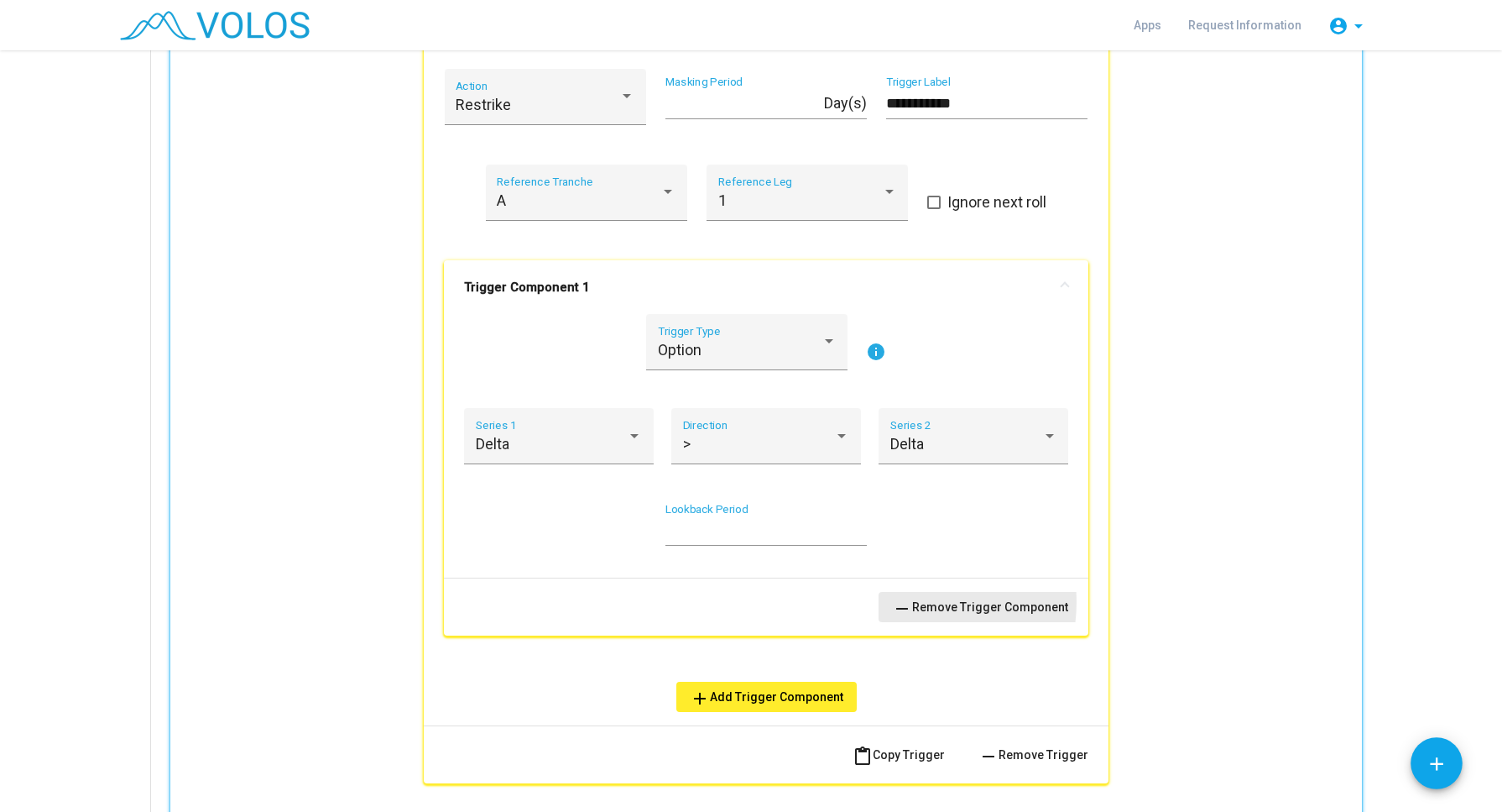
click at [901, 600] on mat-icon "remove" at bounding box center [902, 608] width 20 height 20
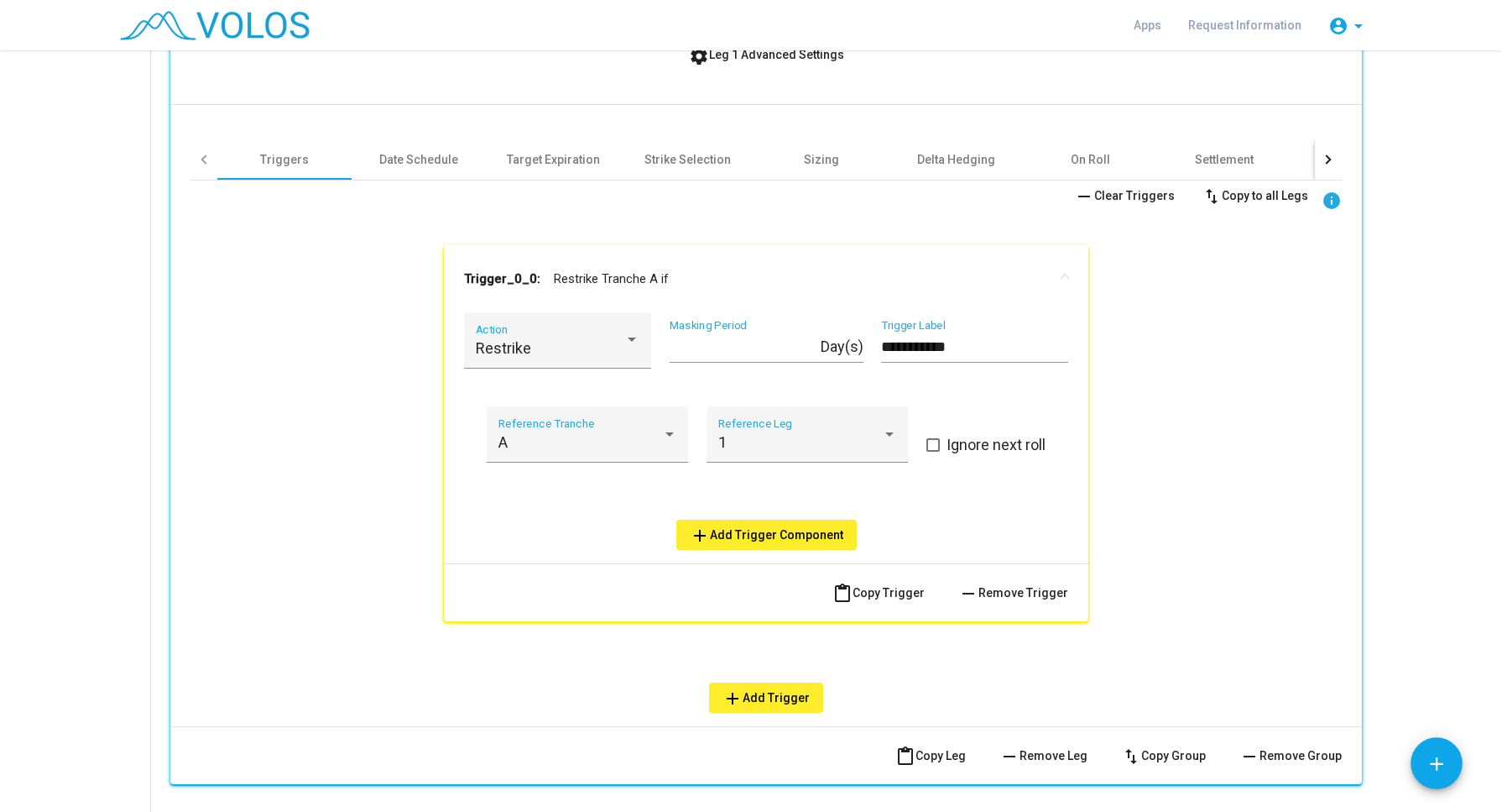
scroll to position [803, 0]
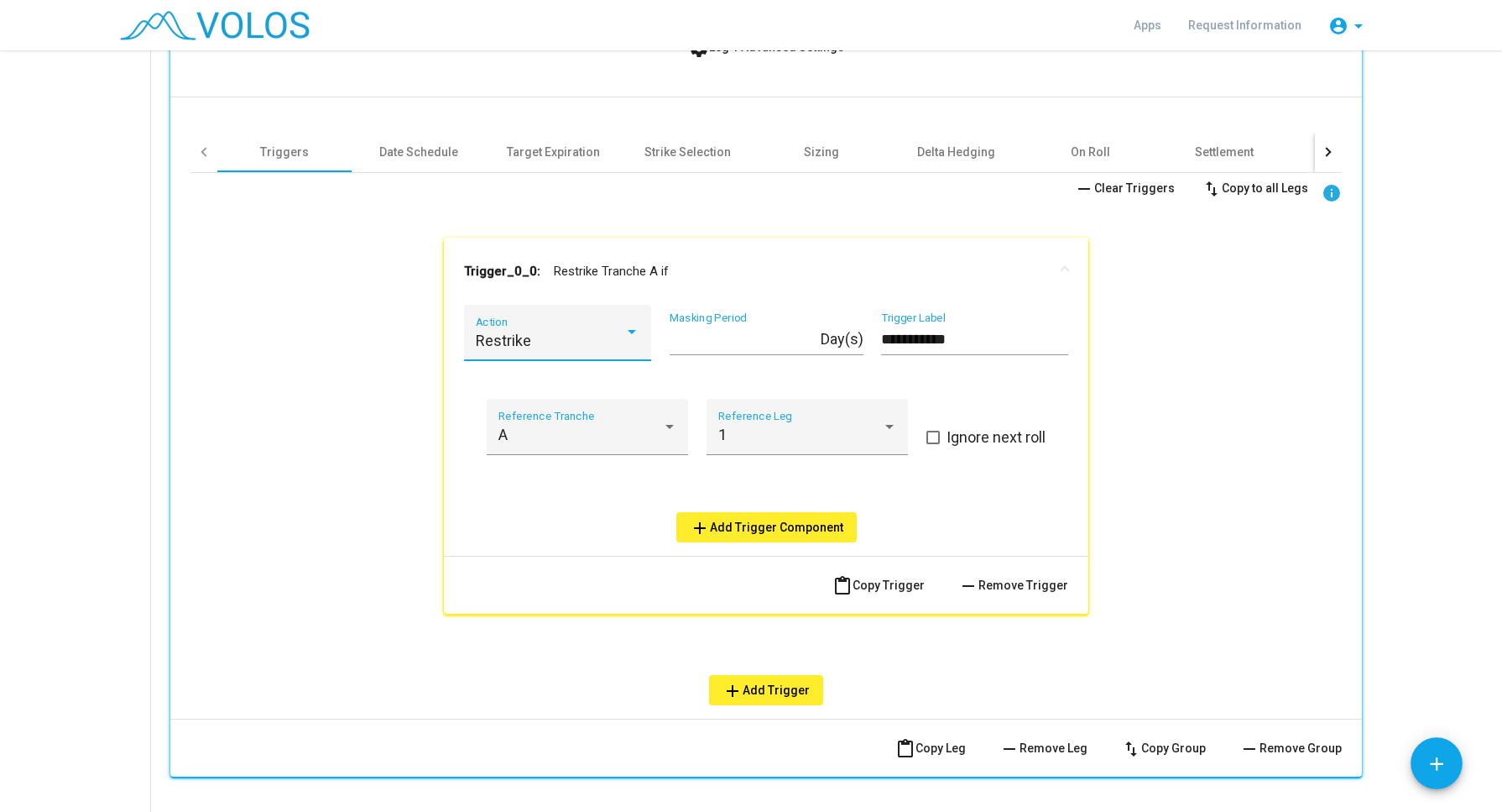
click at [628, 330] on div at bounding box center [632, 332] width 9 height 4
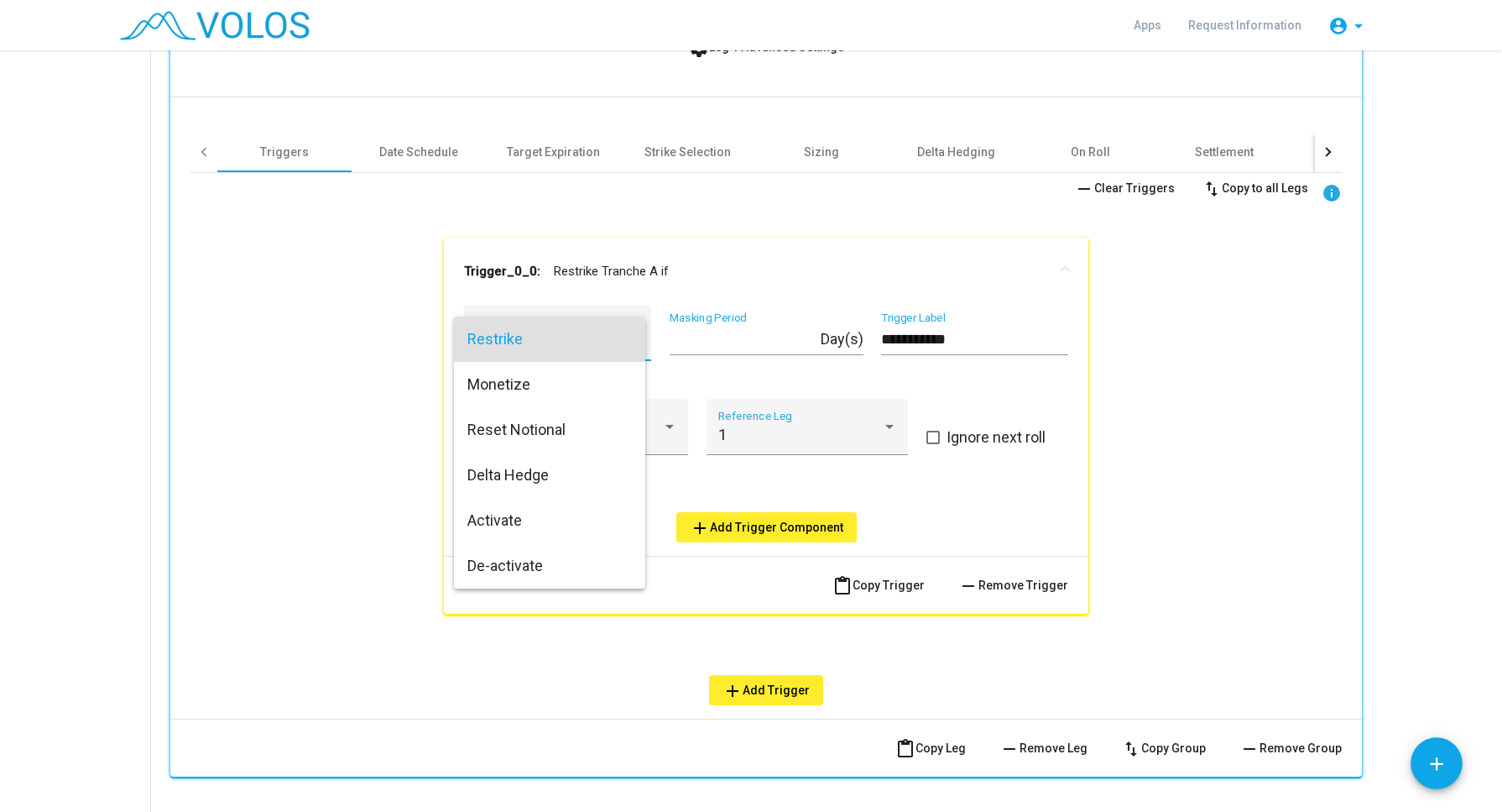
click at [704, 287] on div at bounding box center [751, 406] width 1502 height 812
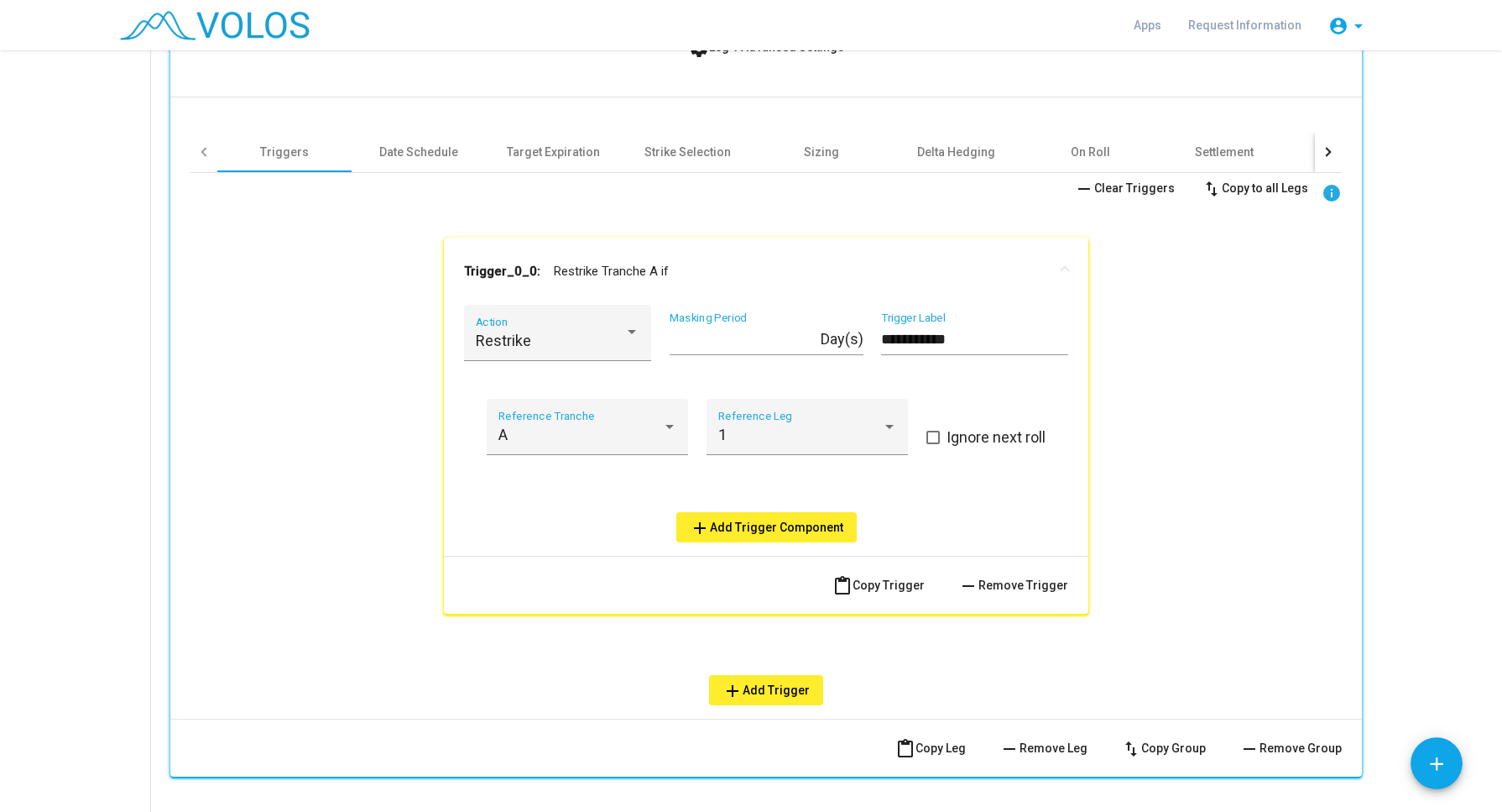
click at [697, 522] on mat-icon "add" at bounding box center [700, 527] width 20 height 20
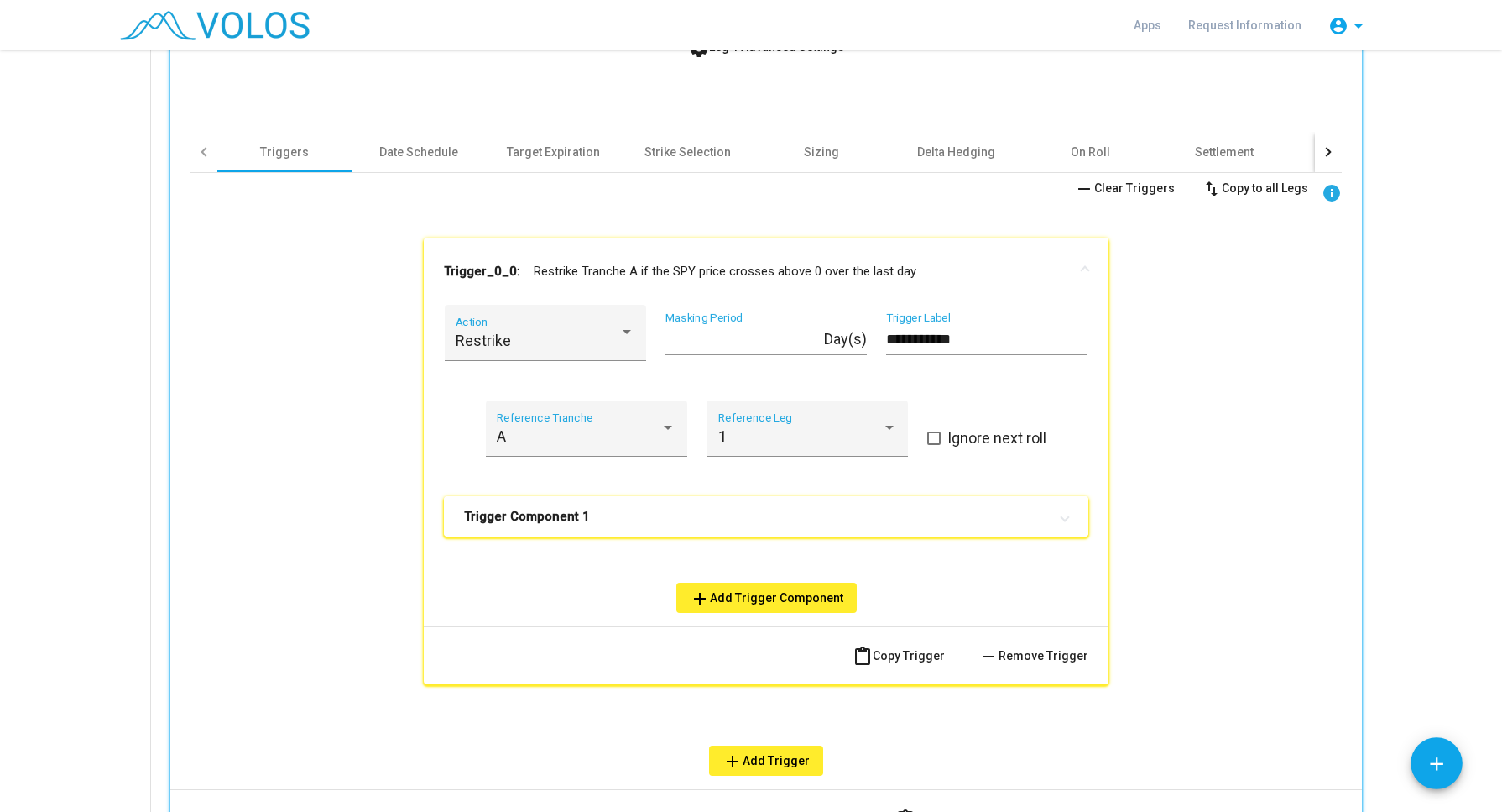
click at [609, 517] on mat-panel-title "Trigger Component 1" at bounding box center [757, 516] width 585 height 16
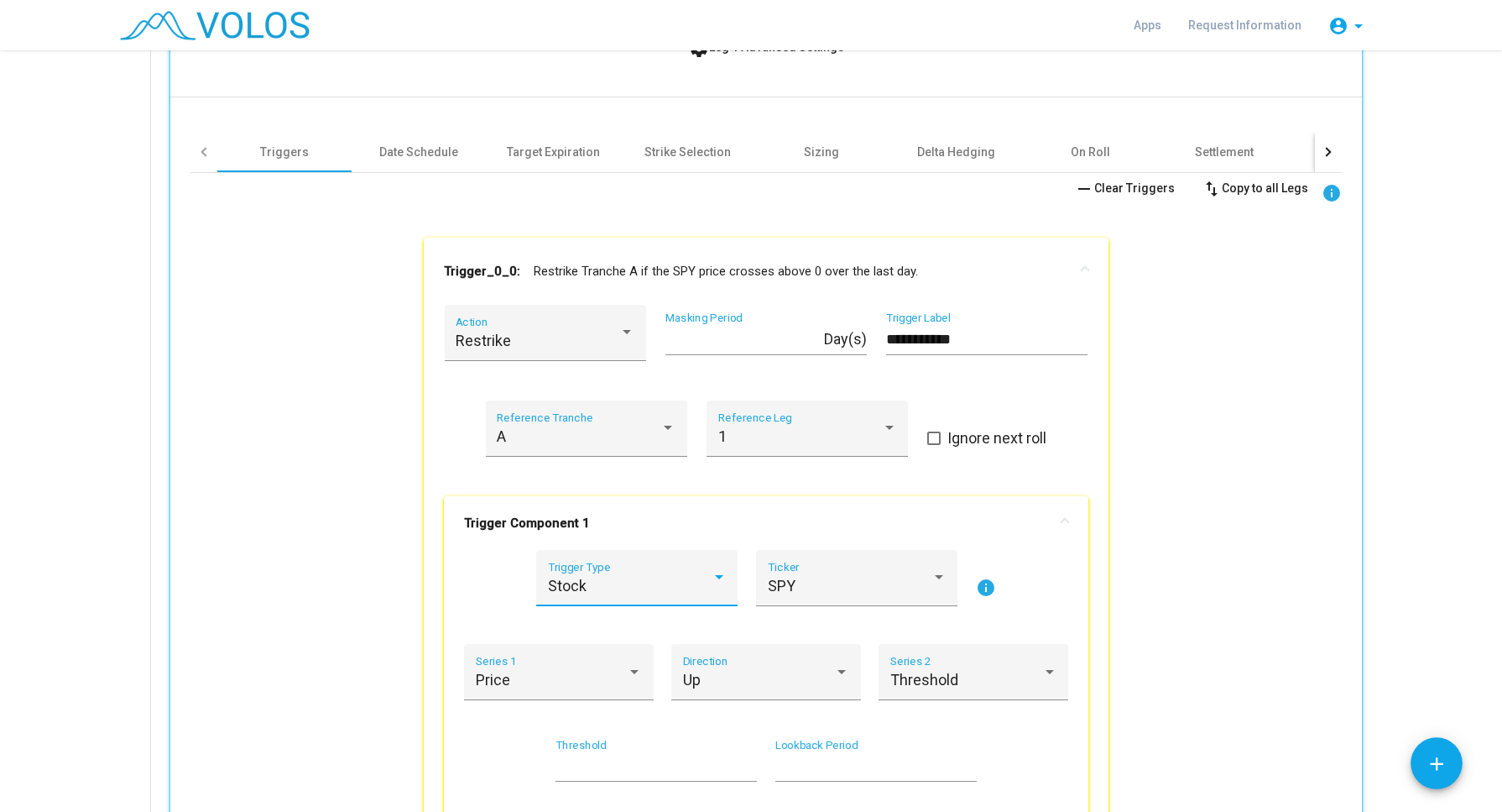
click at [630, 578] on div "Stock" at bounding box center [629, 586] width 164 height 16
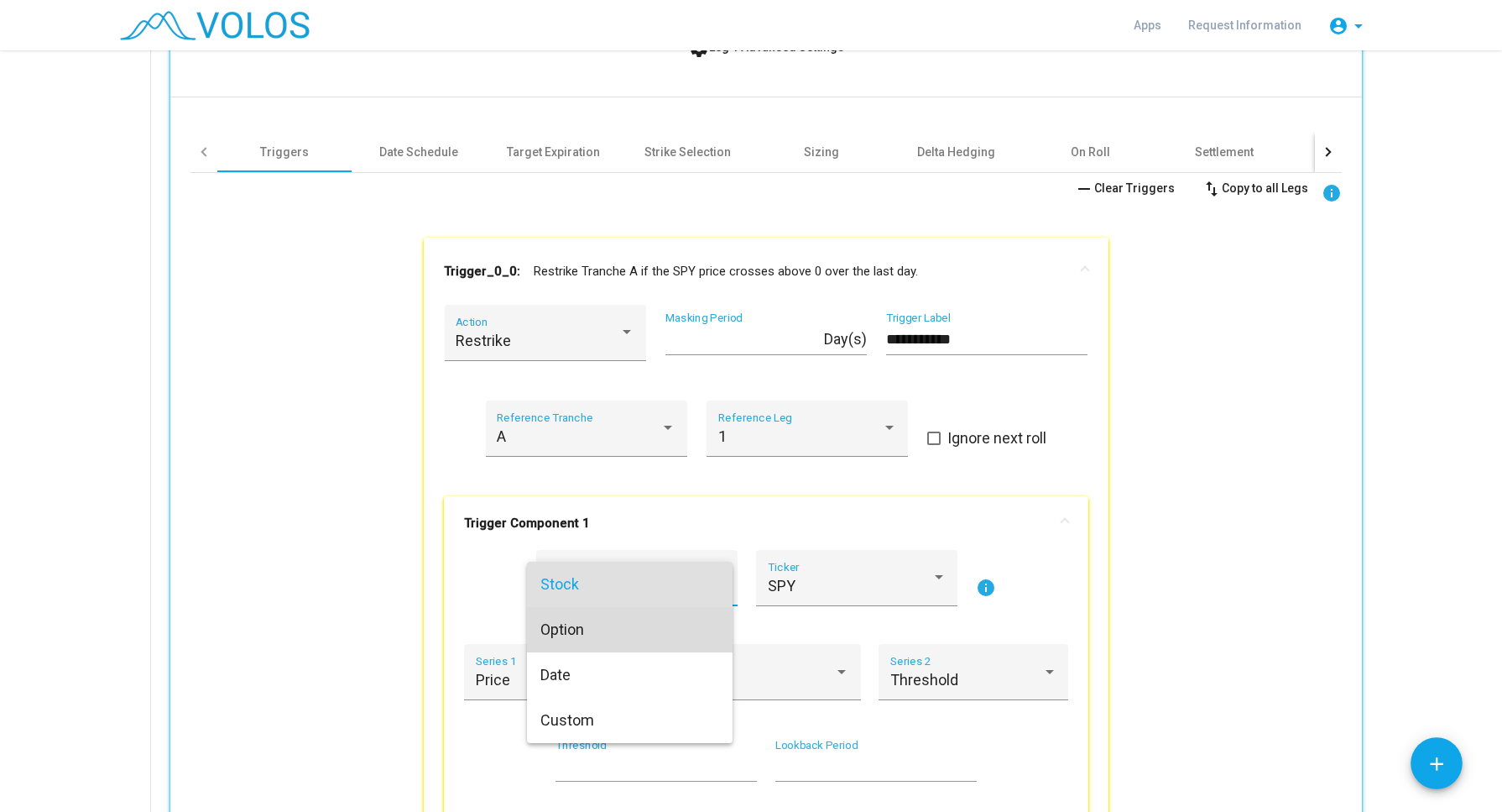
click at [600, 639] on span "Option" at bounding box center [630, 629] width 179 height 45
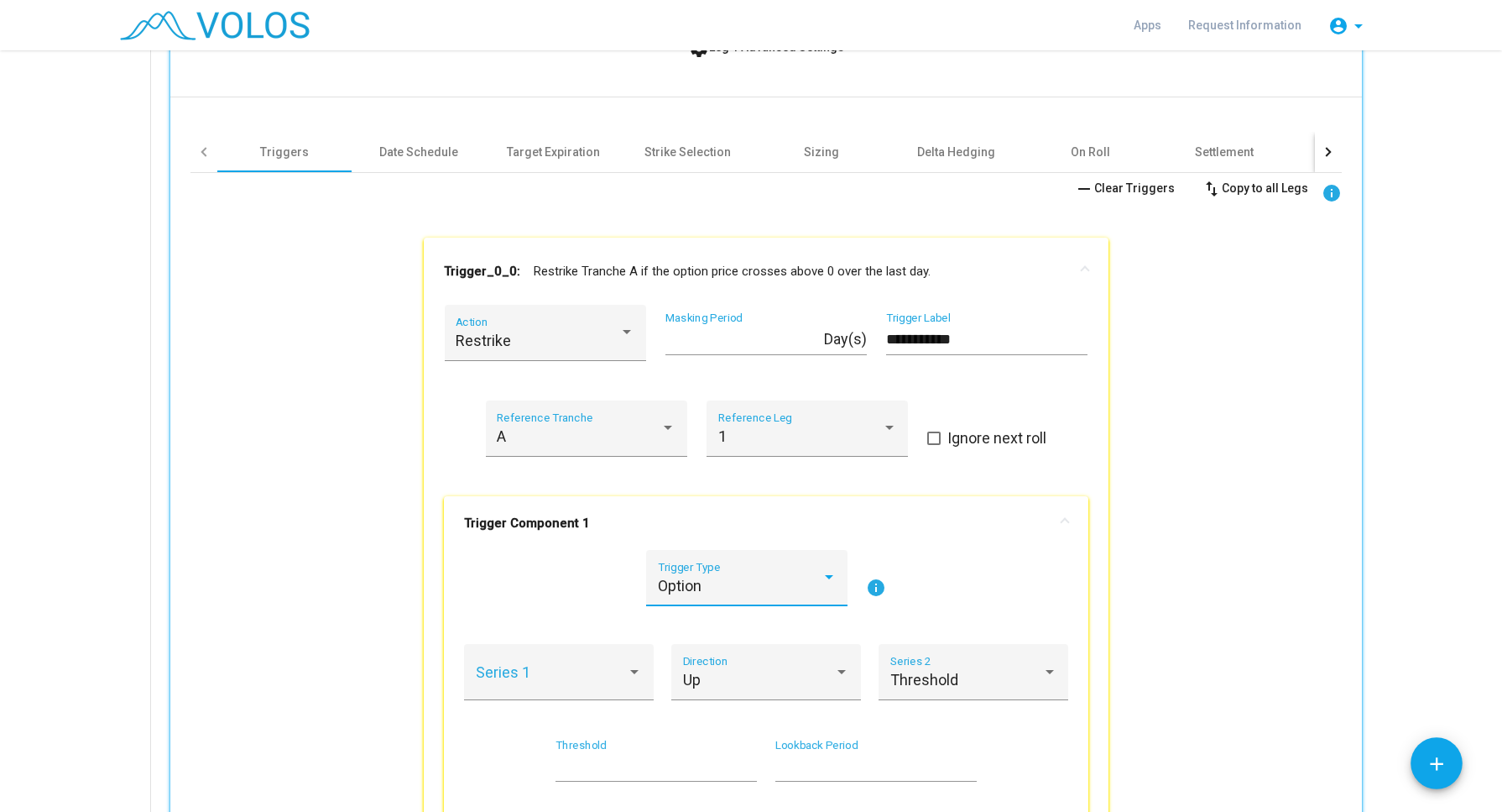
click at [714, 583] on div "Option" at bounding box center [739, 586] width 164 height 16
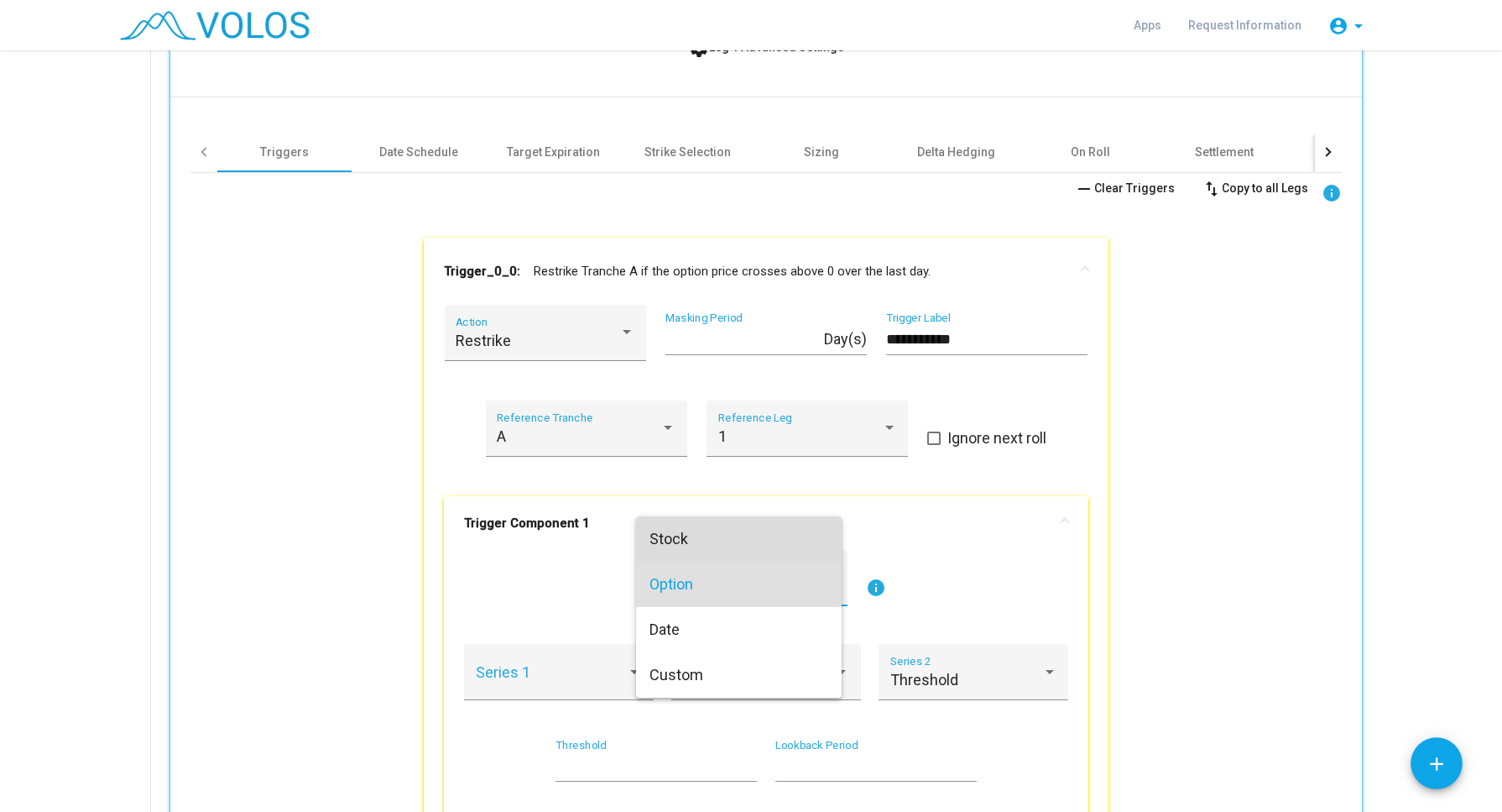
click at [678, 534] on span "Stock" at bounding box center [738, 538] width 179 height 45
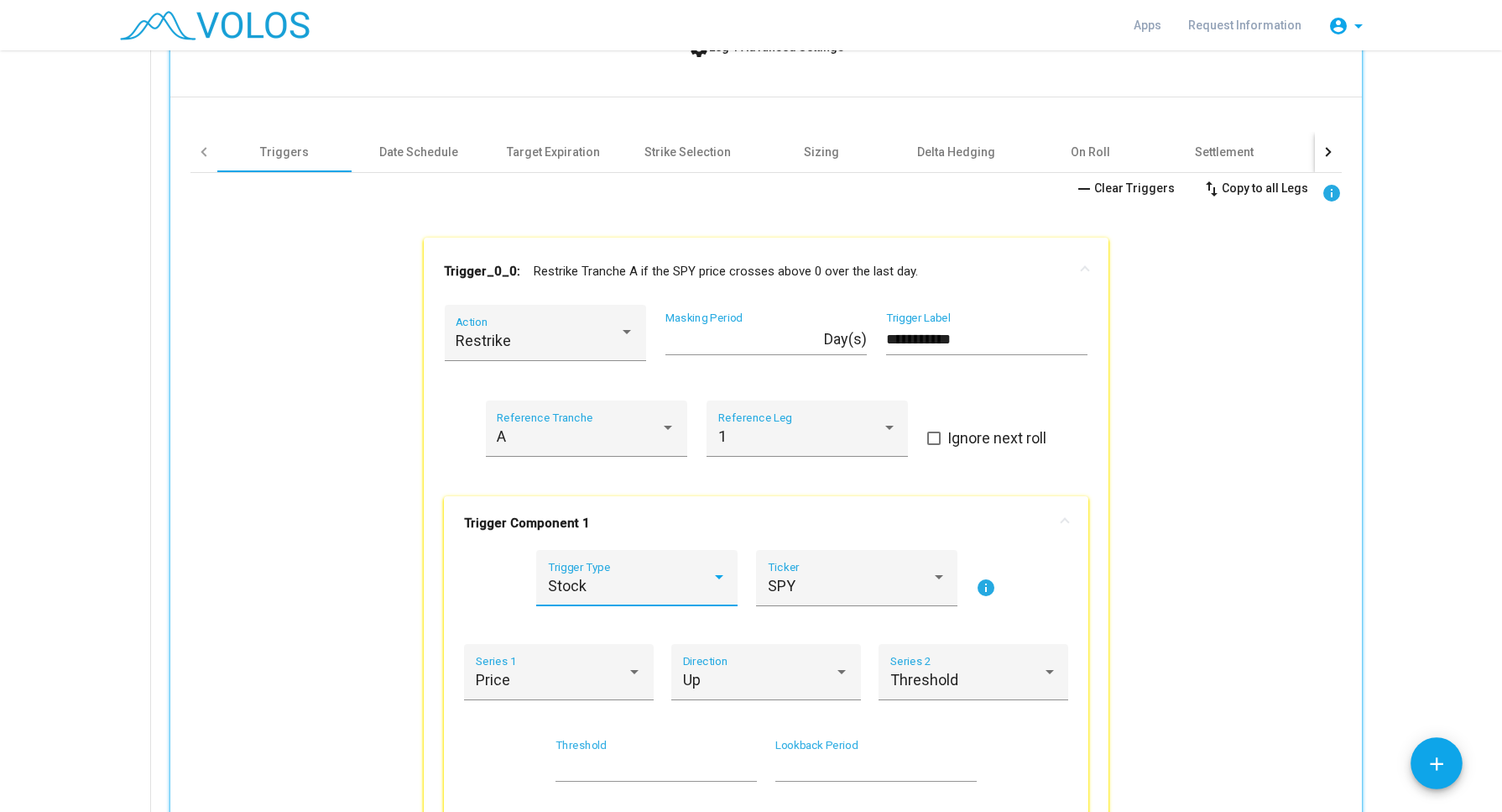
click at [711, 579] on div at bounding box center [719, 577] width 15 height 16
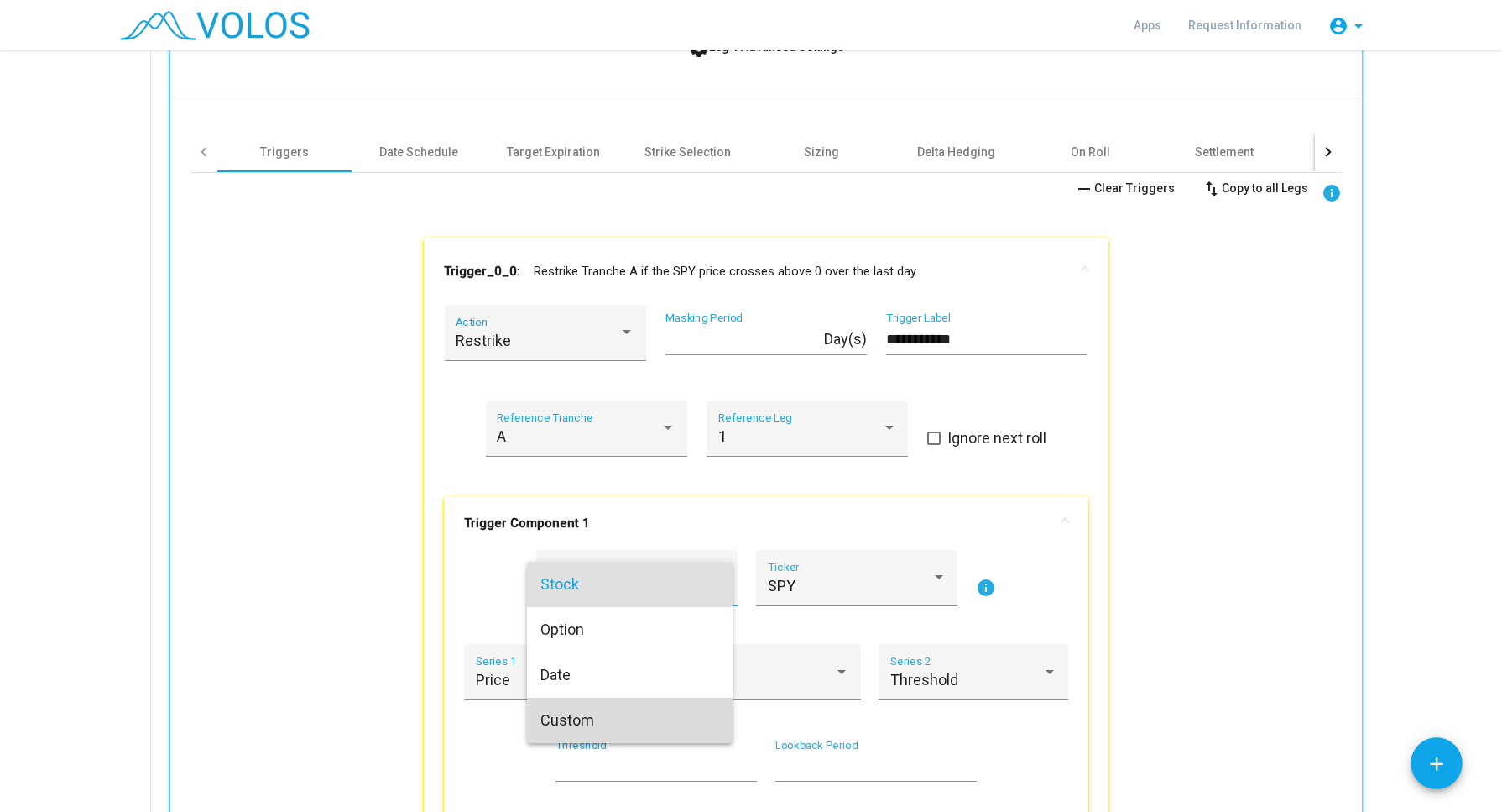
click at [641, 707] on span "Custom" at bounding box center [630, 720] width 179 height 45
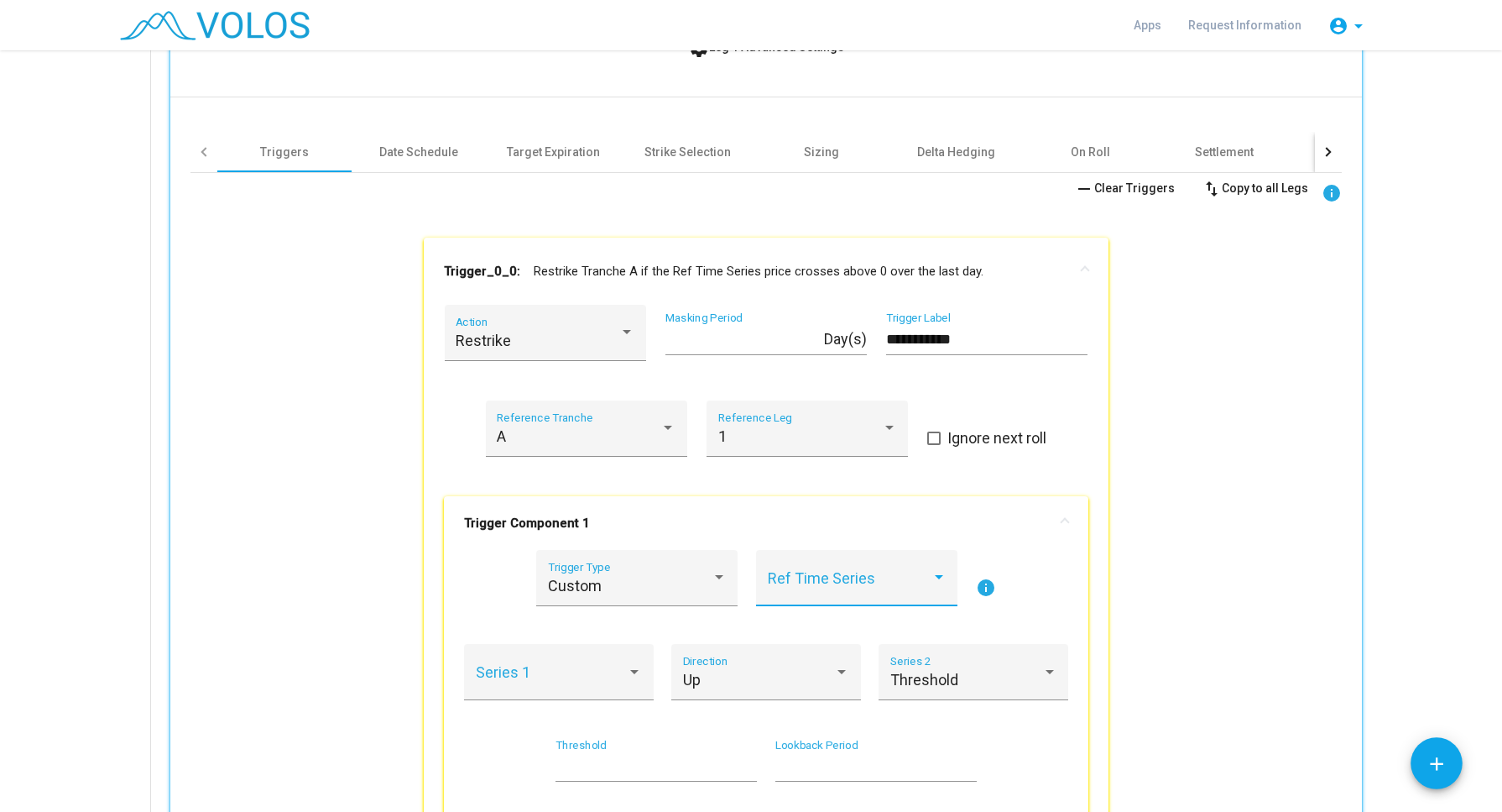
click at [802, 578] on span at bounding box center [850, 586] width 164 height 16
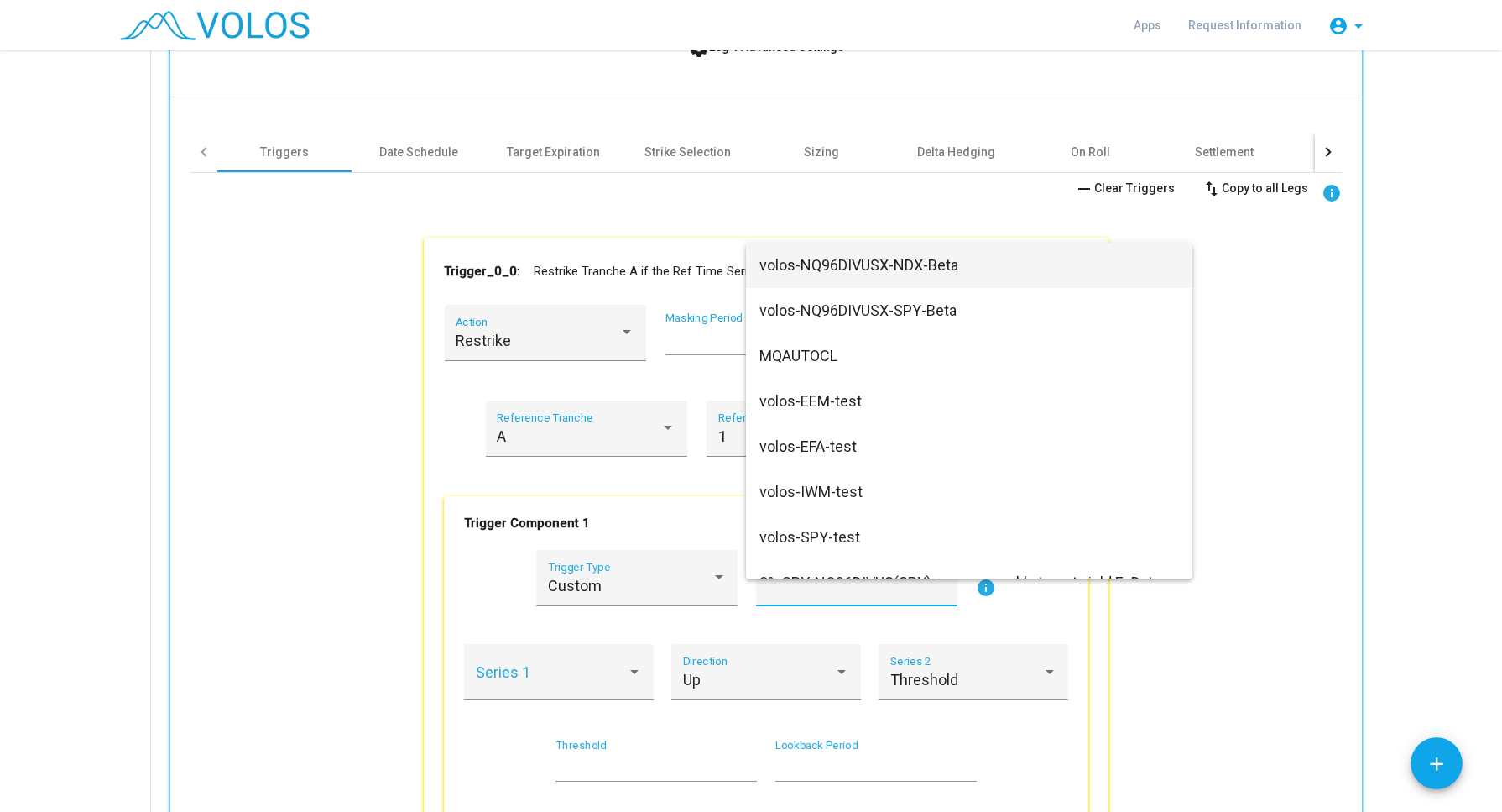
click at [711, 583] on div at bounding box center [751, 406] width 1502 height 812
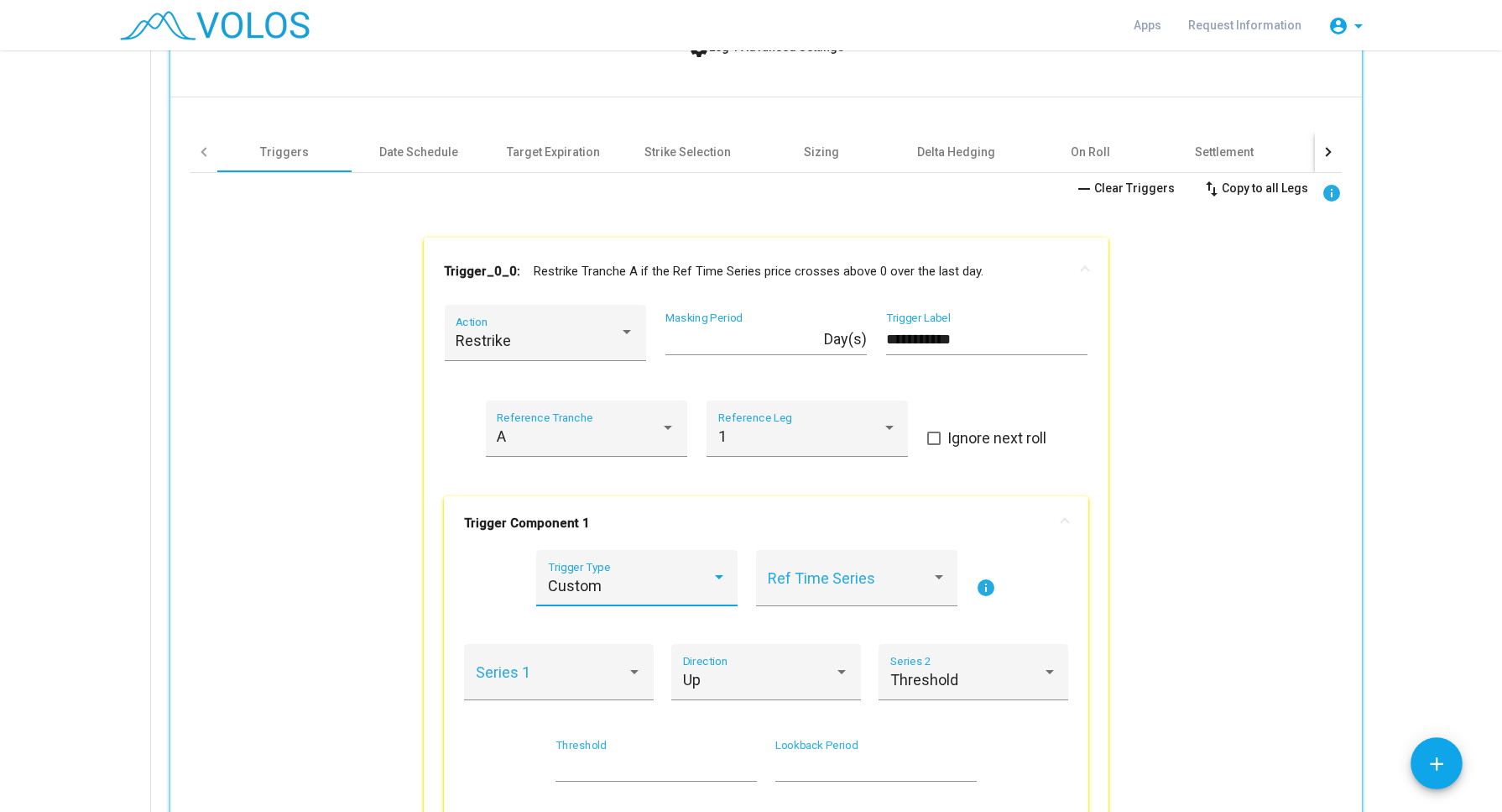
click at [711, 583] on div at bounding box center [719, 577] width 15 height 16
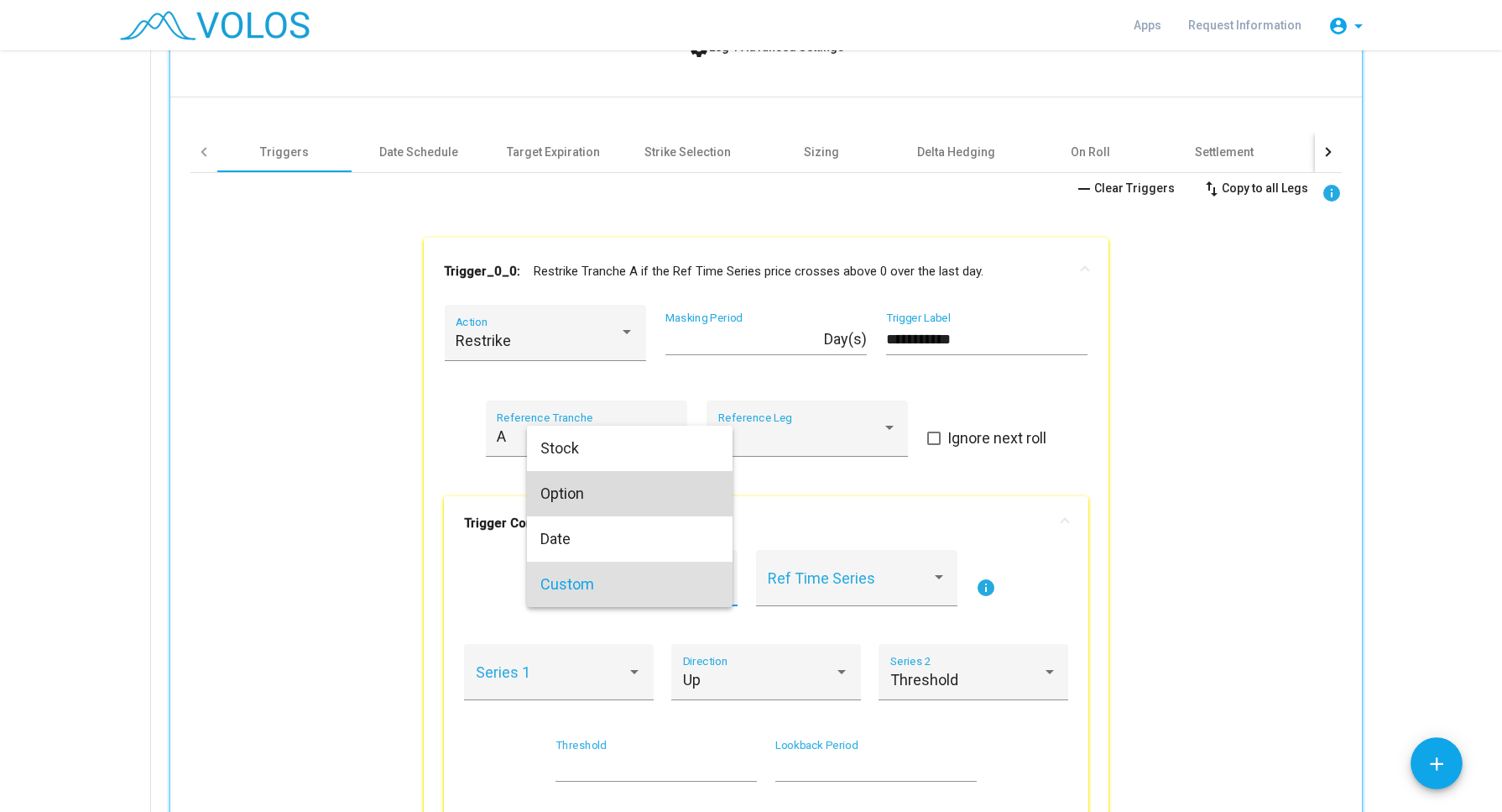
click at [616, 503] on span "Option" at bounding box center [630, 494] width 179 height 45
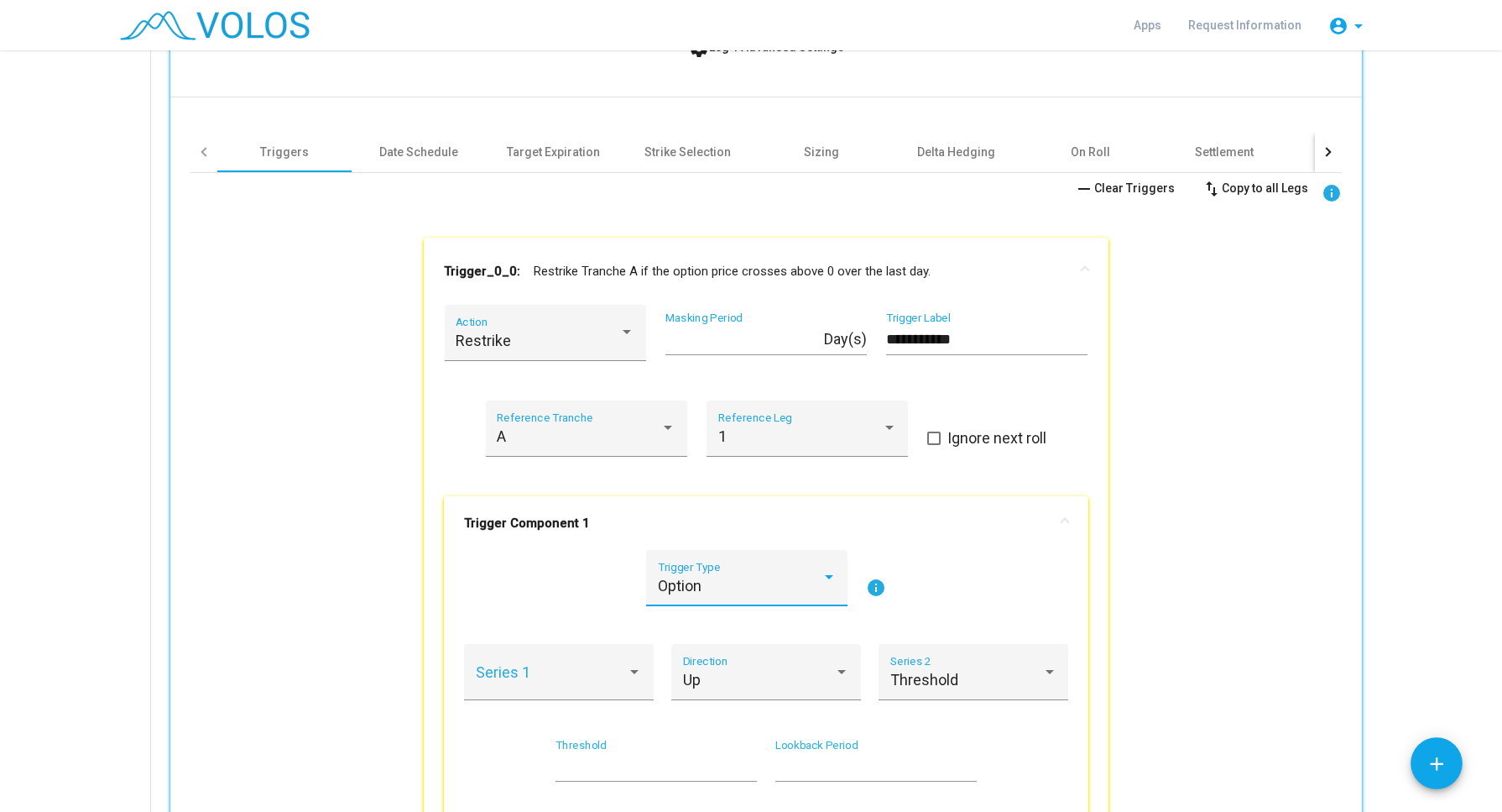
click at [870, 586] on mat-icon "info" at bounding box center [876, 587] width 20 height 20
click at [628, 664] on div at bounding box center [635, 671] width 15 height 16
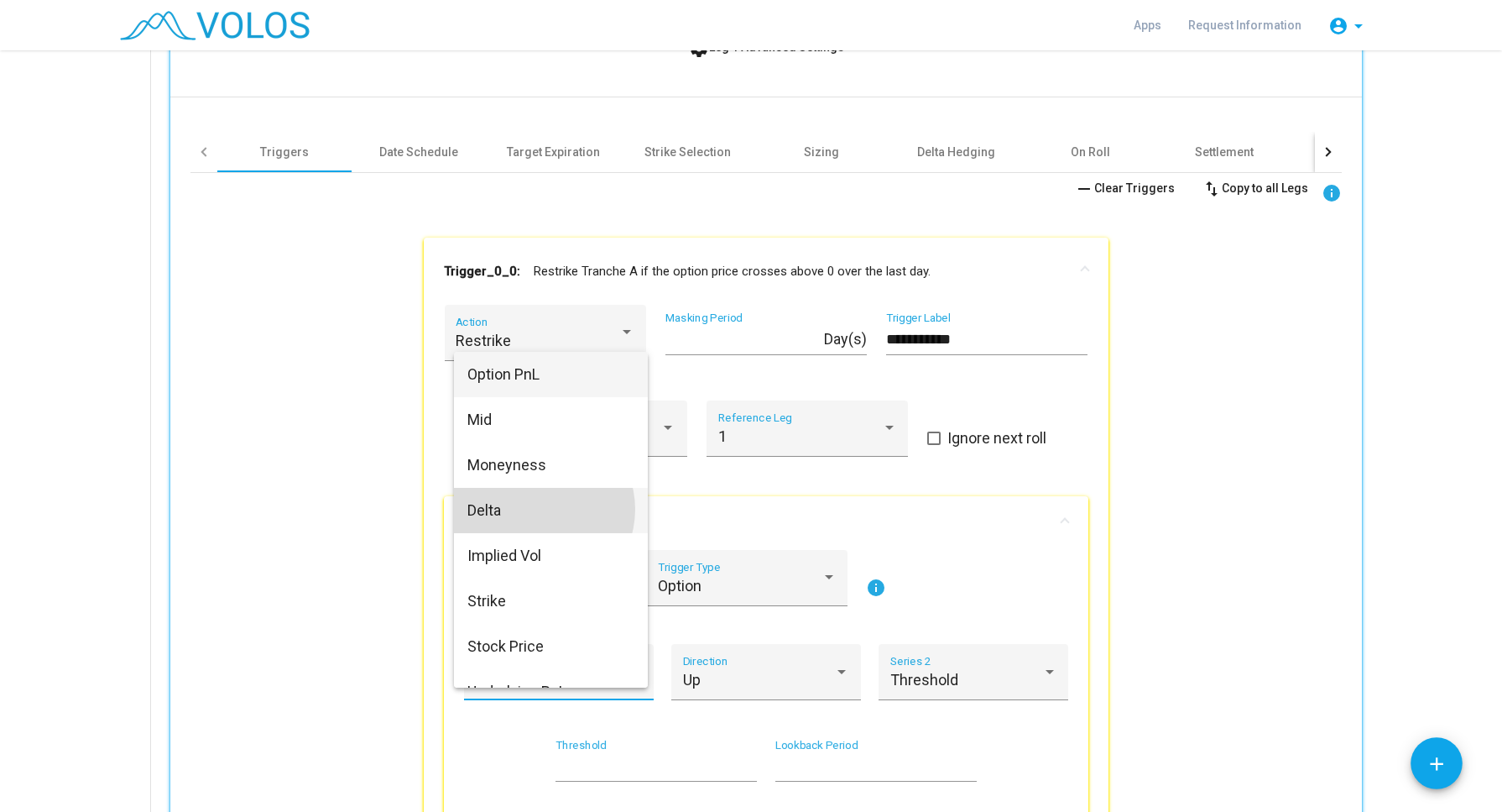
click at [540, 509] on span "Delta" at bounding box center [551, 510] width 167 height 45
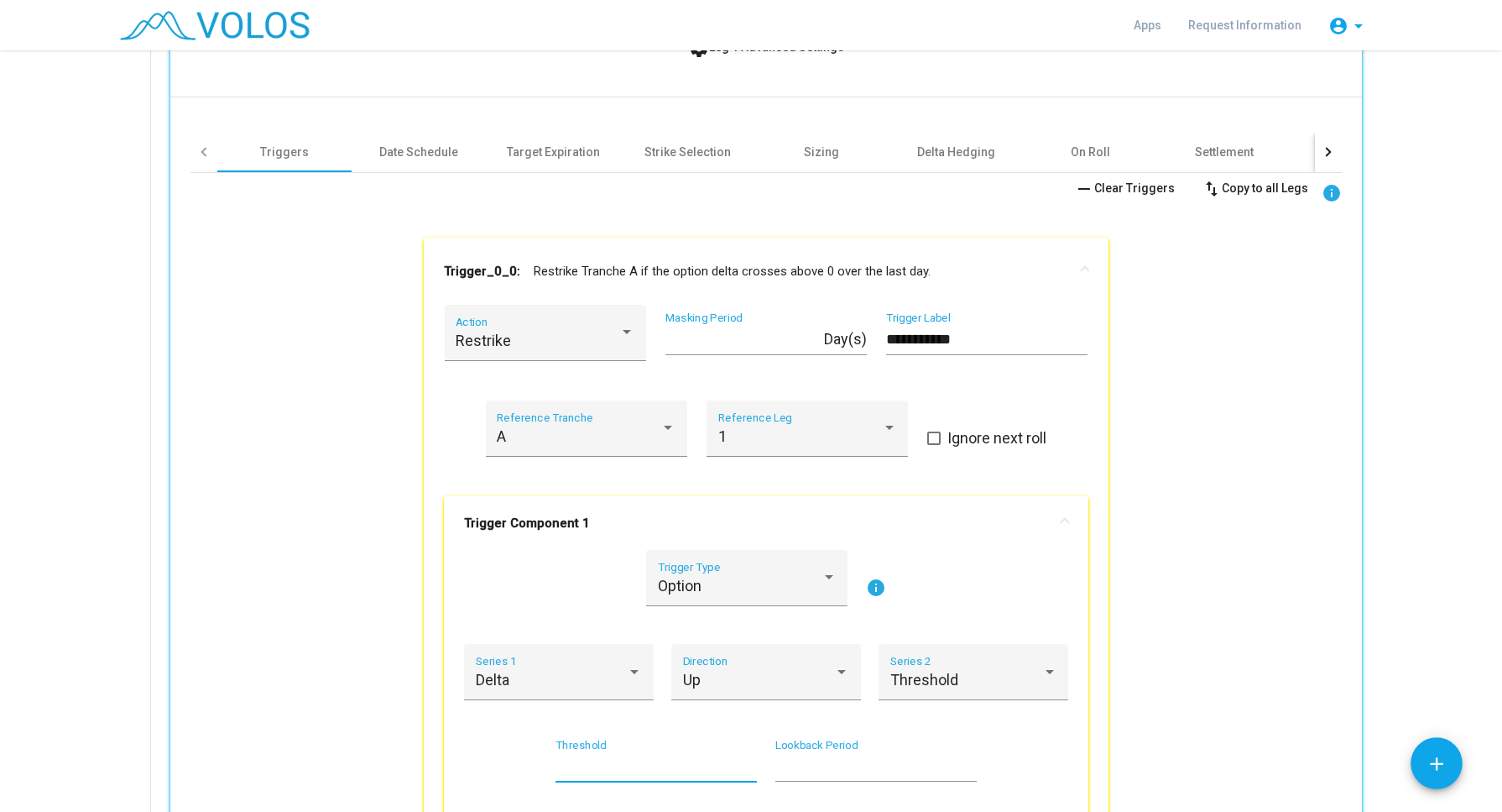
drag, startPoint x: 611, startPoint y: 760, endPoint x: 528, endPoint y: 731, distance: 87.9
click at [528, 731] on div "Option Trigger Type info Delta Series 1 Up Direction Threshold Series 2 * Thres…" at bounding box center [766, 675] width 604 height 251
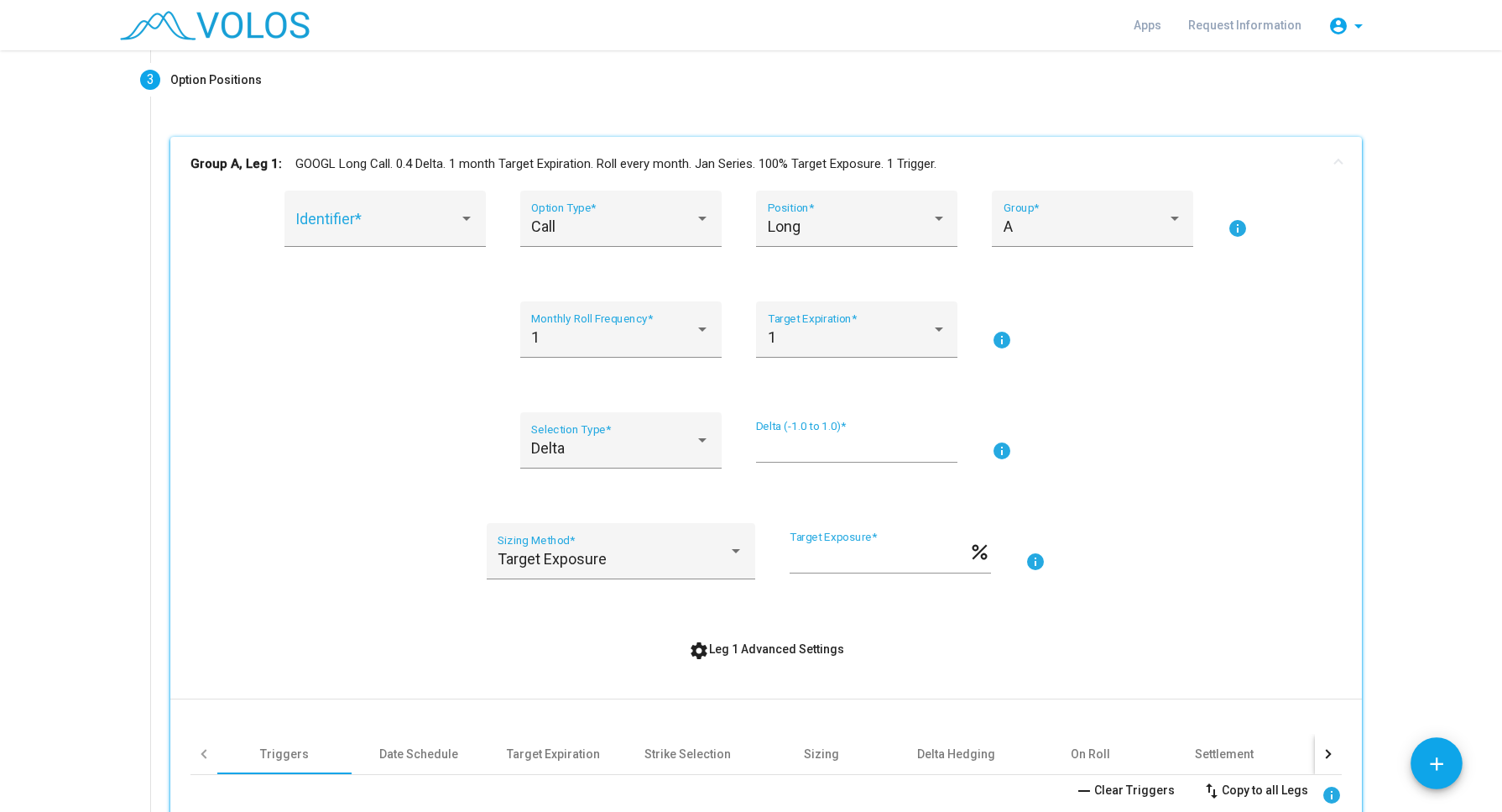
scroll to position [199, 0]
type input "***"
click at [783, 449] on input "****" at bounding box center [856, 448] width 201 height 16
click at [459, 225] on div at bounding box center [466, 220] width 15 height 16
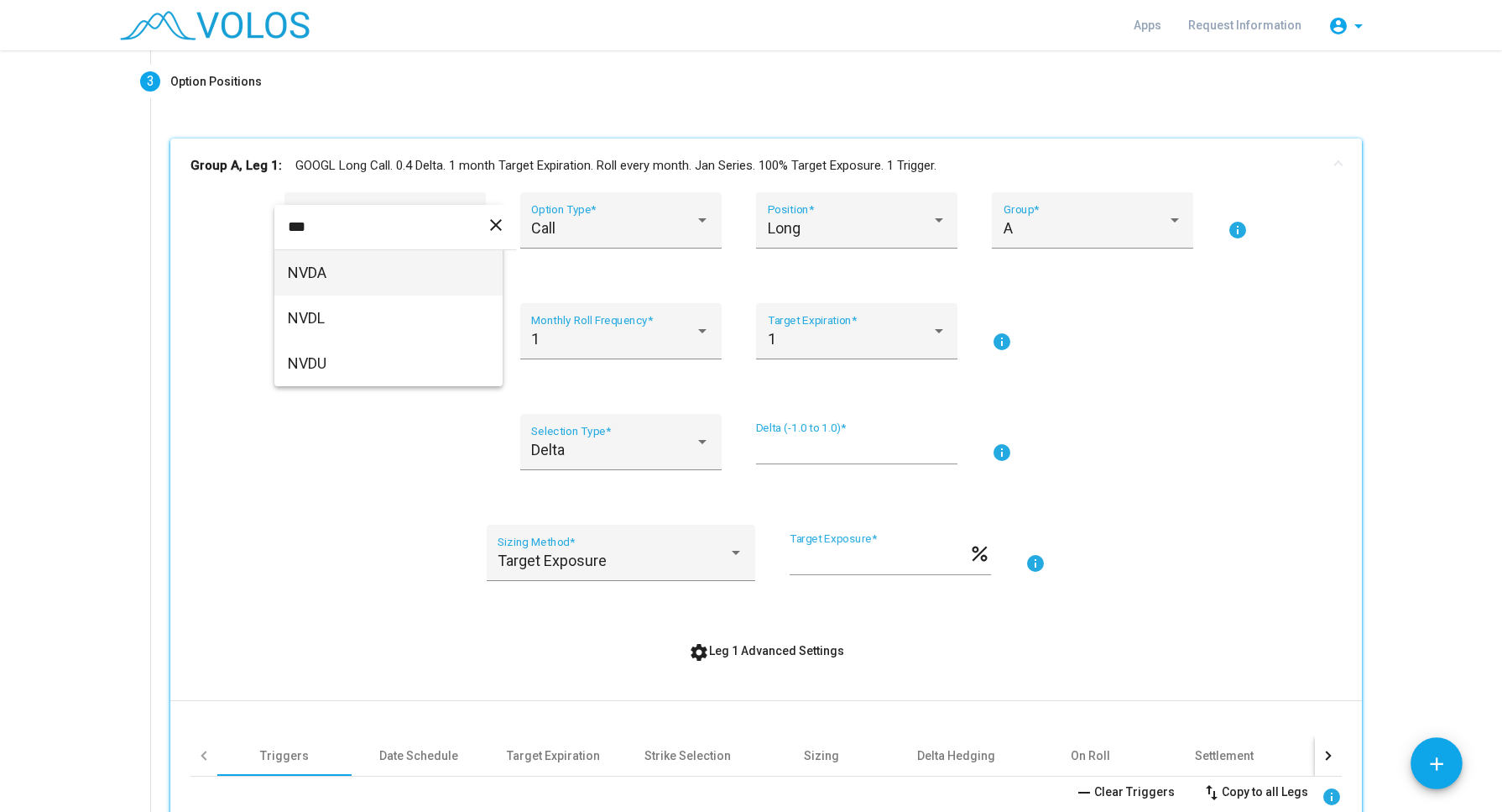
type input "***"
click at [420, 262] on span "NVDA" at bounding box center [388, 272] width 201 height 45
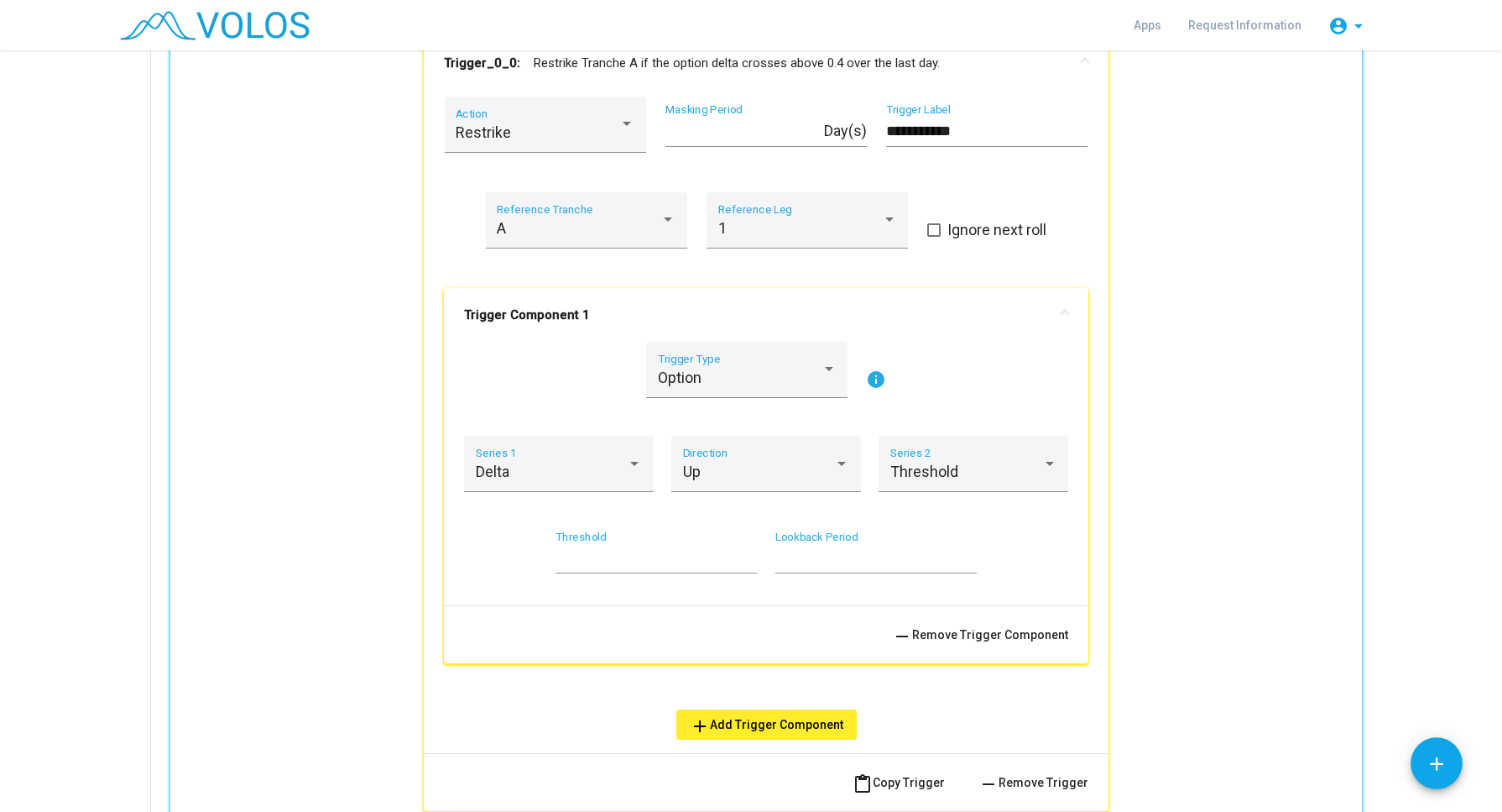
scroll to position [1013, 0]
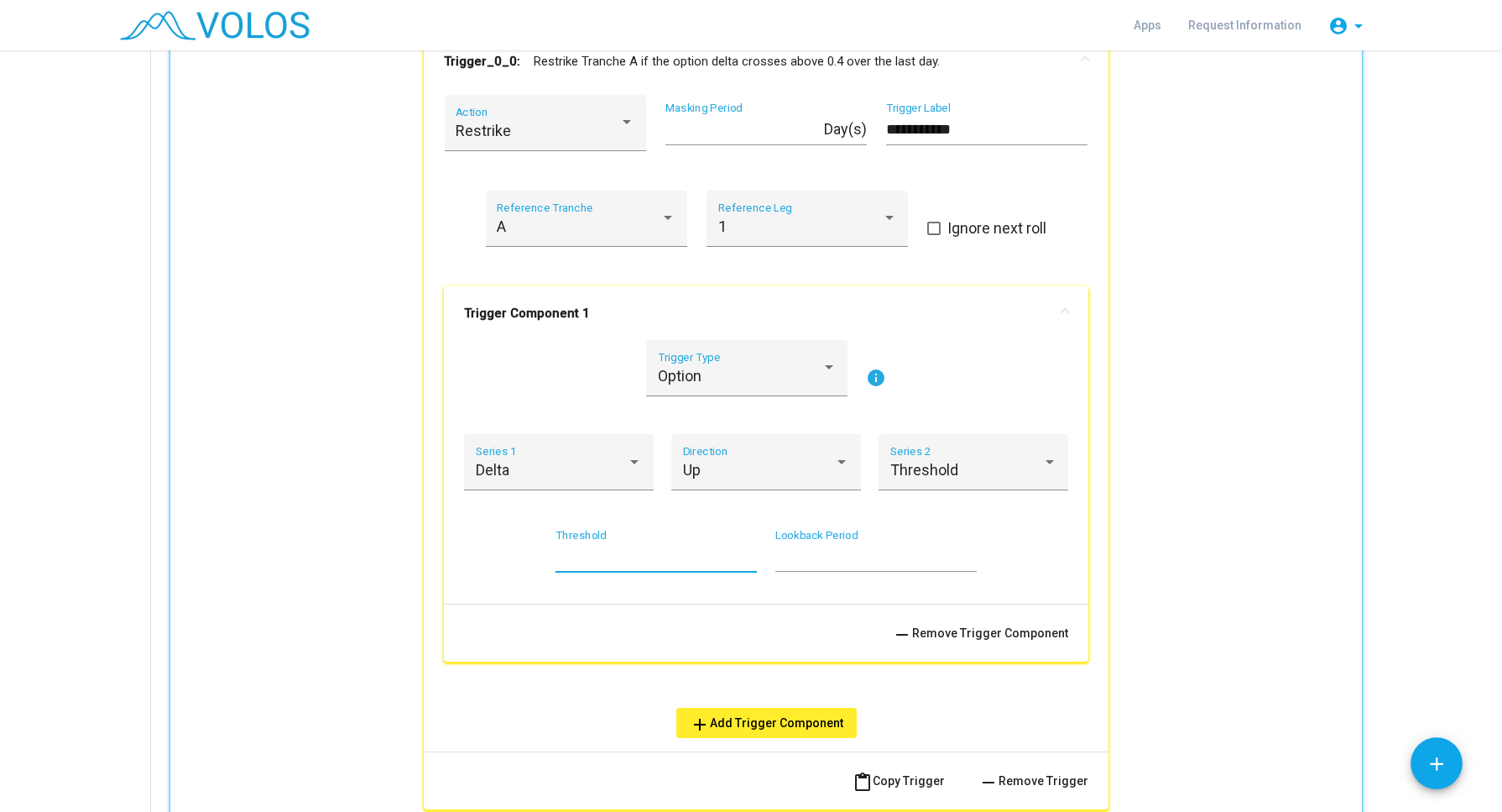
click at [623, 549] on input "***" at bounding box center [656, 556] width 201 height 16
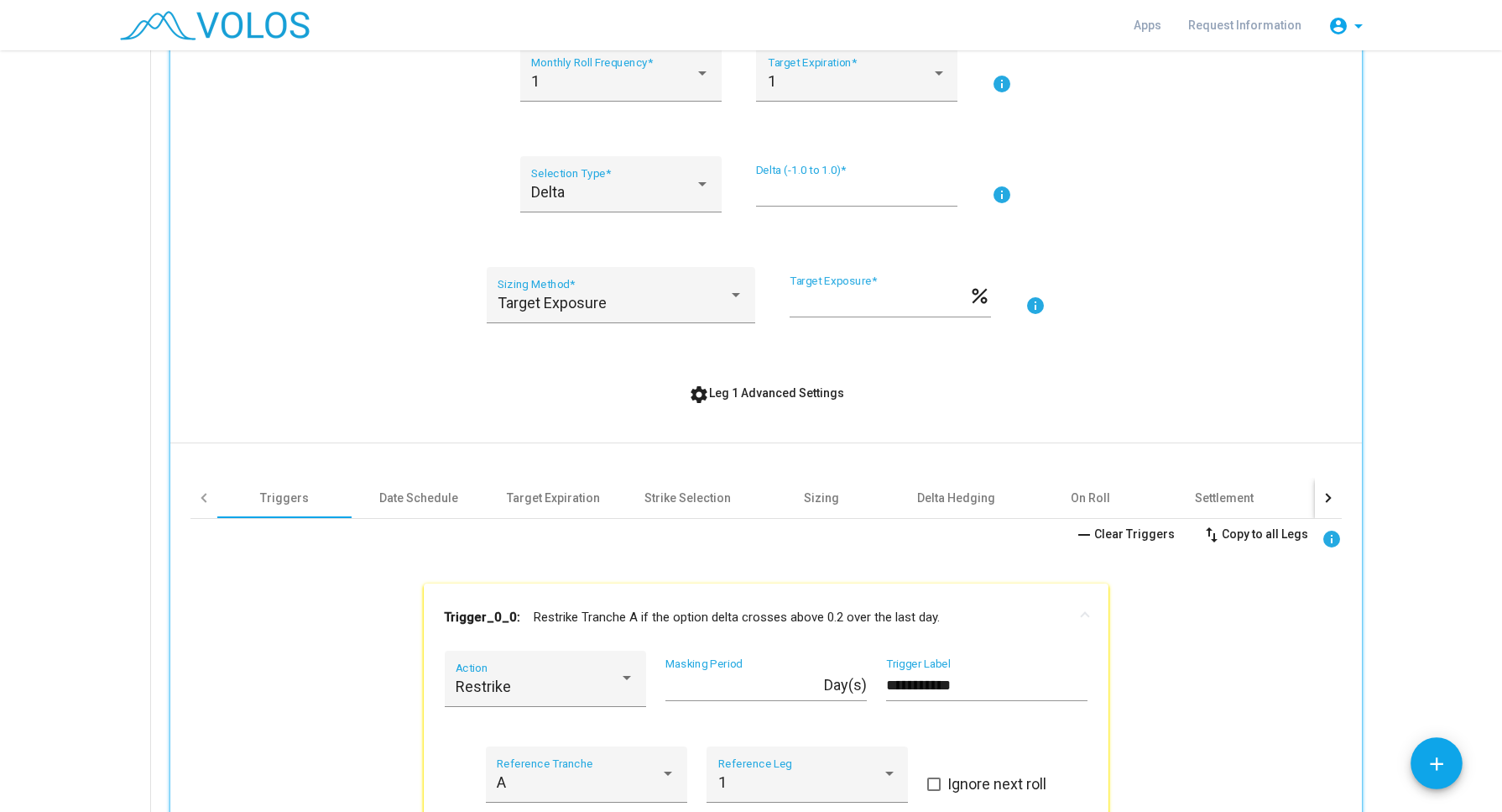
scroll to position [219, 0]
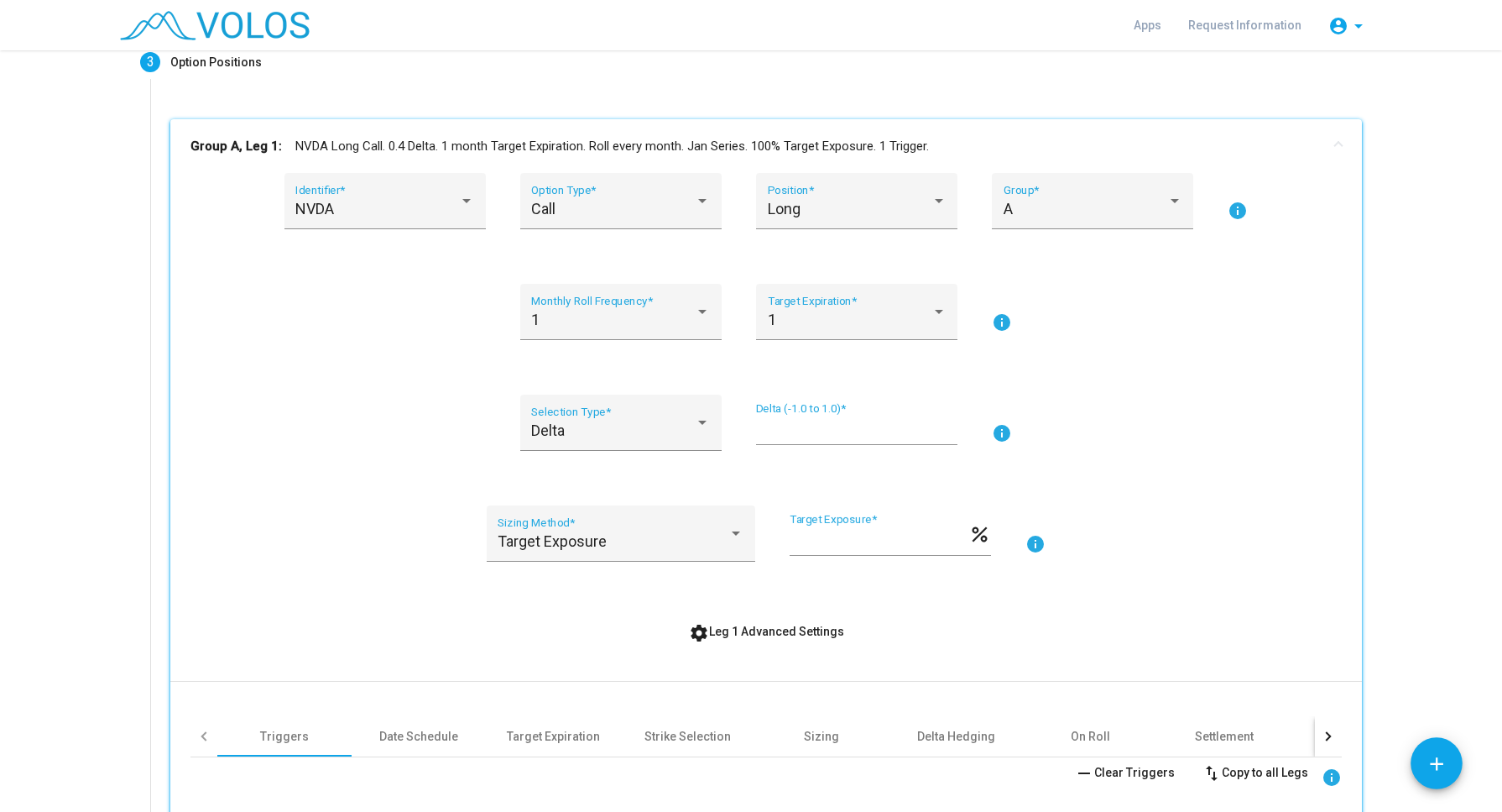
type input "***"
click at [838, 427] on input "****" at bounding box center [856, 429] width 201 height 16
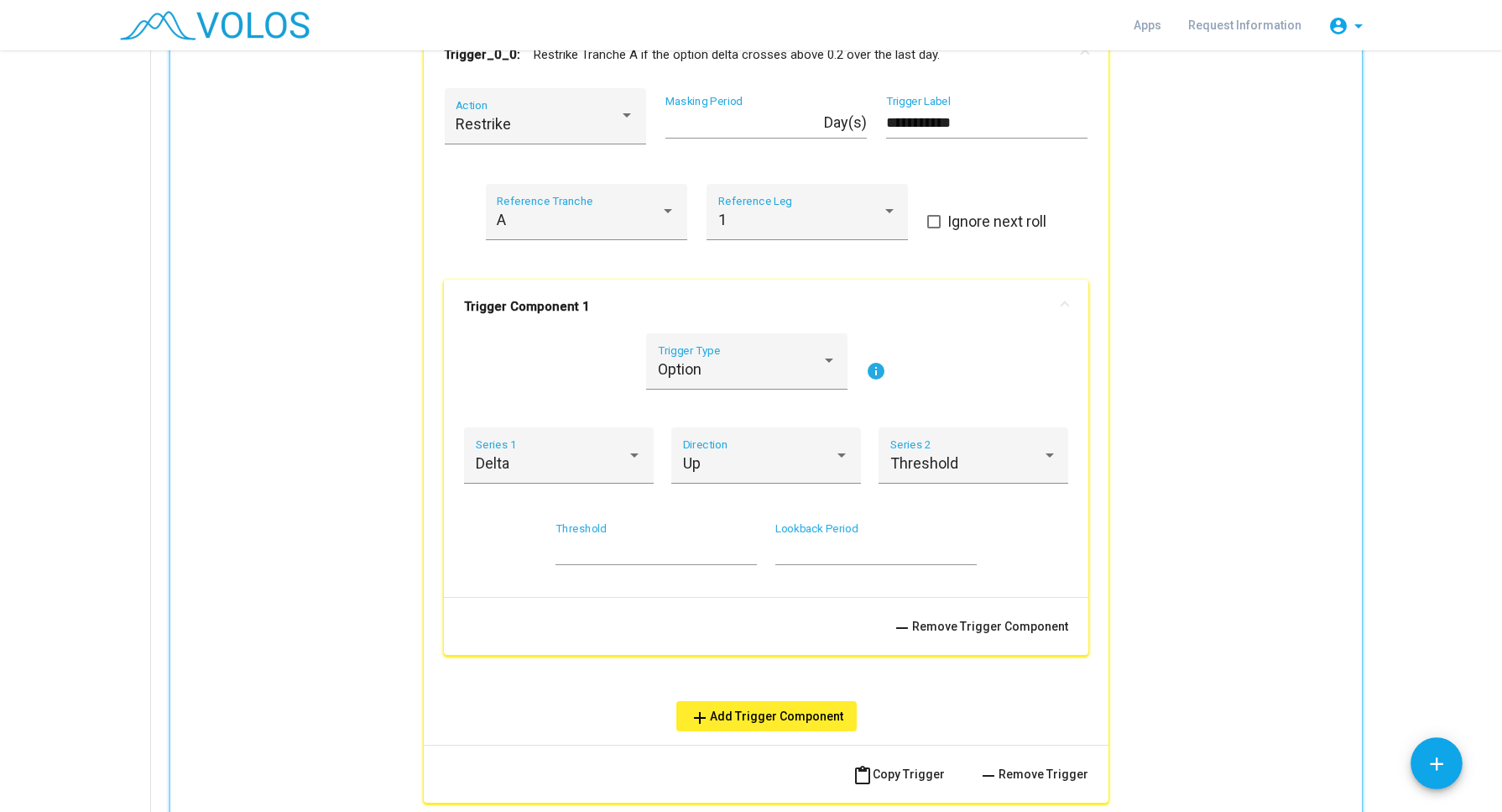
scroll to position [1027, 0]
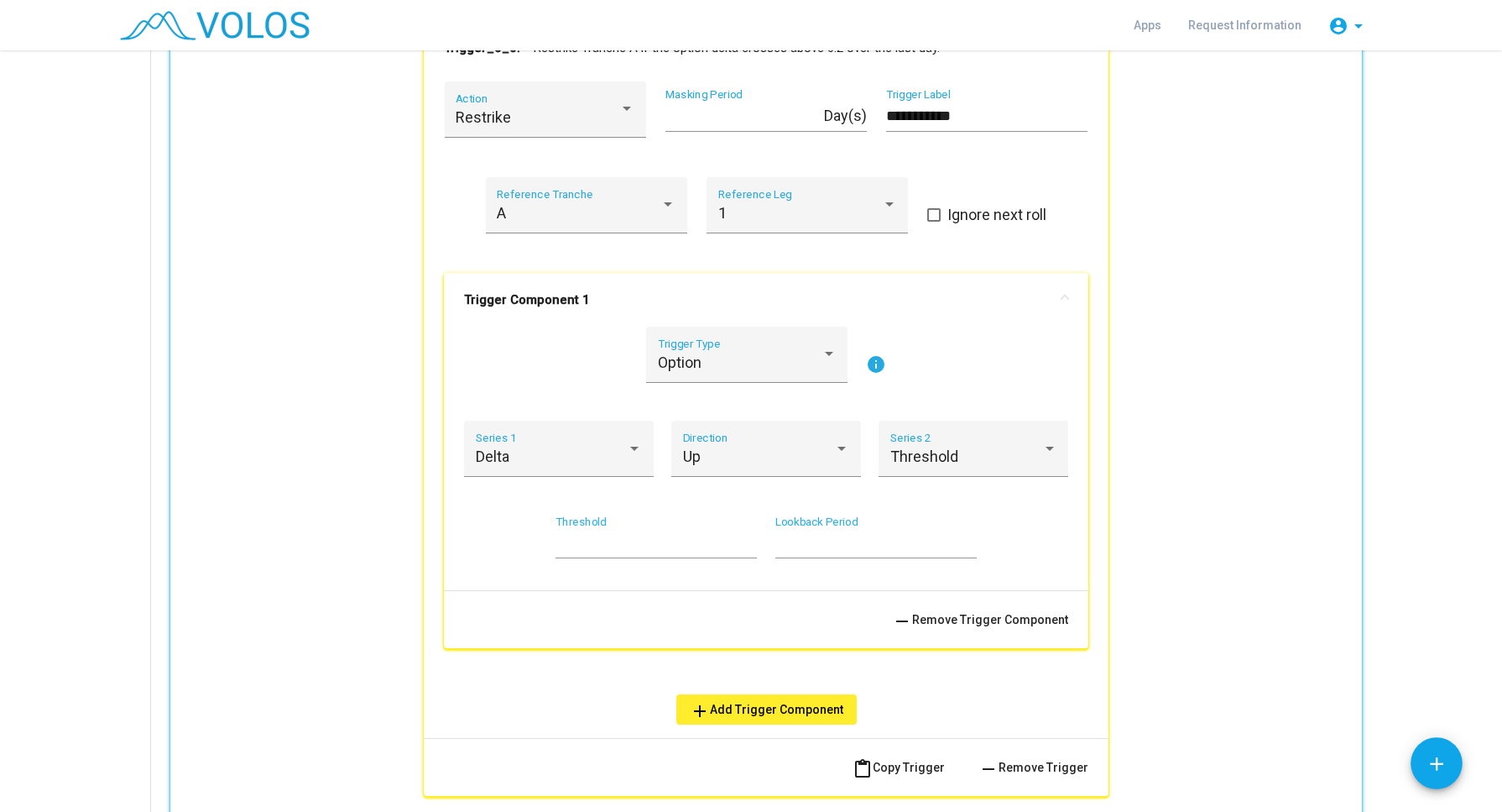
type input "***"
click at [646, 547] on input "***" at bounding box center [656, 542] width 201 height 16
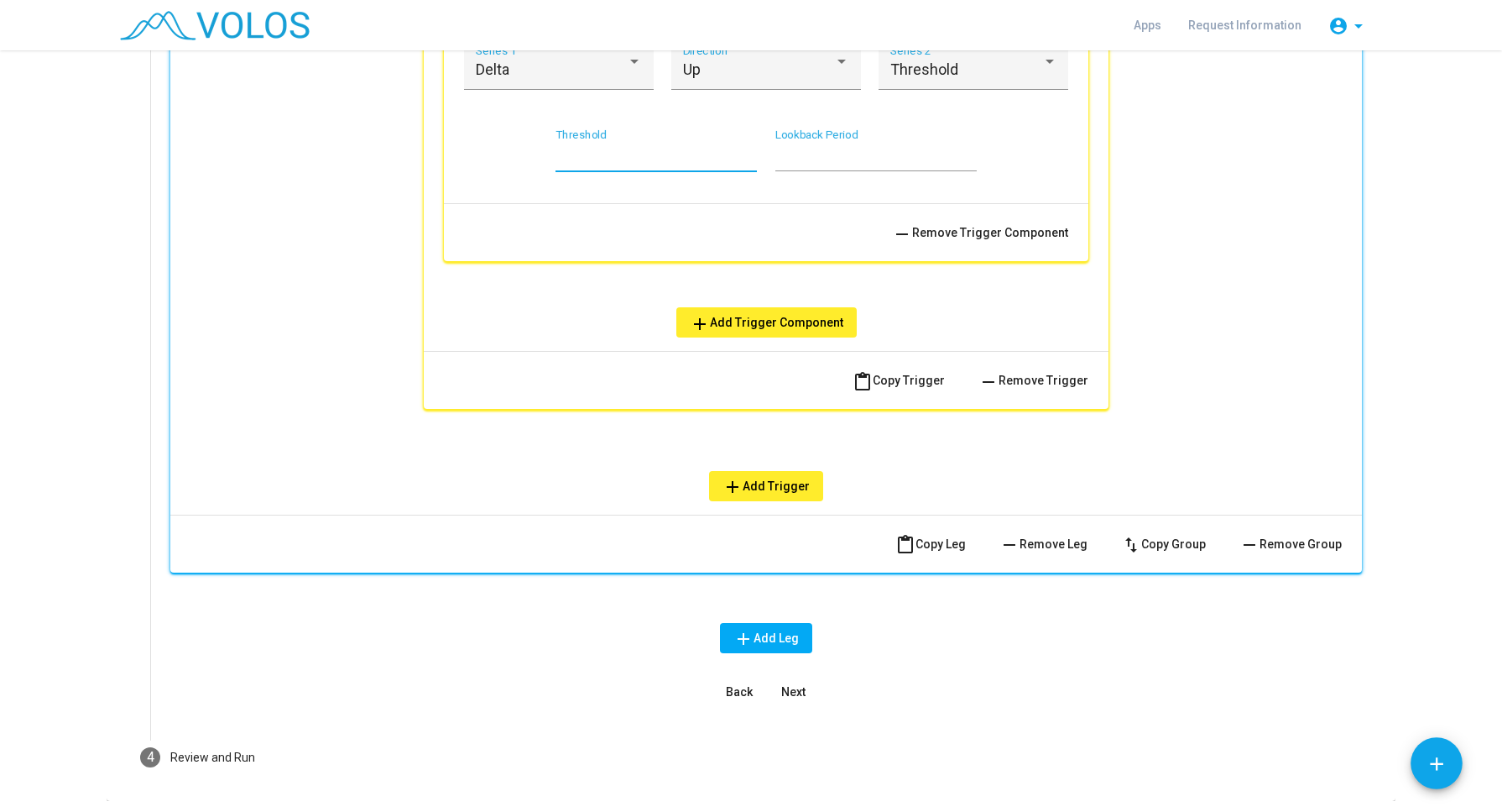
scroll to position [1467, 0]
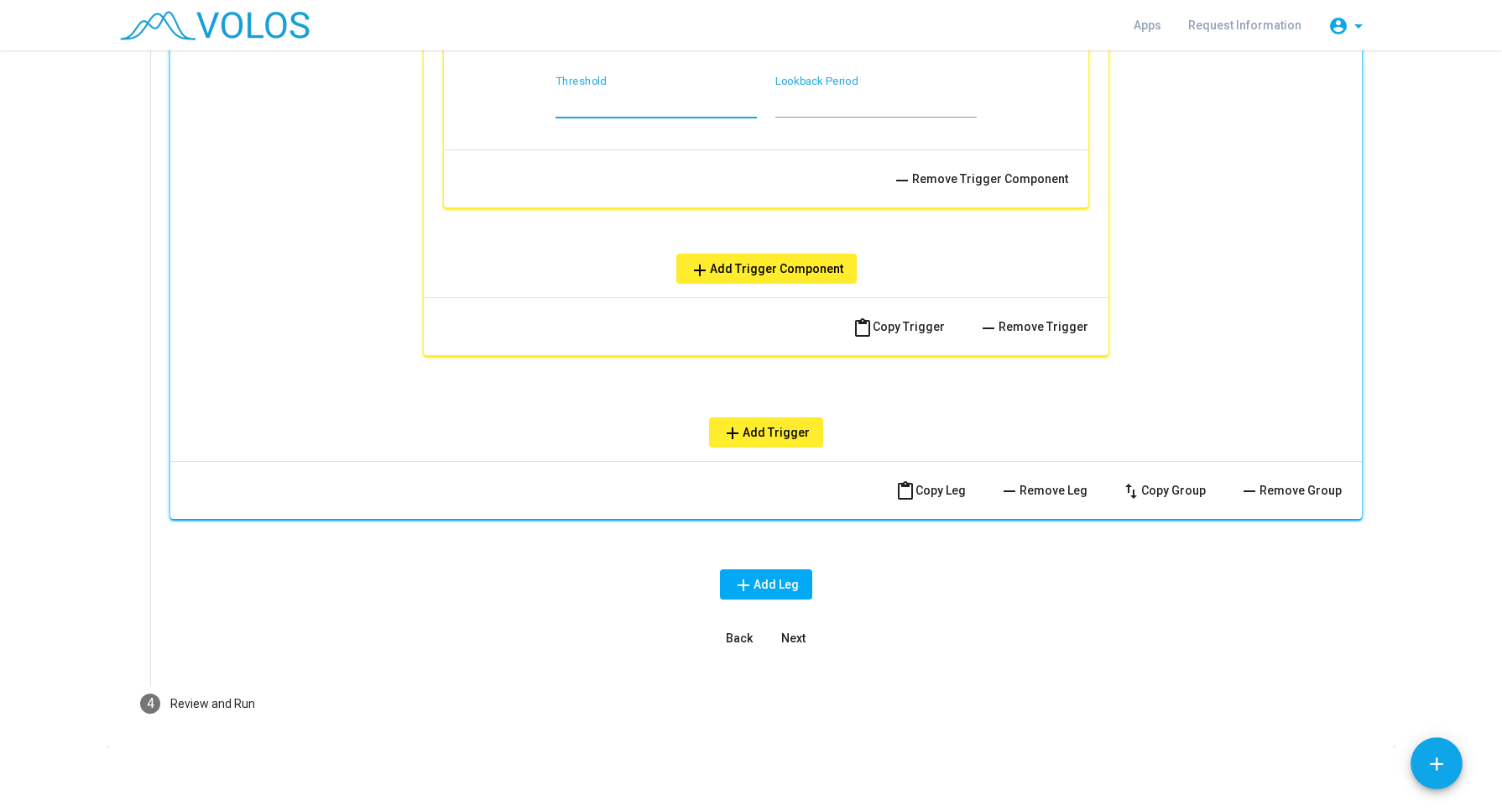
type input "***"
click at [781, 635] on span "Next" at bounding box center [793, 638] width 24 height 14
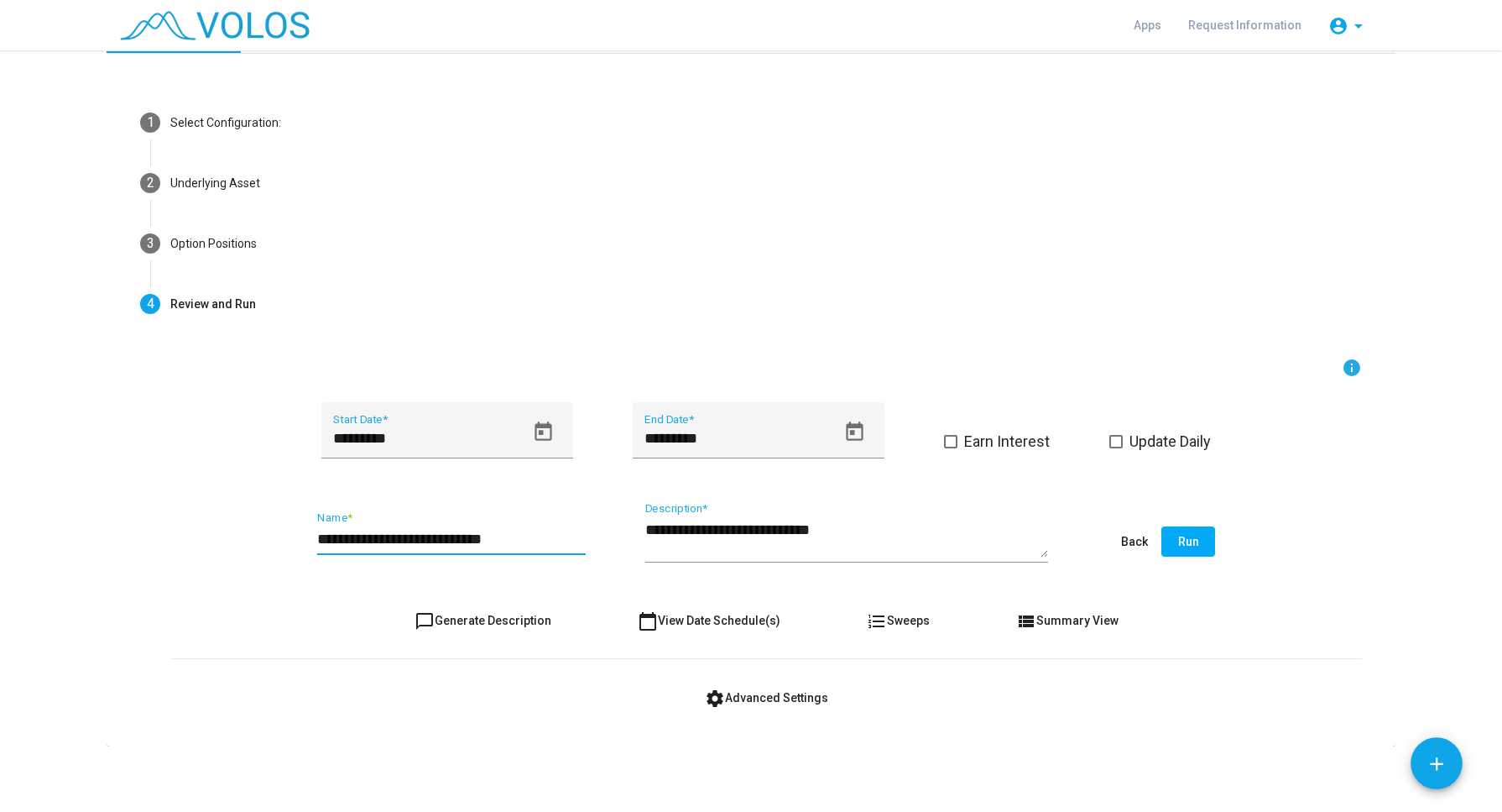
drag, startPoint x: 357, startPoint y: 538, endPoint x: 294, endPoint y: 535, distance: 63.1
click at [294, 535] on div "**********" at bounding box center [766, 543] width 1192 height 79
drag, startPoint x: 314, startPoint y: 539, endPoint x: 600, endPoint y: 569, distance: 287.6
click at [600, 569] on div "**********" at bounding box center [766, 543] width 1192 height 79
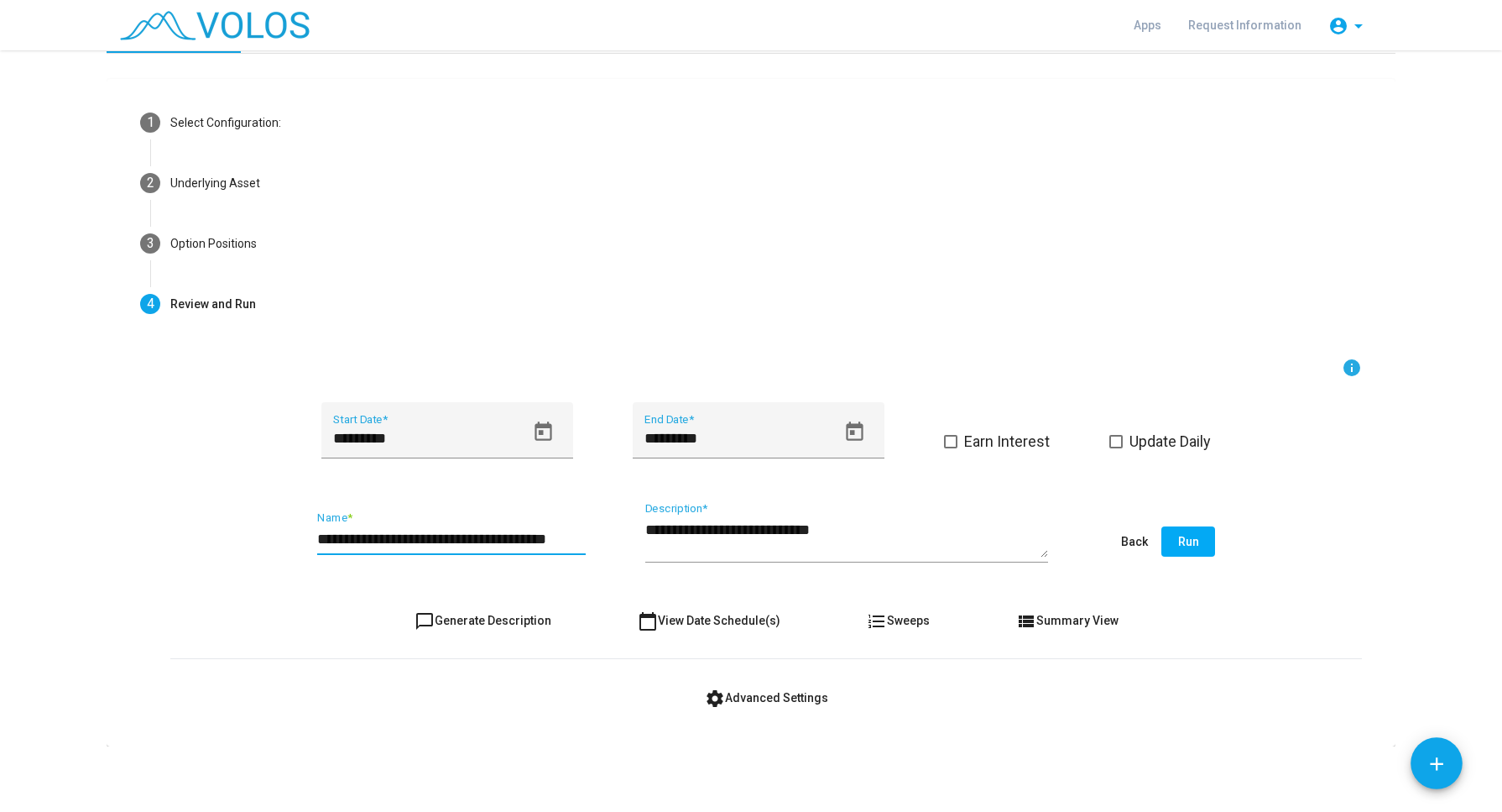
type input "**********"
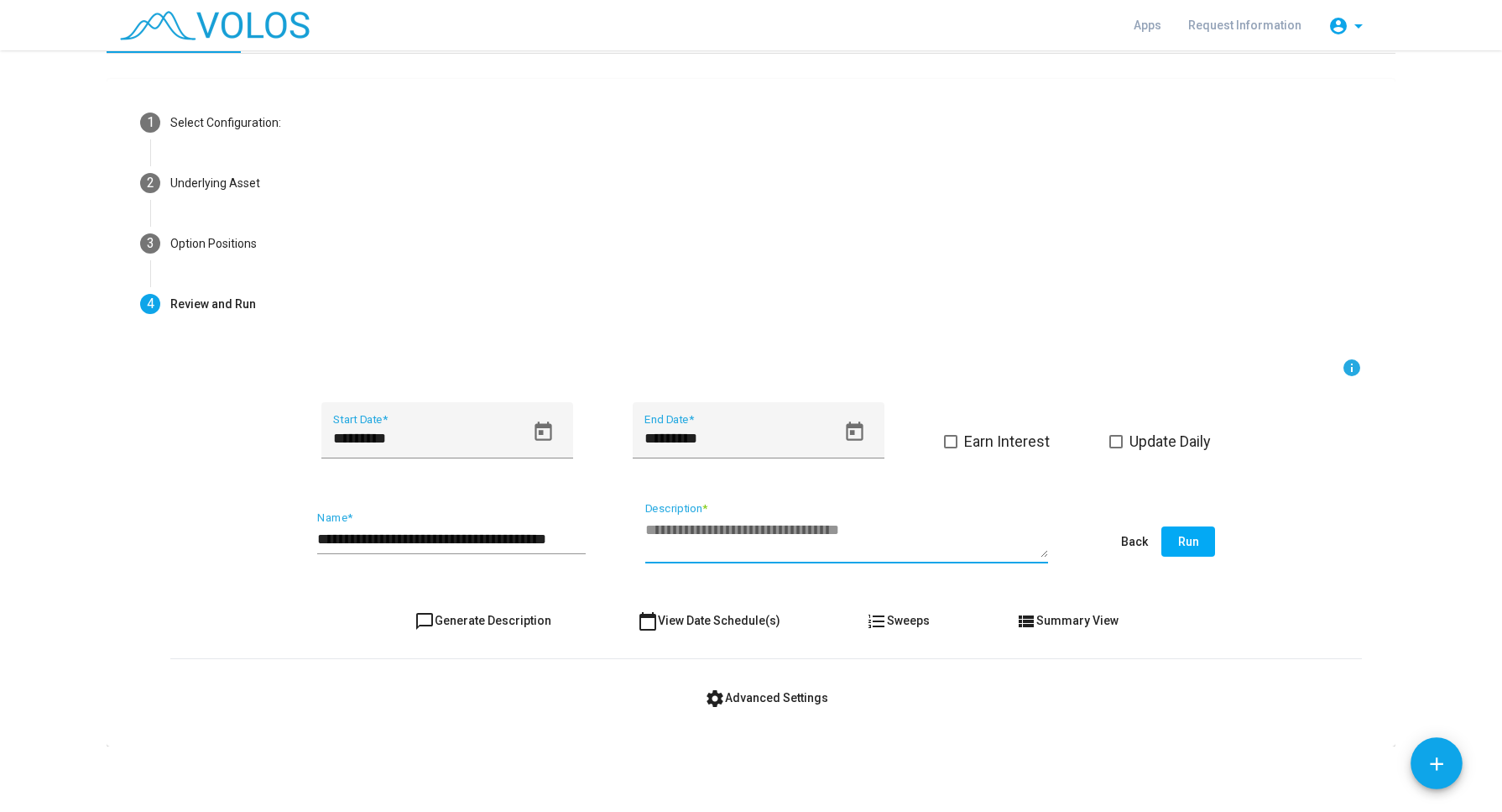
paste textarea "**********"
type textarea "**********"
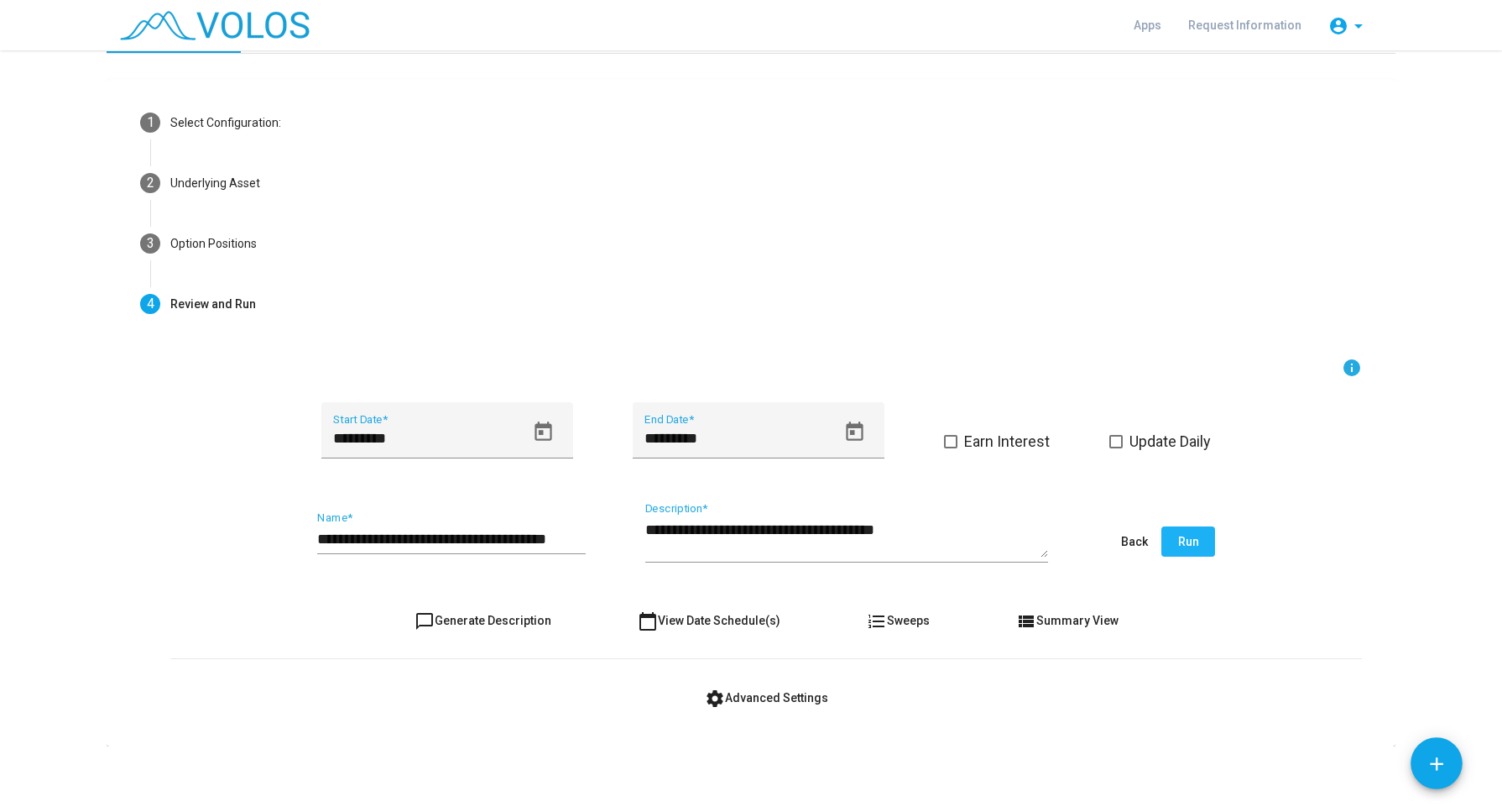
click at [1163, 538] on button "Run" at bounding box center [1188, 541] width 54 height 30
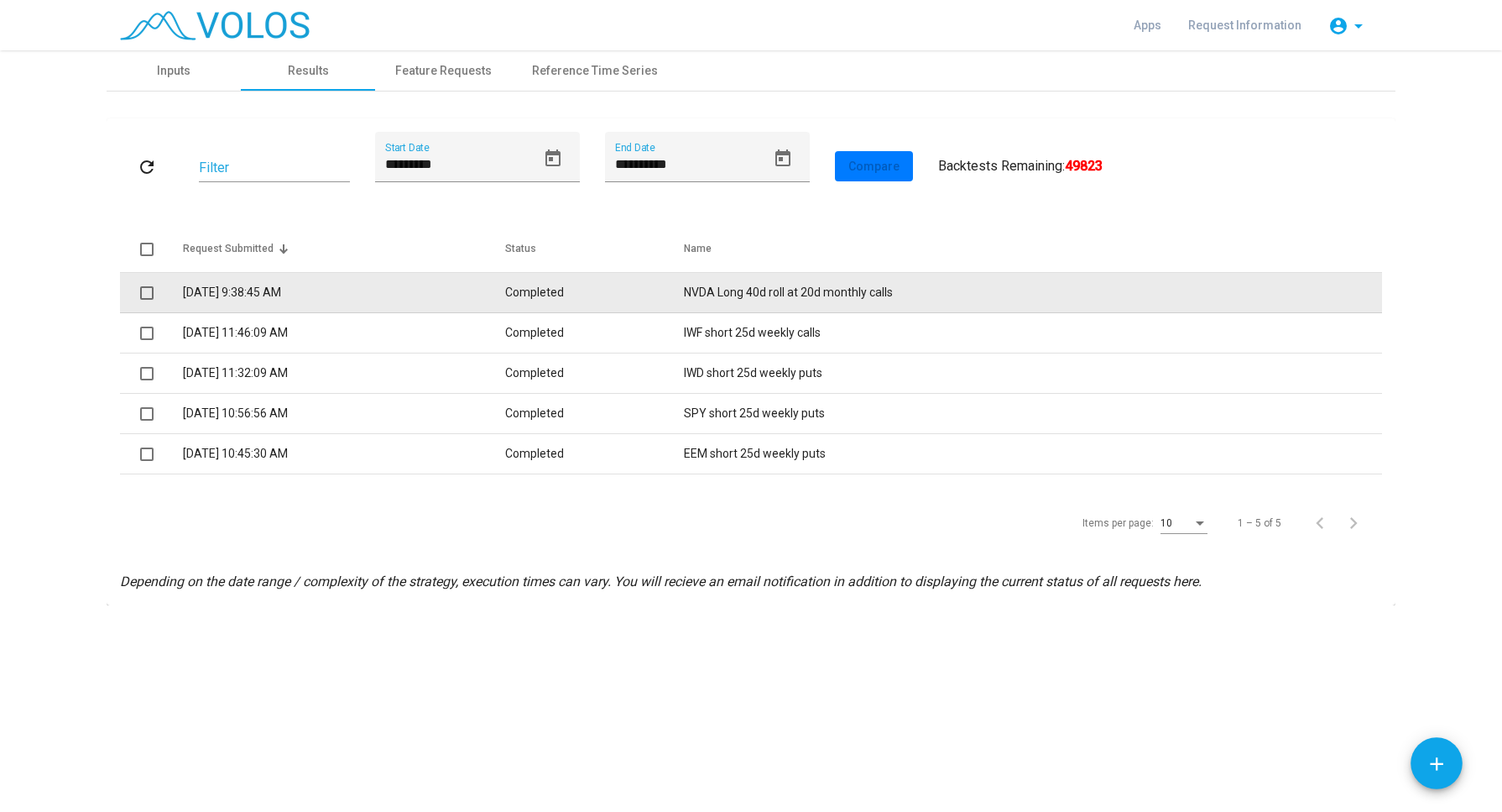
click at [294, 288] on td "10/8/2025 9:38:45 AM" at bounding box center [344, 293] width 322 height 41
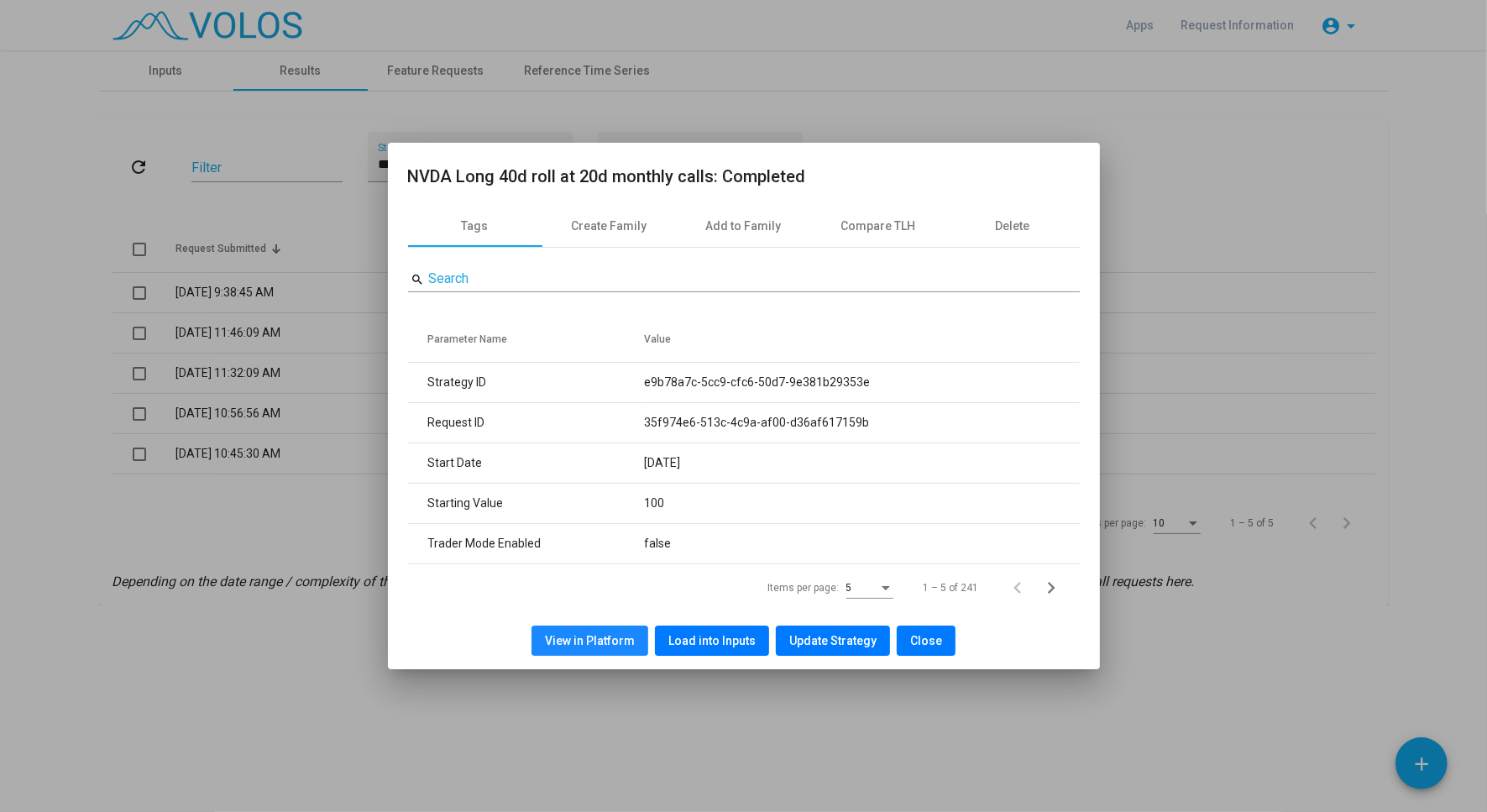
click at [594, 643] on span "View in Platform" at bounding box center [590, 641] width 90 height 14
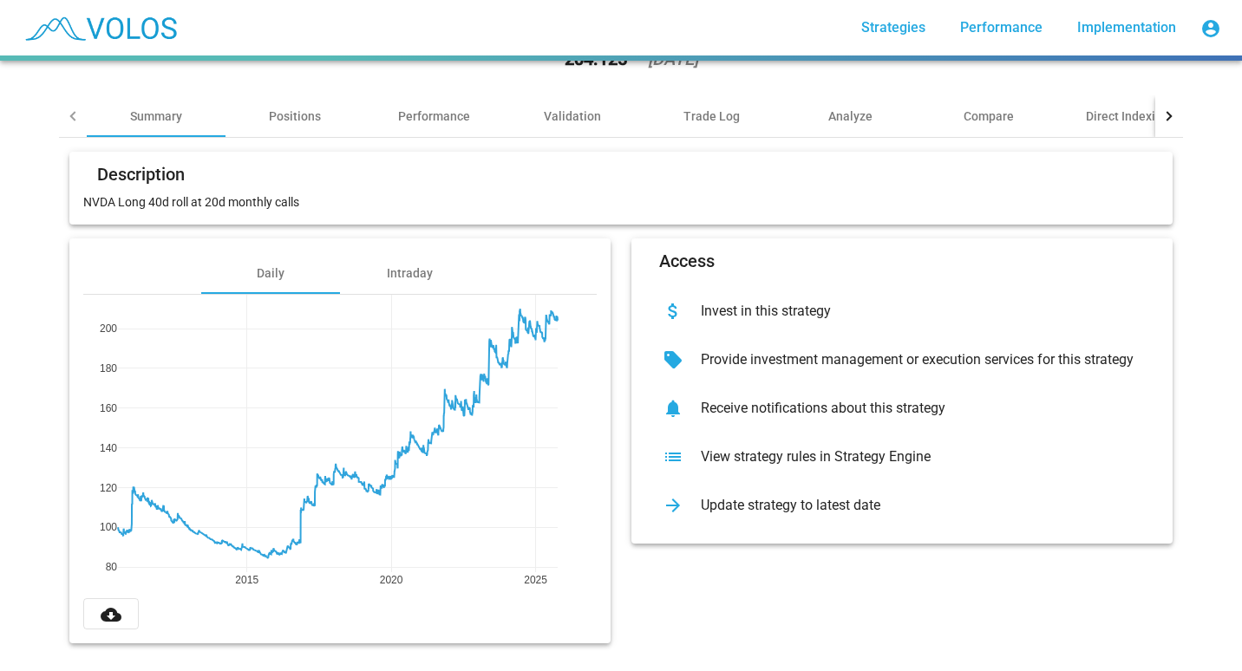
scroll to position [100, 0]
click at [279, 108] on div "Positions" at bounding box center [295, 116] width 52 height 17
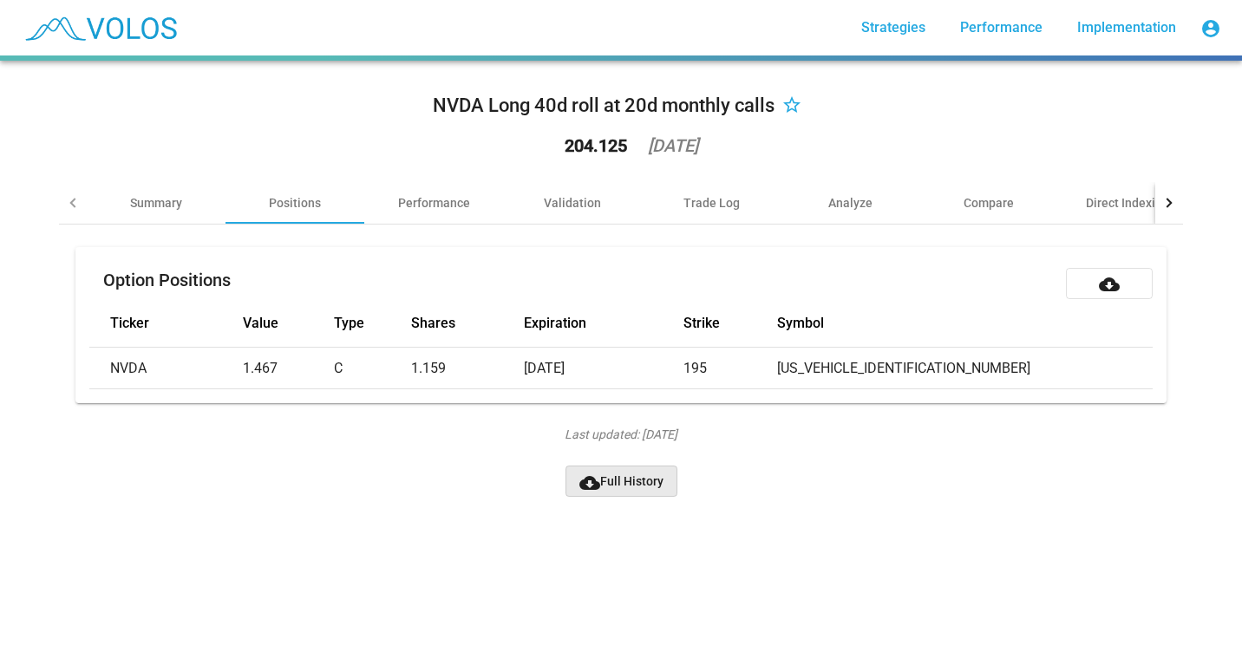
click at [599, 488] on span "cloud_download Full History" at bounding box center [621, 481] width 84 height 14
click at [756, 483] on div "Last updated: [DATE] cloud_download Full History URL" at bounding box center [621, 481] width 1124 height 111
click at [139, 199] on div "Summary" at bounding box center [156, 202] width 52 height 17
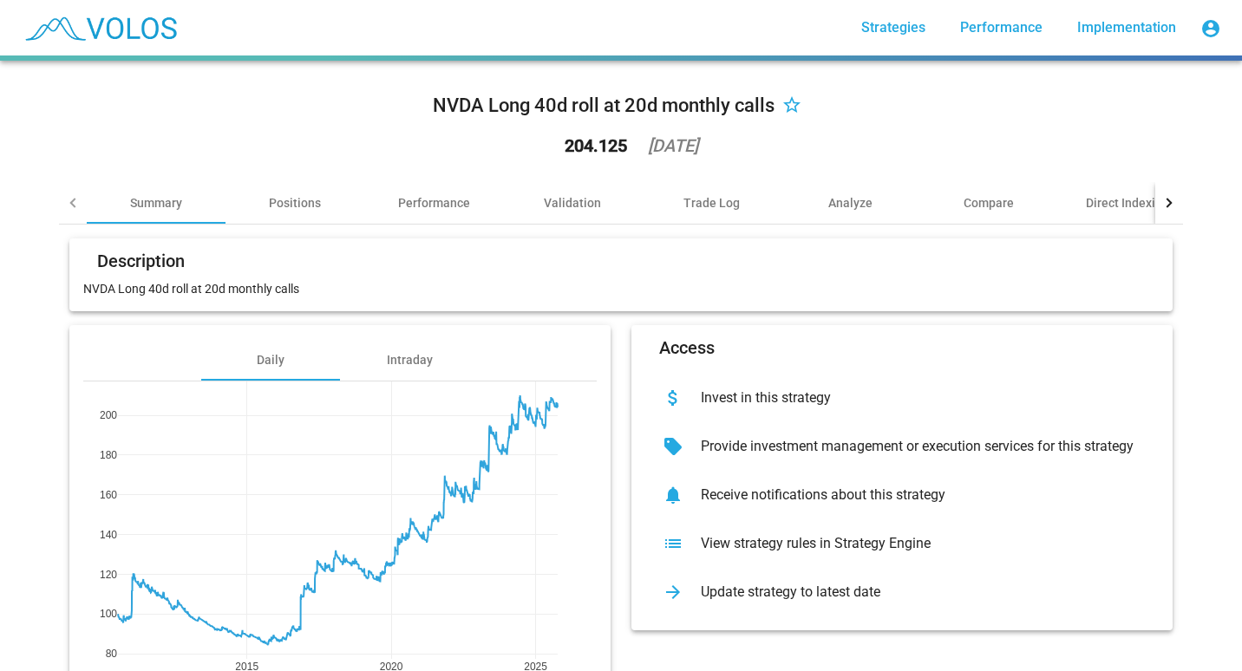
drag, startPoint x: 1237, startPoint y: 467, endPoint x: 1215, endPoint y: 623, distance: 157.6
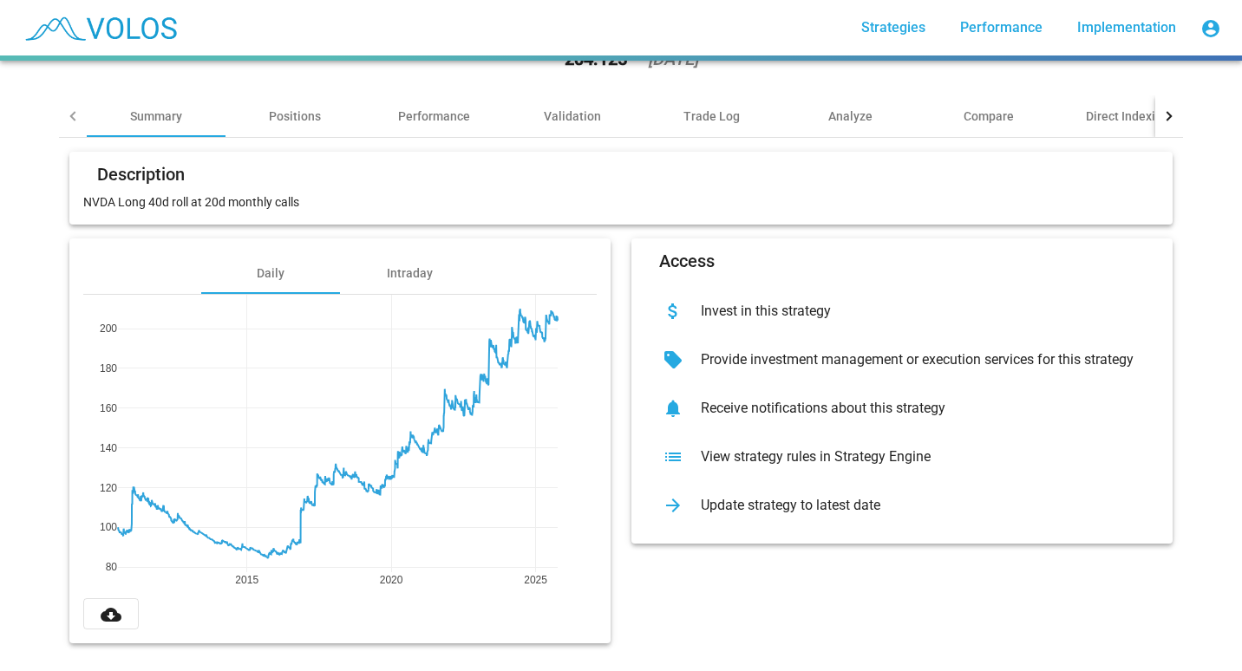
scroll to position [100, 0]
click at [104, 611] on mat-icon "cloud_download" at bounding box center [111, 615] width 21 height 21
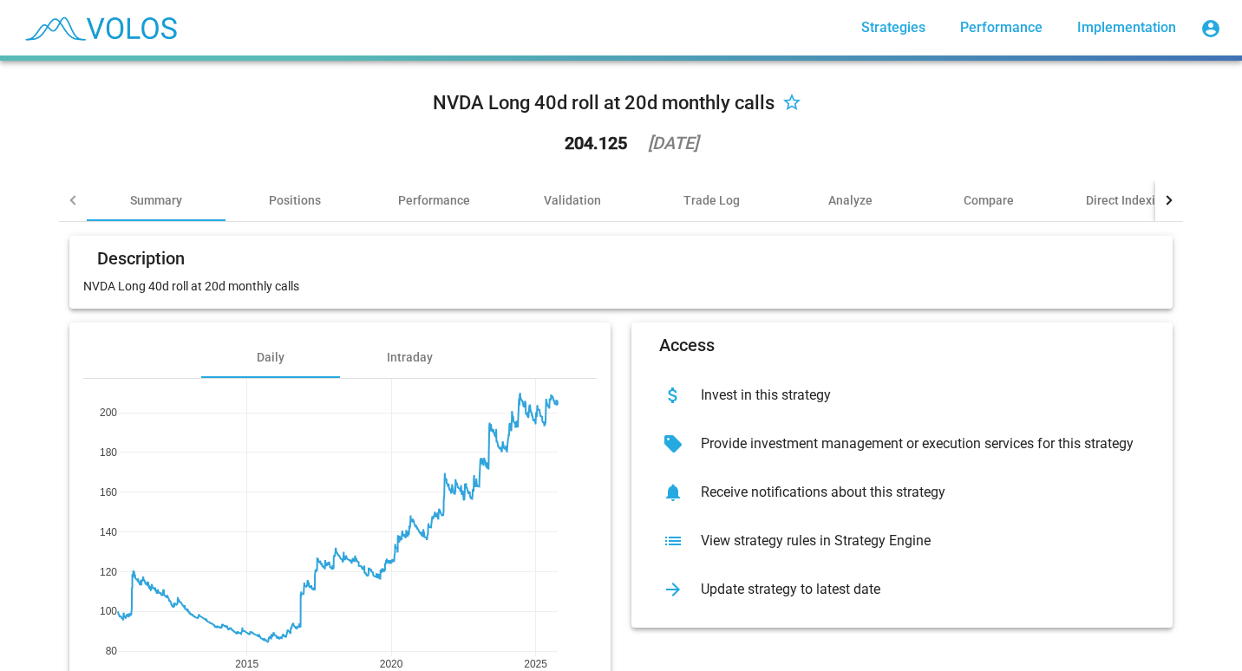
scroll to position [0, 0]
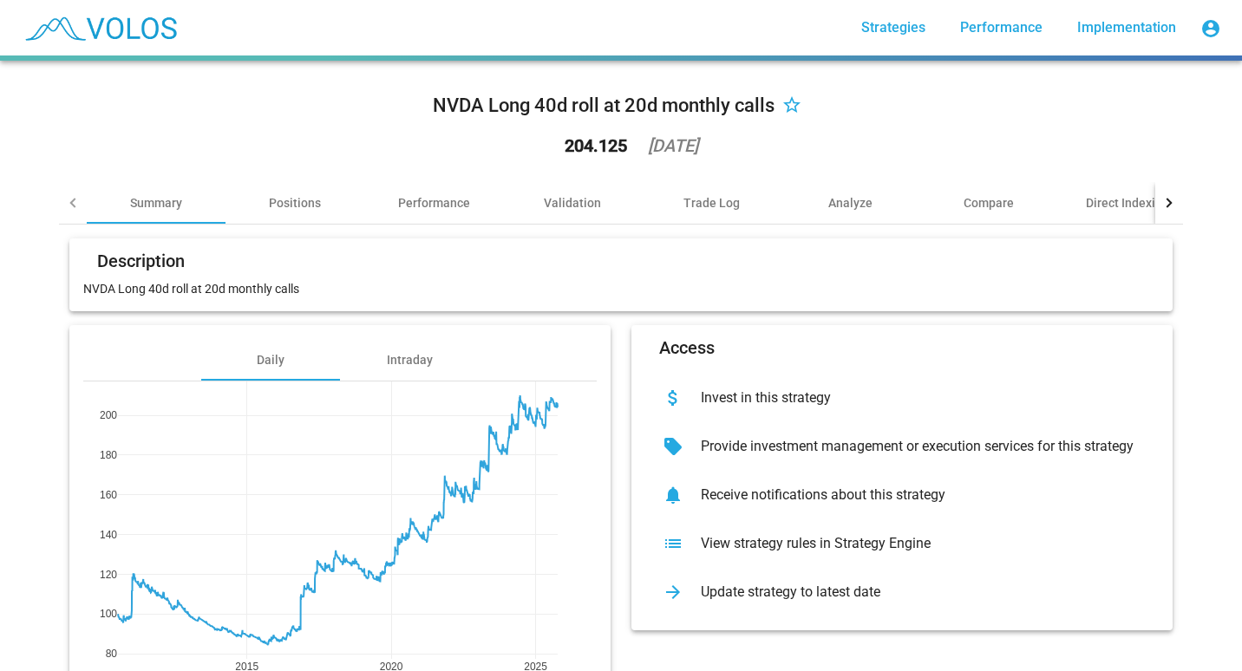
click at [761, 558] on div "list View strategy rules in Strategy Engine" at bounding box center [901, 544] width 513 height 49
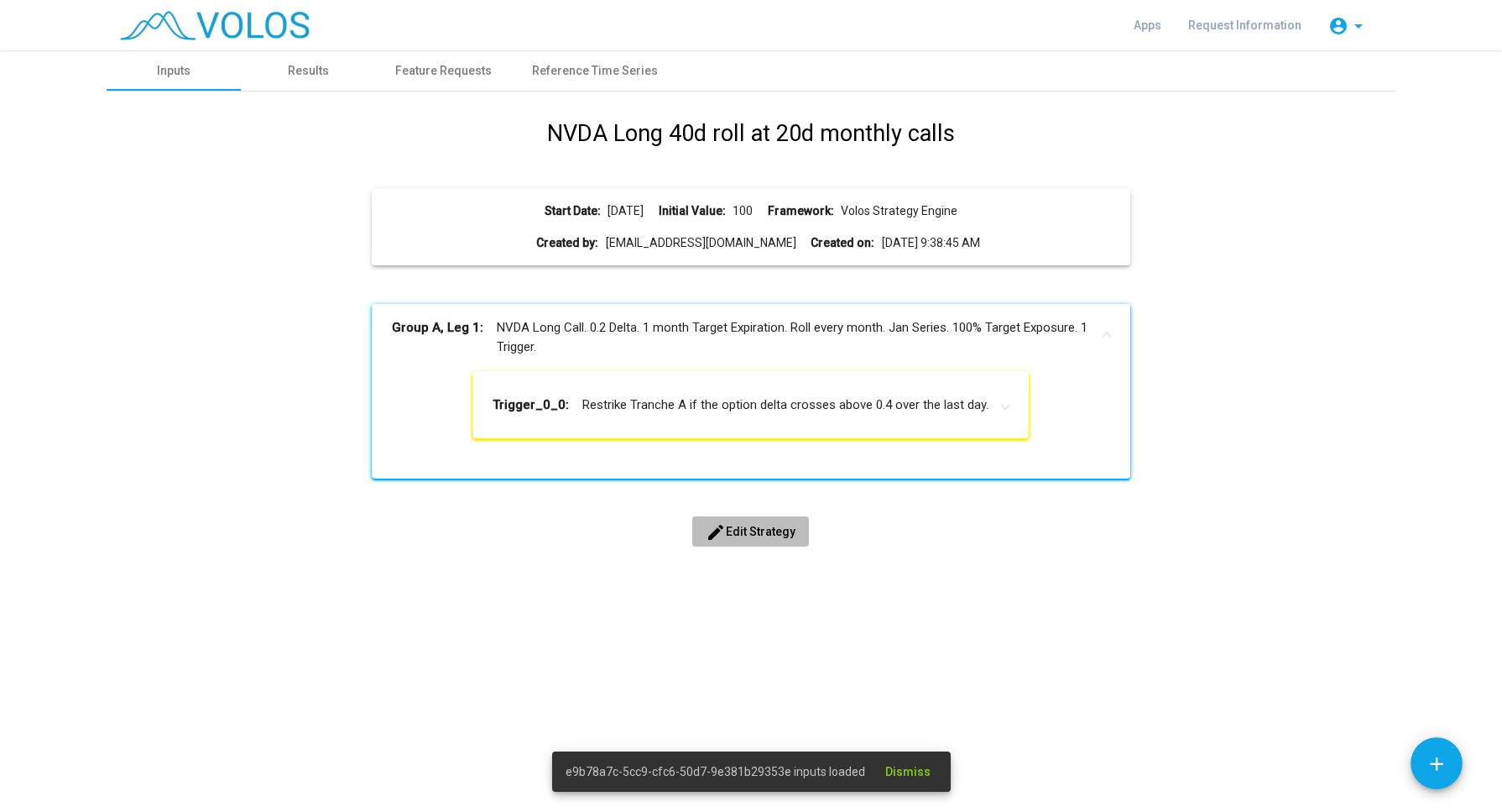
click at [755, 525] on span "edit Edit Strategy" at bounding box center [750, 531] width 90 height 14
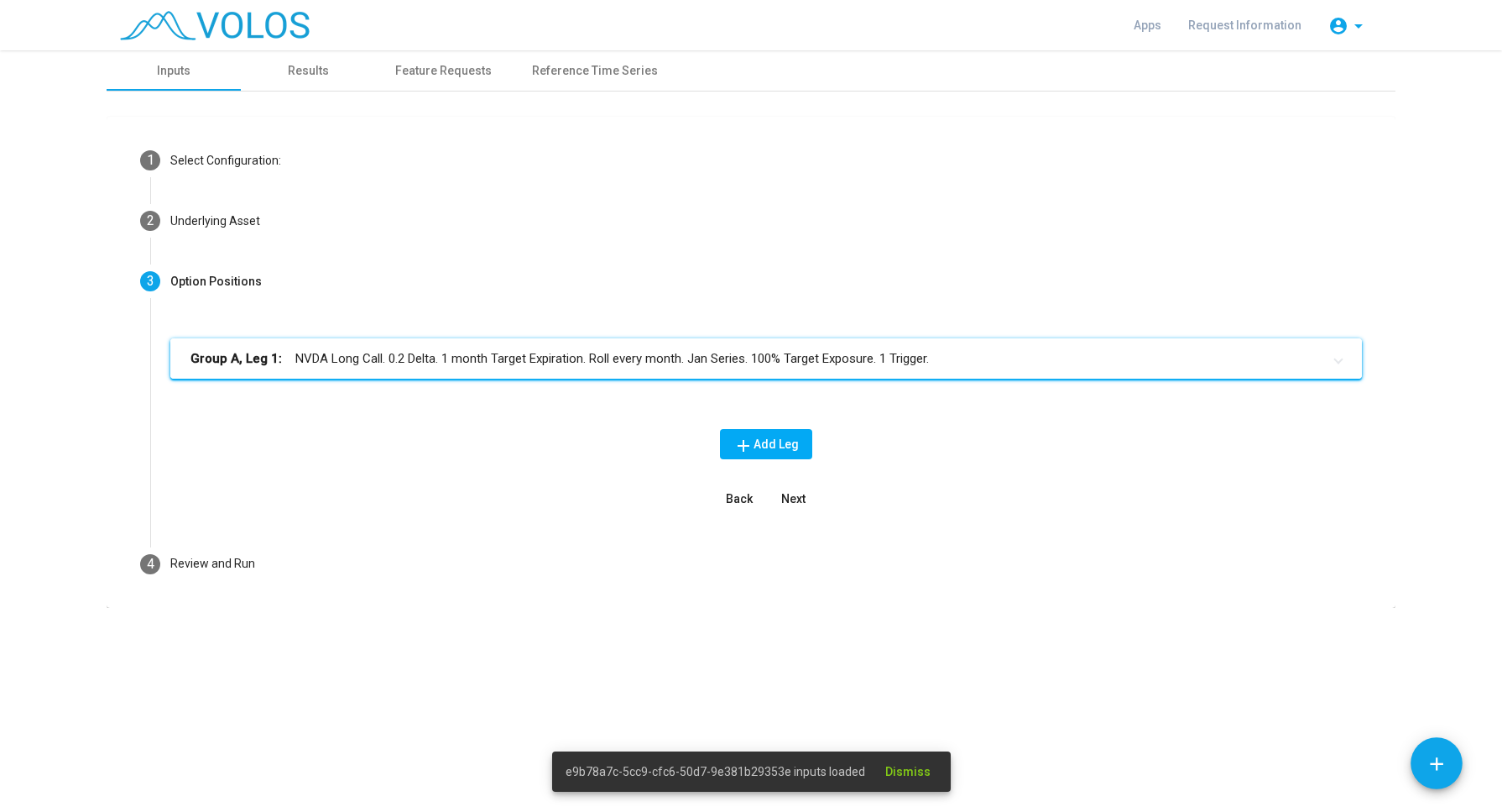
click at [639, 347] on mat-expansion-panel-header "Group A, Leg 1: NVDA Long Call. 0.2 Delta. 1 month Target Expiration. Roll ever…" at bounding box center [766, 359] width 1192 height 41
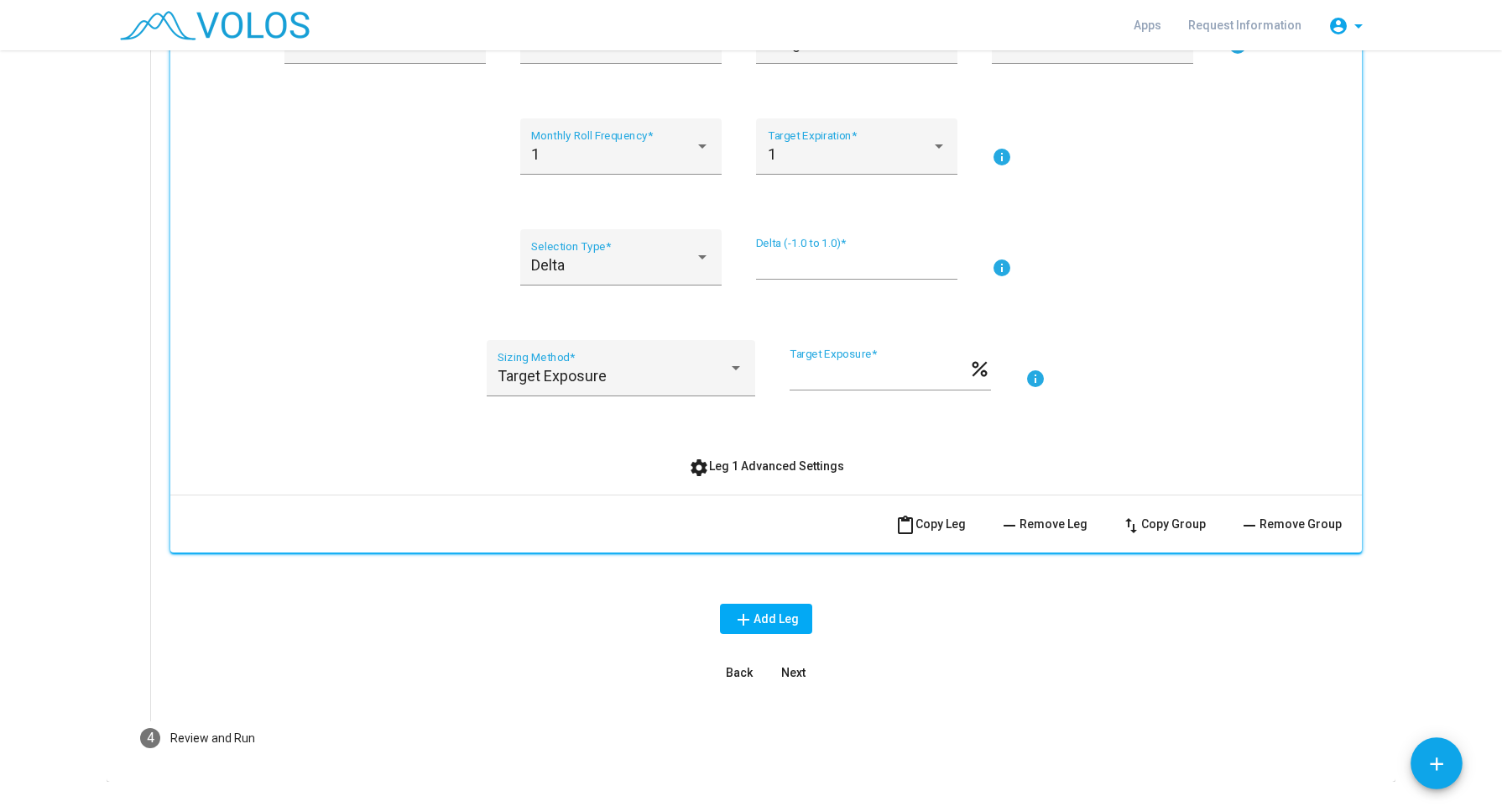
scroll to position [382, 0]
click at [789, 473] on span "settings Leg 1 Advanced Settings" at bounding box center [766, 468] width 155 height 14
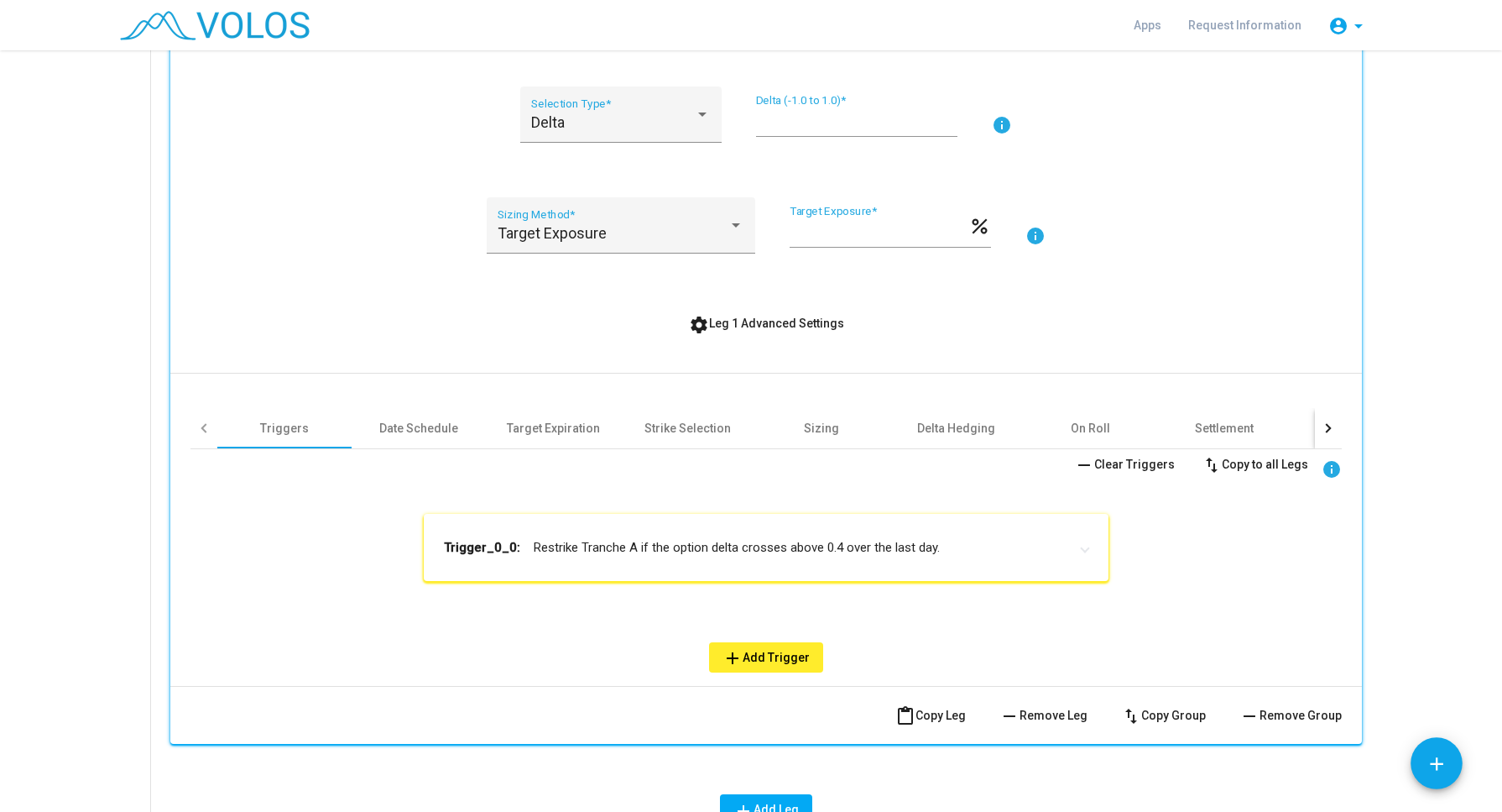
scroll to position [523, 0]
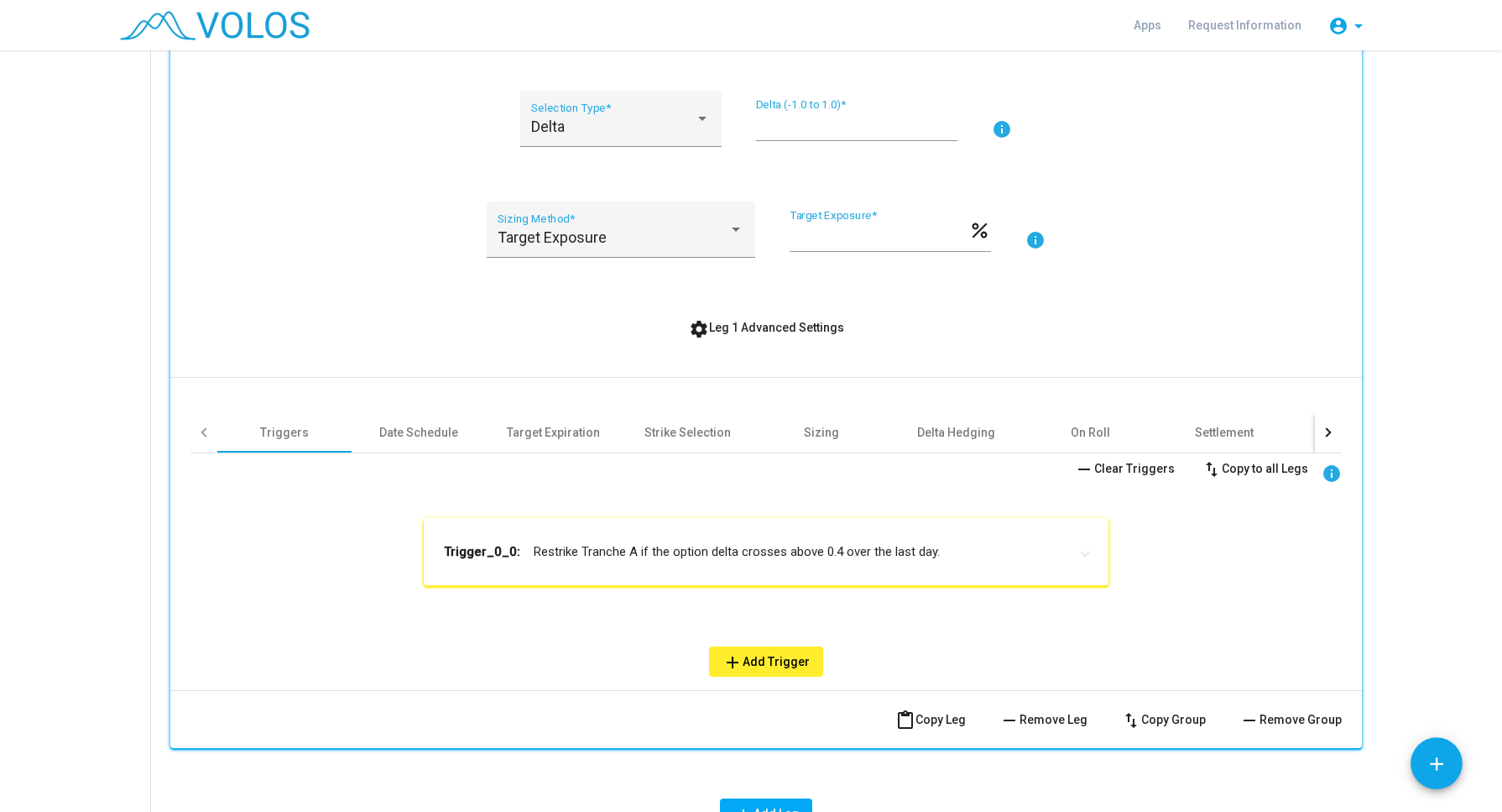
click at [816, 567] on mat-expansion-panel-header "Trigger_0_0: Restrike Tranche A if the option delta crosses above 0.4 over the …" at bounding box center [766, 551] width 685 height 67
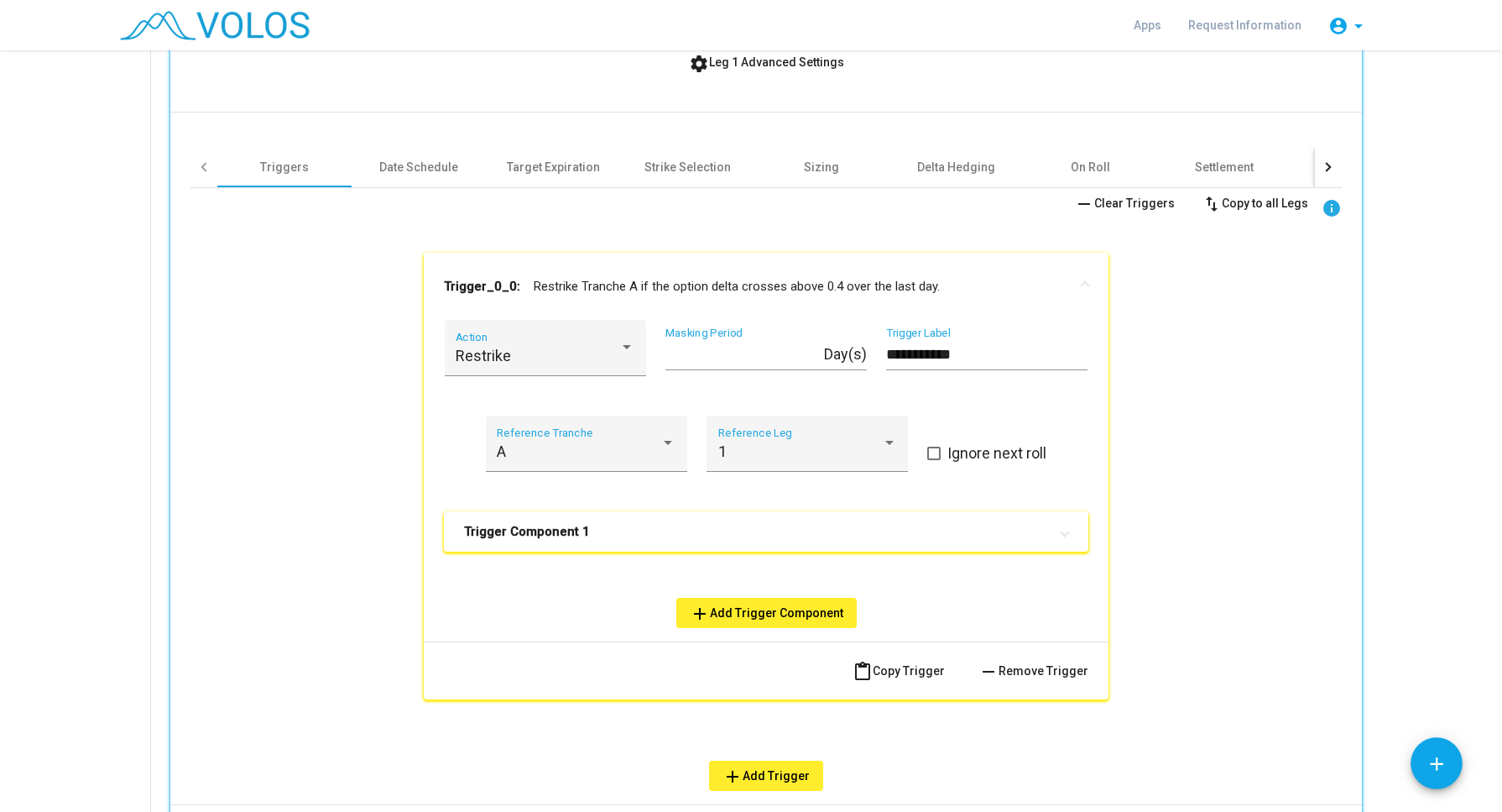
scroll to position [807, 0]
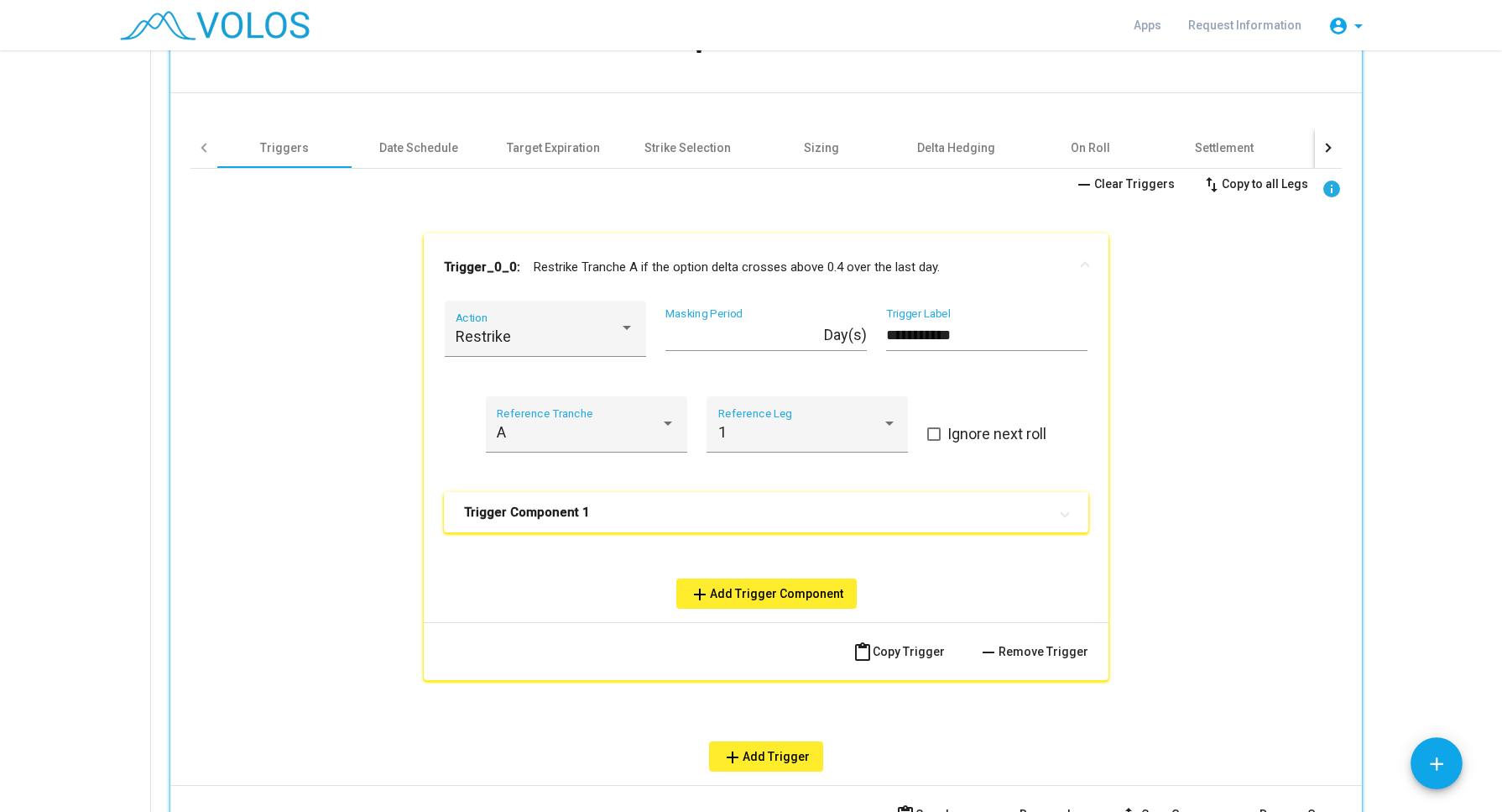
click at [901, 519] on mat-panel-title "Trigger Component 1" at bounding box center [757, 511] width 585 height 16
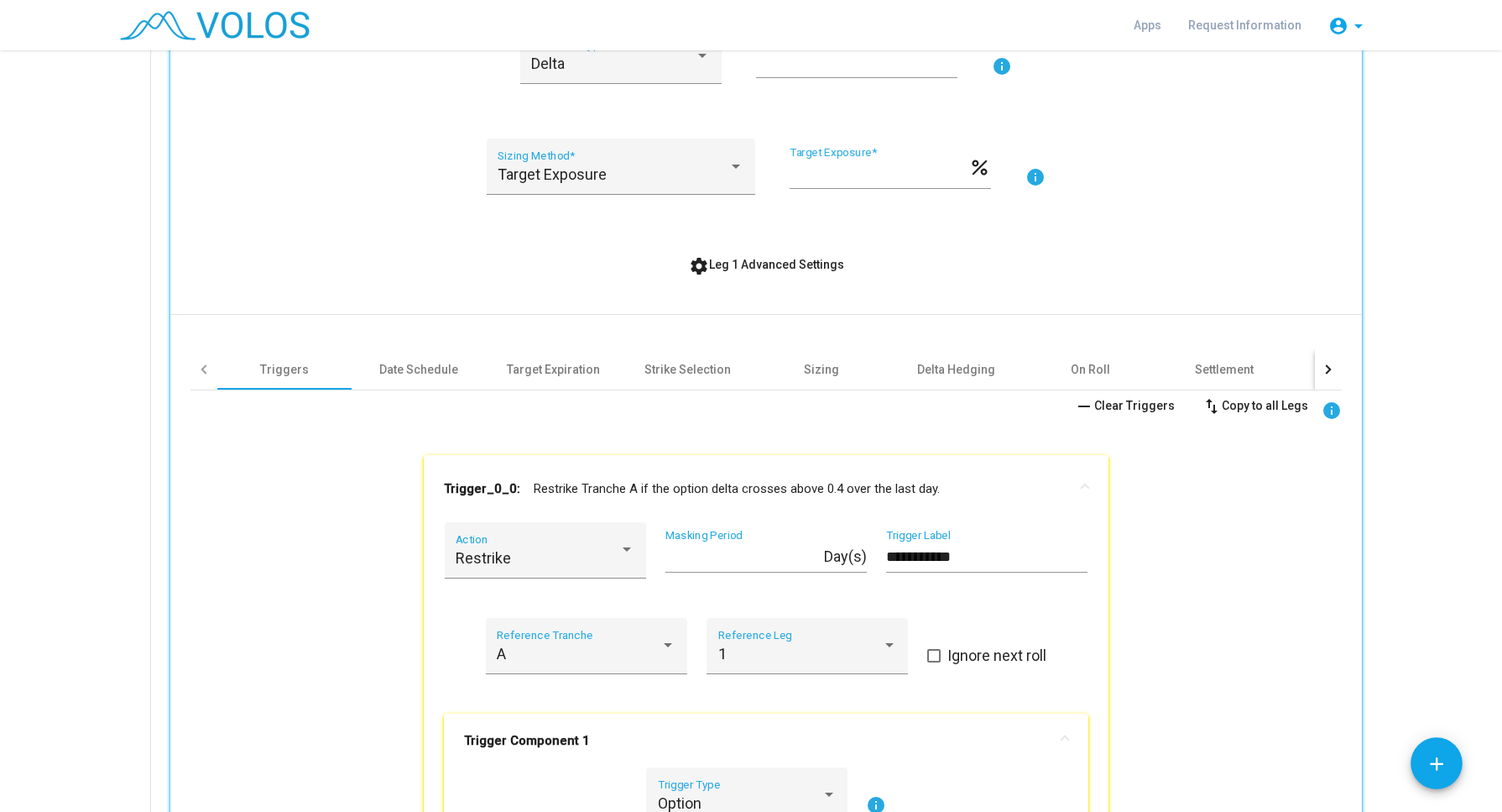
scroll to position [214, 0]
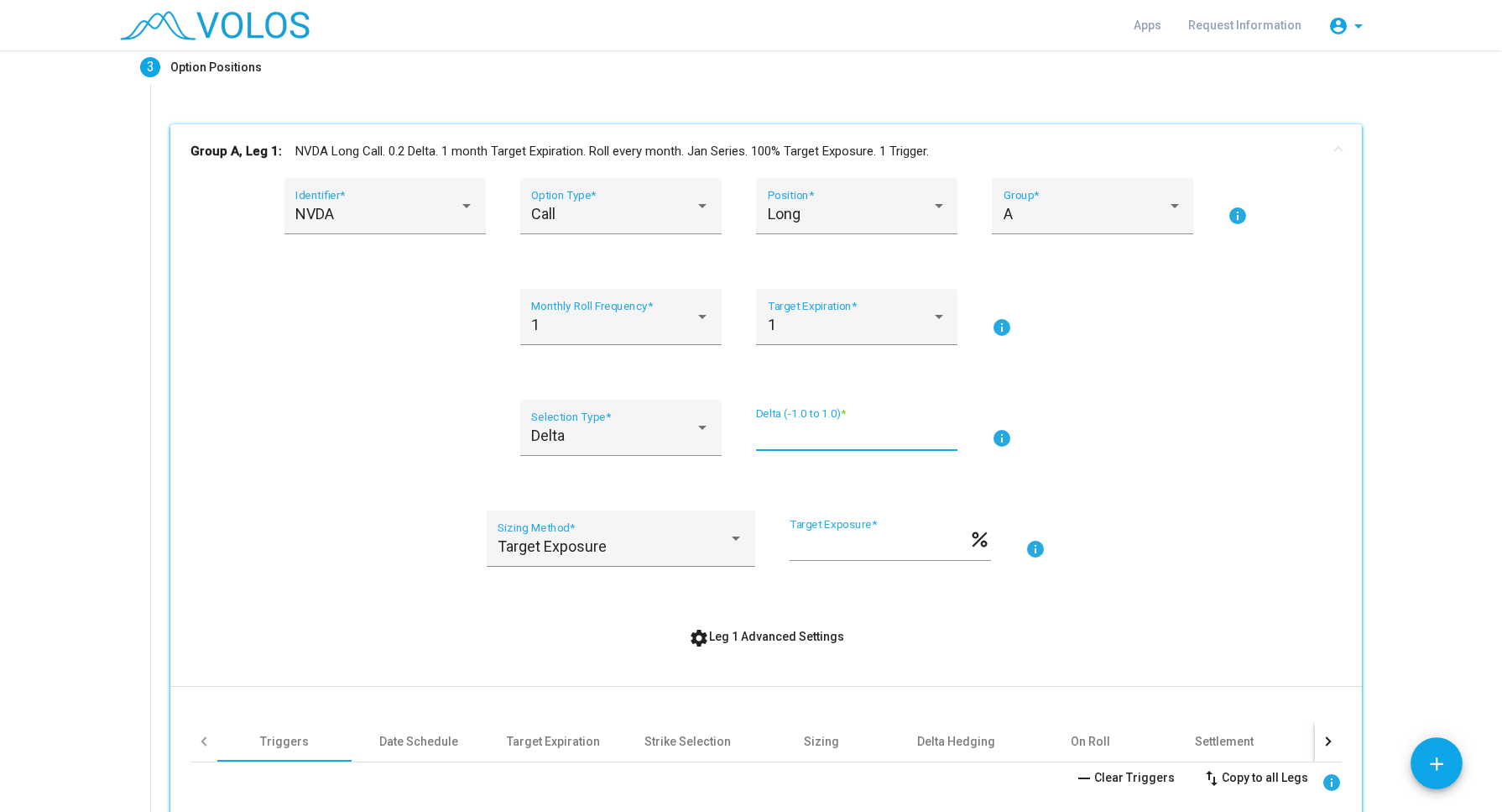
click at [775, 430] on input "***" at bounding box center [856, 435] width 201 height 16
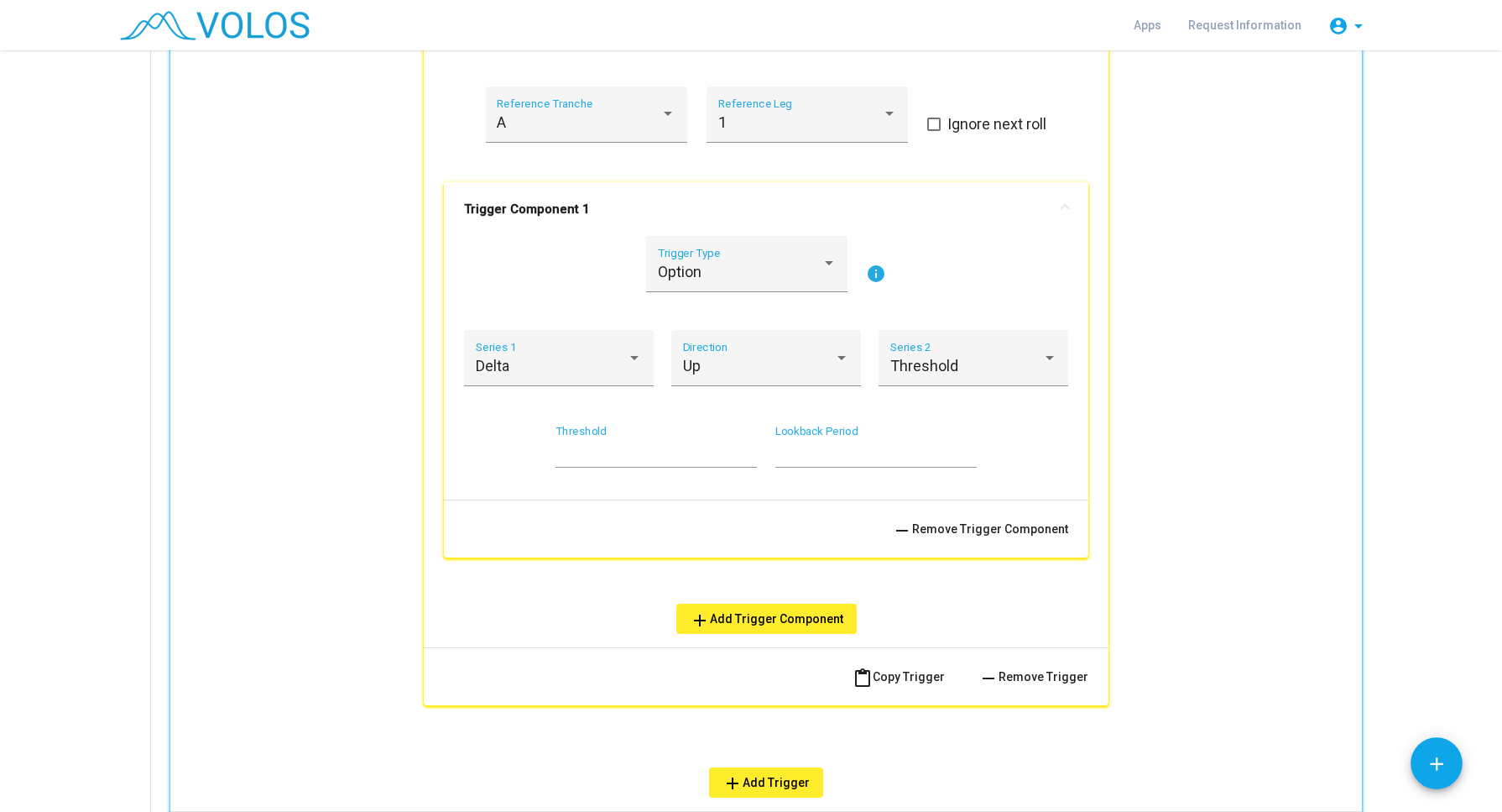
scroll to position [1117, 0]
type input "***"
click at [579, 451] on input "***" at bounding box center [656, 453] width 201 height 16
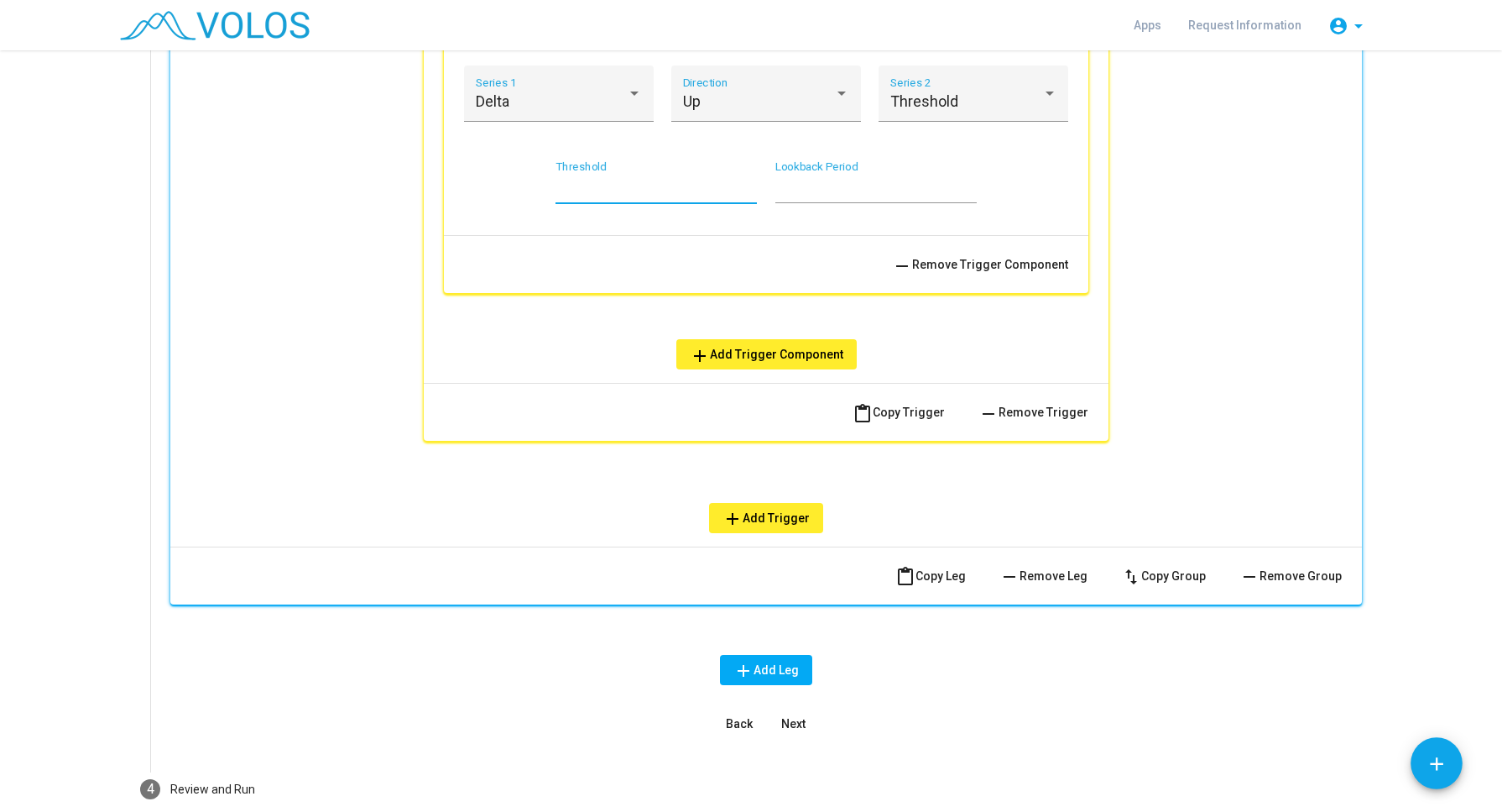
type input "***"
click at [781, 719] on span "Next" at bounding box center [793, 724] width 24 height 14
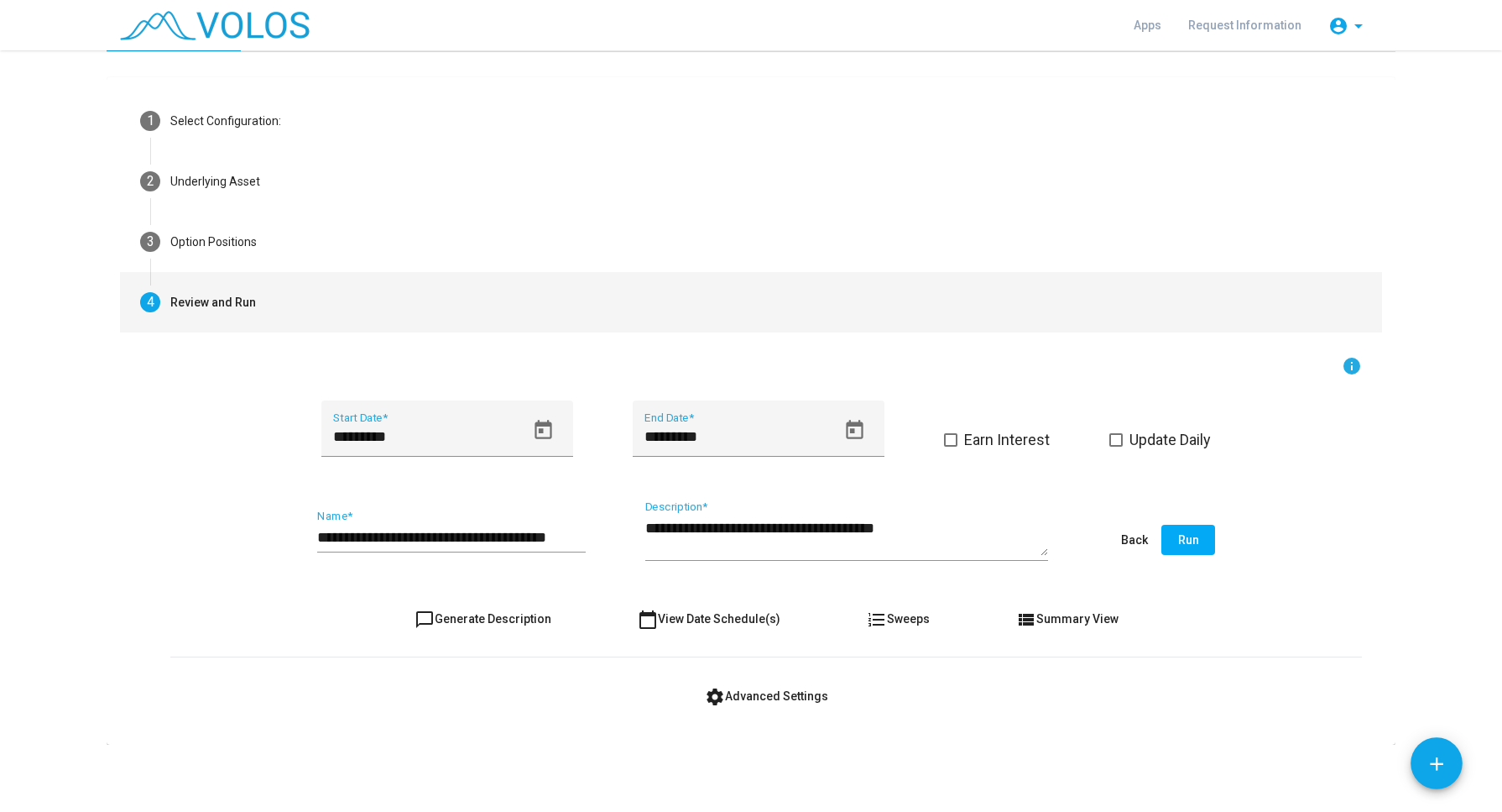
scroll to position [38, 0]
click at [407, 537] on input "**********" at bounding box center [452, 538] width 269 height 16
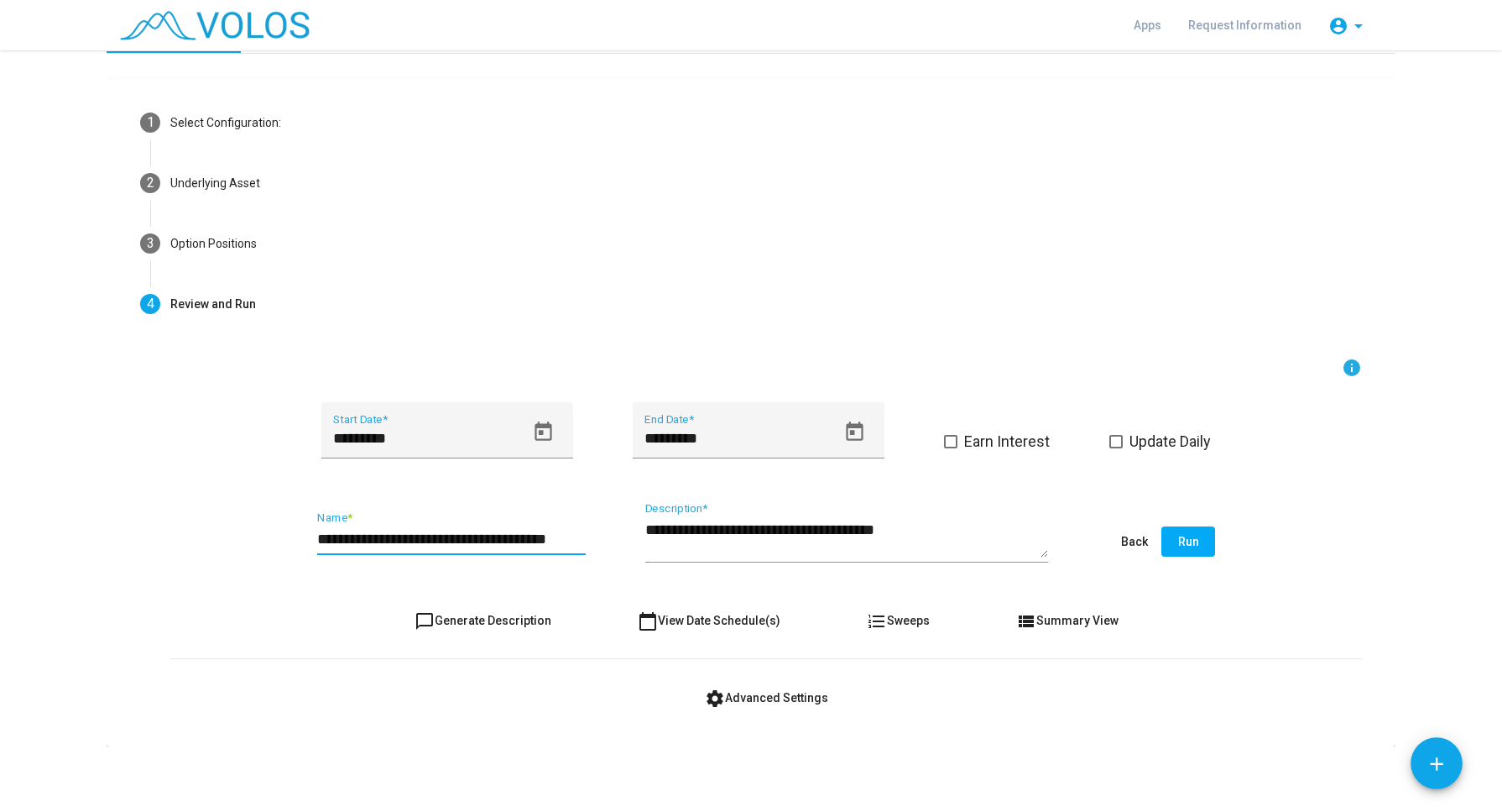
type input "**********"
type textarea "**********"
click at [1179, 539] on span "Run" at bounding box center [1189, 541] width 21 height 14
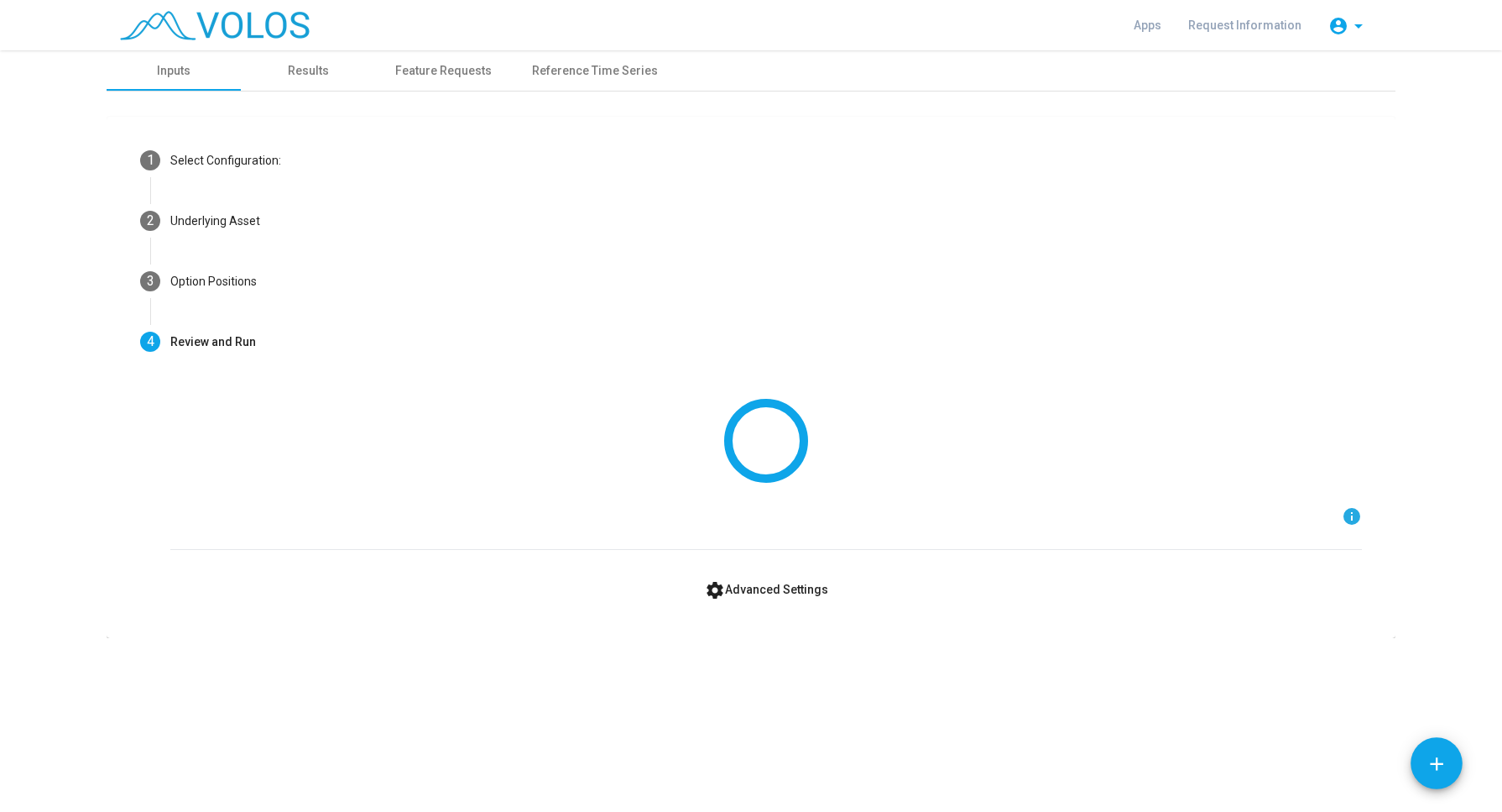
scroll to position [0, 0]
